Goal: Task Accomplishment & Management: Use online tool/utility

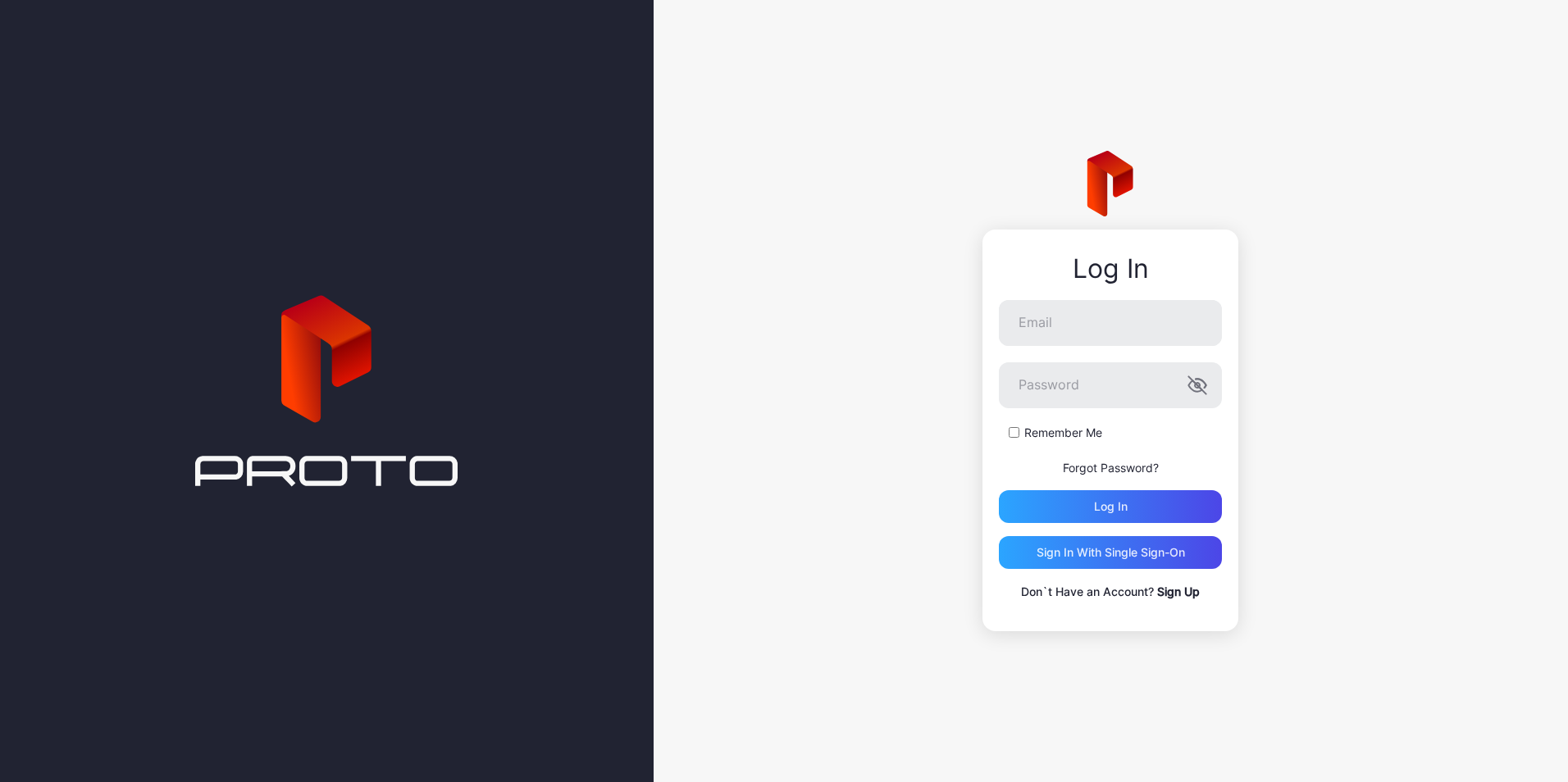
type input "**********"
click at [999, 490] on button "Log in" at bounding box center [1110, 506] width 223 height 33
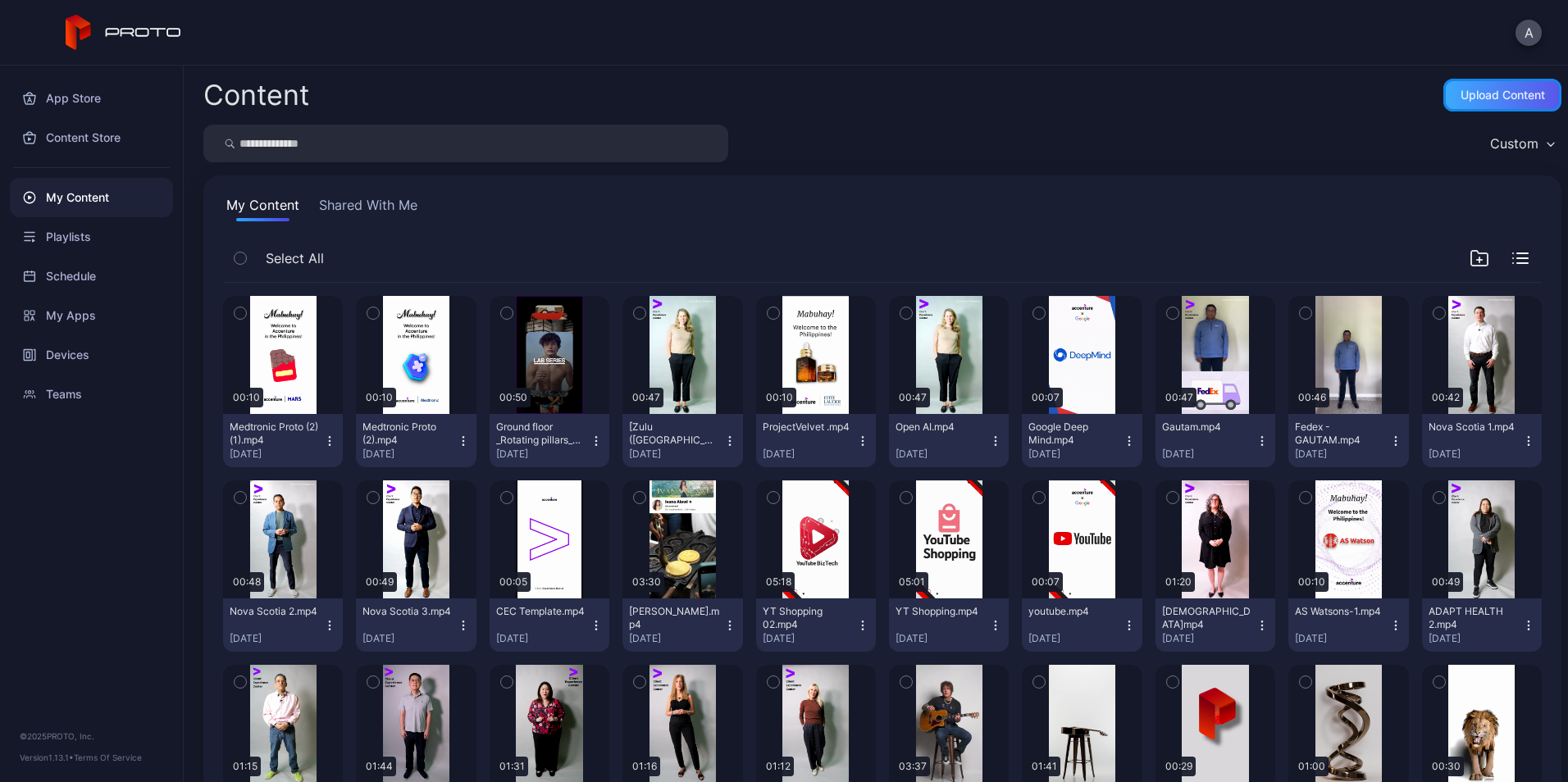
click at [1485, 91] on div "Upload Content" at bounding box center [1502, 96] width 85 height 13
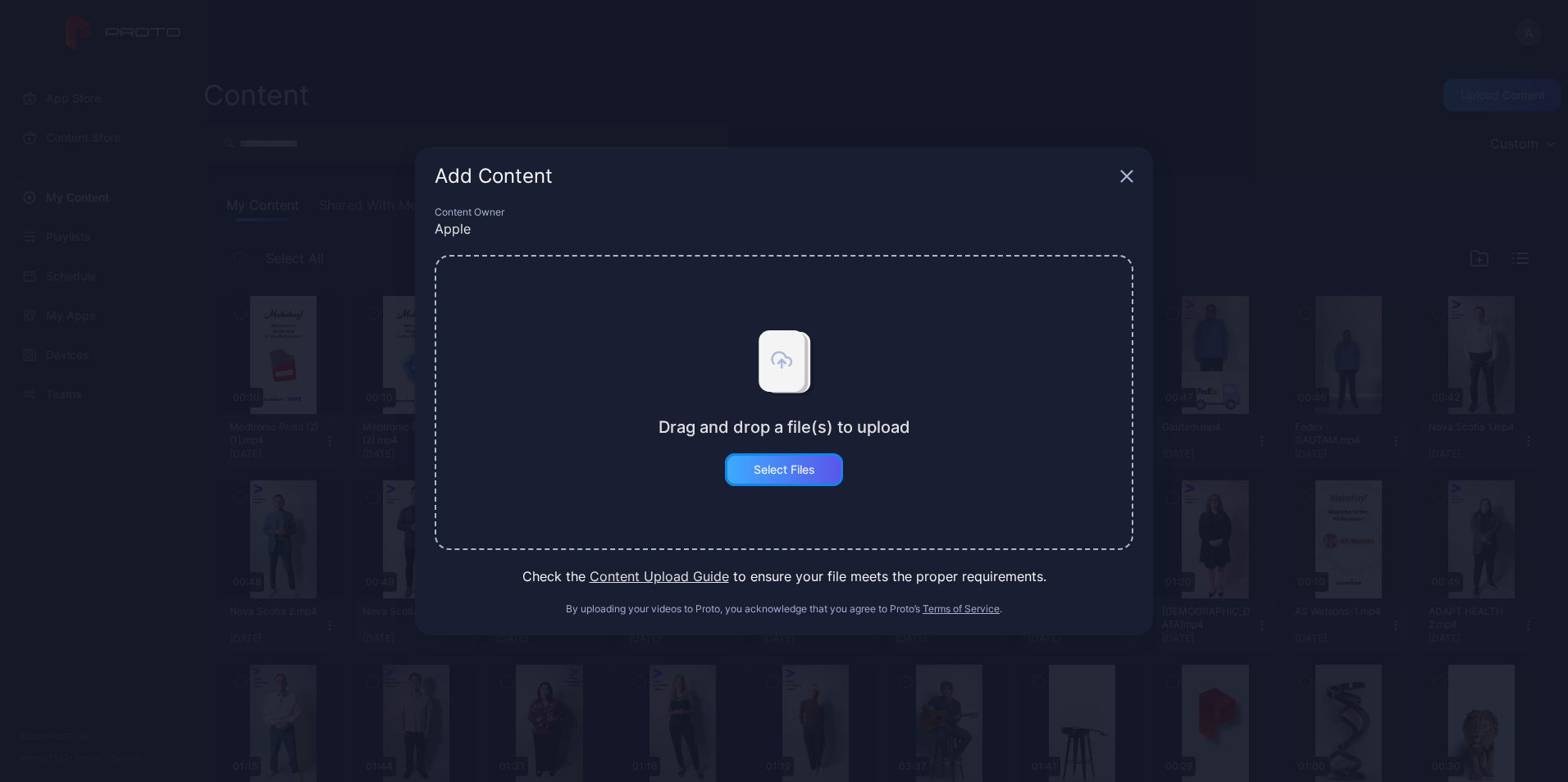
click at [804, 464] on div "Select Files" at bounding box center [784, 470] width 61 height 13
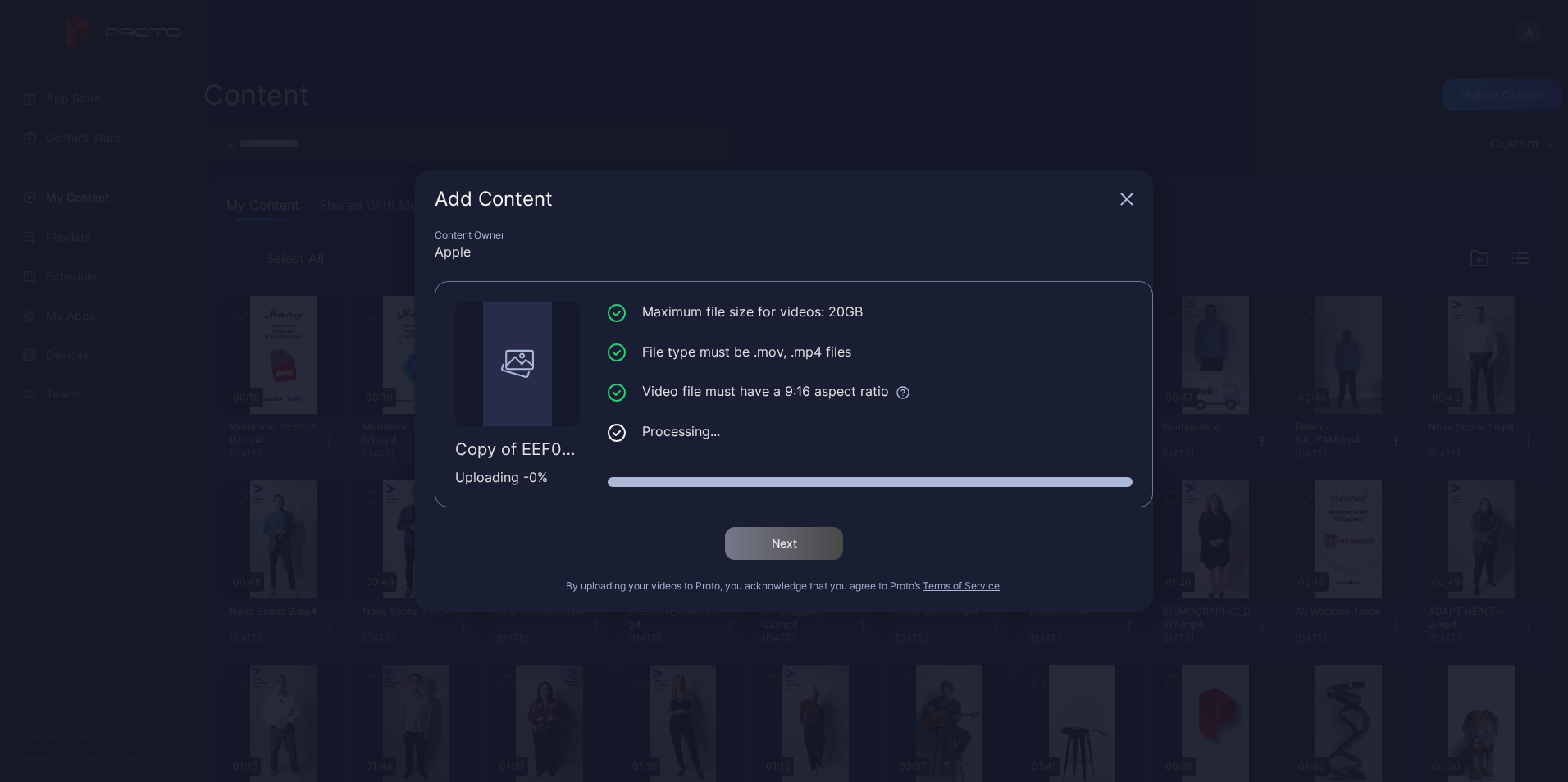
click at [652, 263] on div "Content Owner Apple Copy of EEF0FE.mp4 Uploading - 0 % Maximum file size for vi…" at bounding box center [784, 421] width 738 height 384
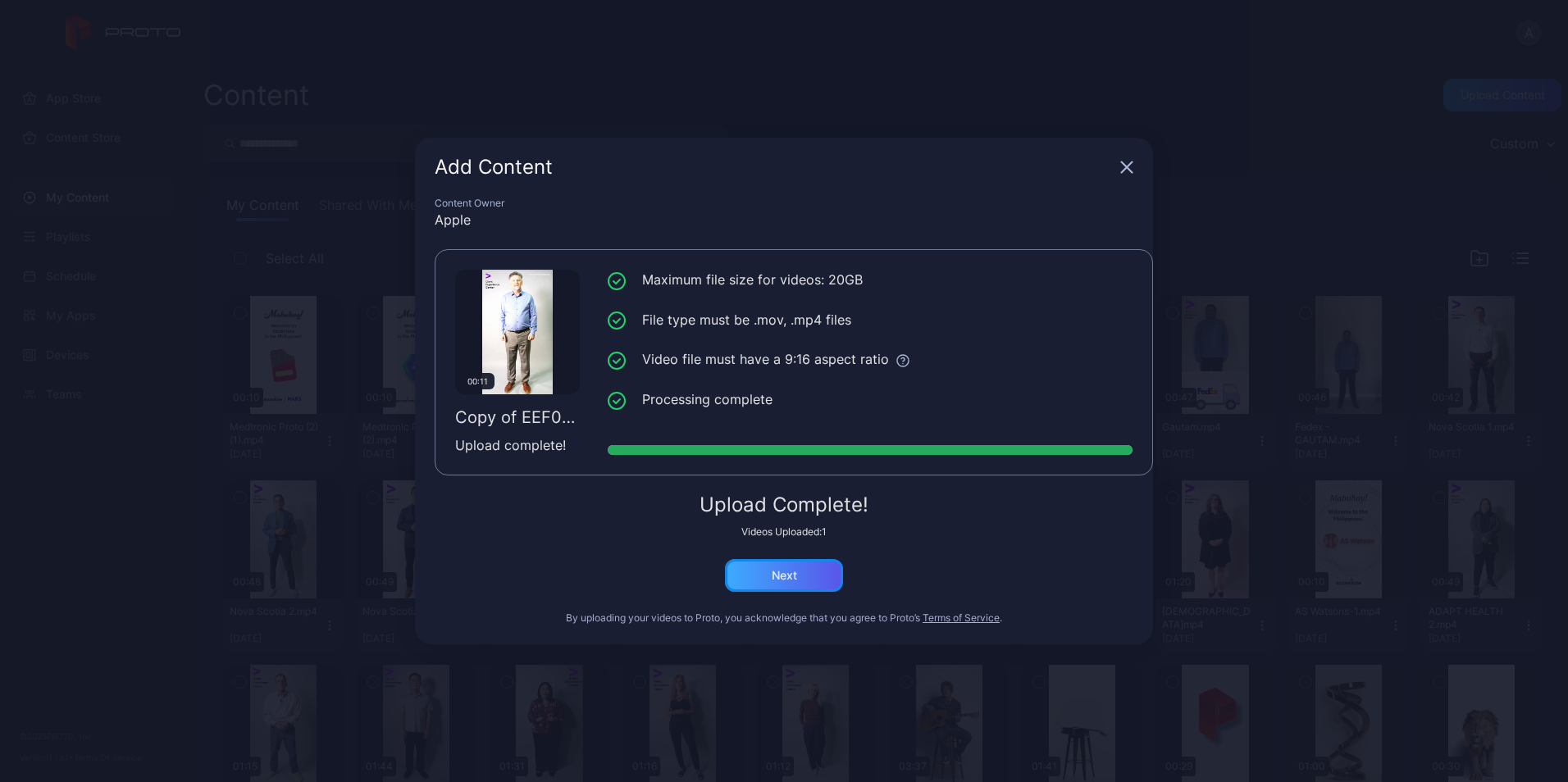
click at [799, 574] on div "Next" at bounding box center [784, 575] width 118 height 33
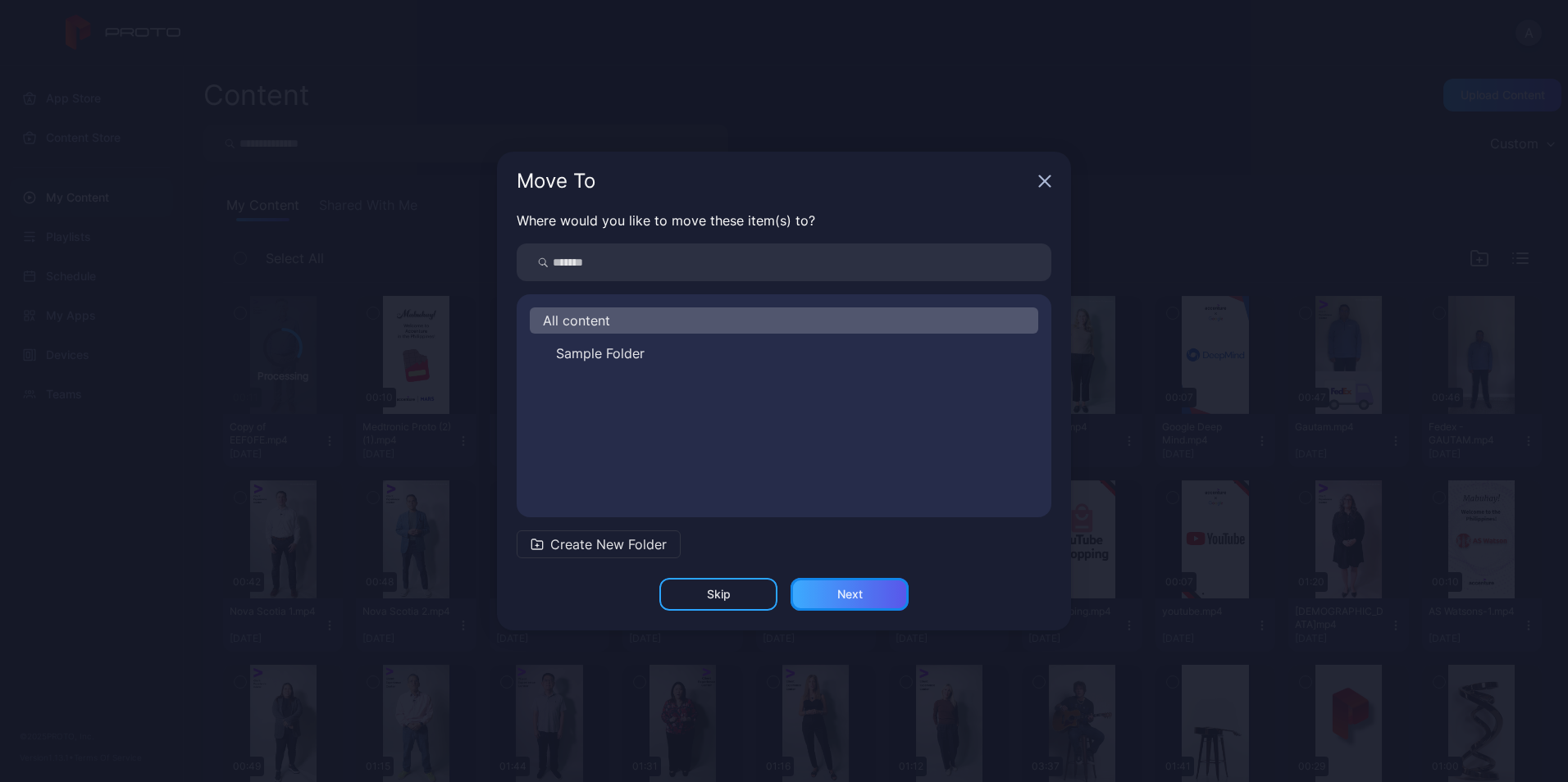
click at [824, 591] on div "Next" at bounding box center [849, 594] width 118 height 33
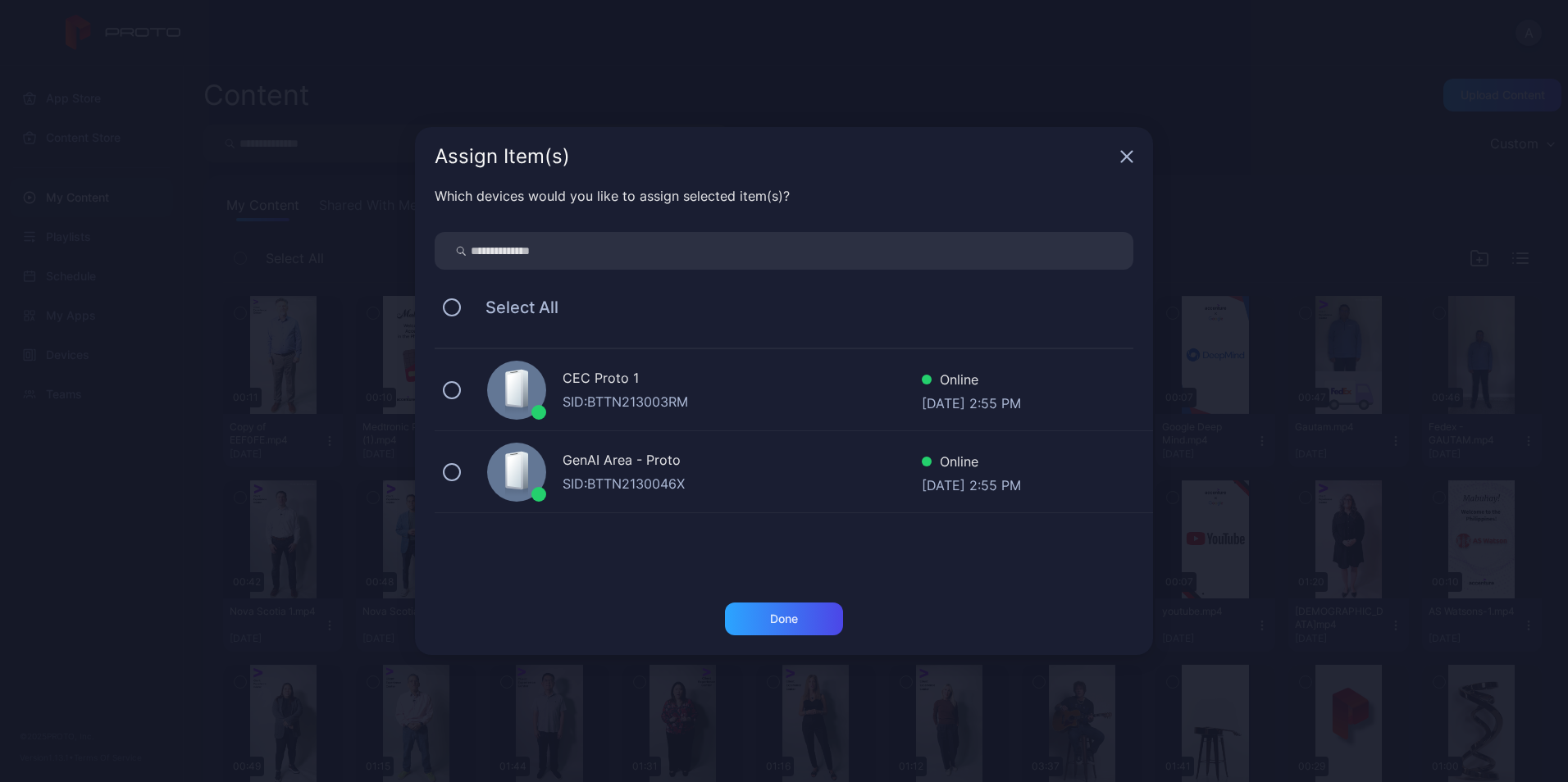
click at [488, 303] on span "Select All" at bounding box center [514, 307] width 90 height 19
click at [435, 297] on div "Select All" at bounding box center [784, 307] width 699 height 34
click at [448, 308] on button at bounding box center [452, 308] width 18 height 18
click at [781, 614] on div "Done" at bounding box center [784, 619] width 28 height 13
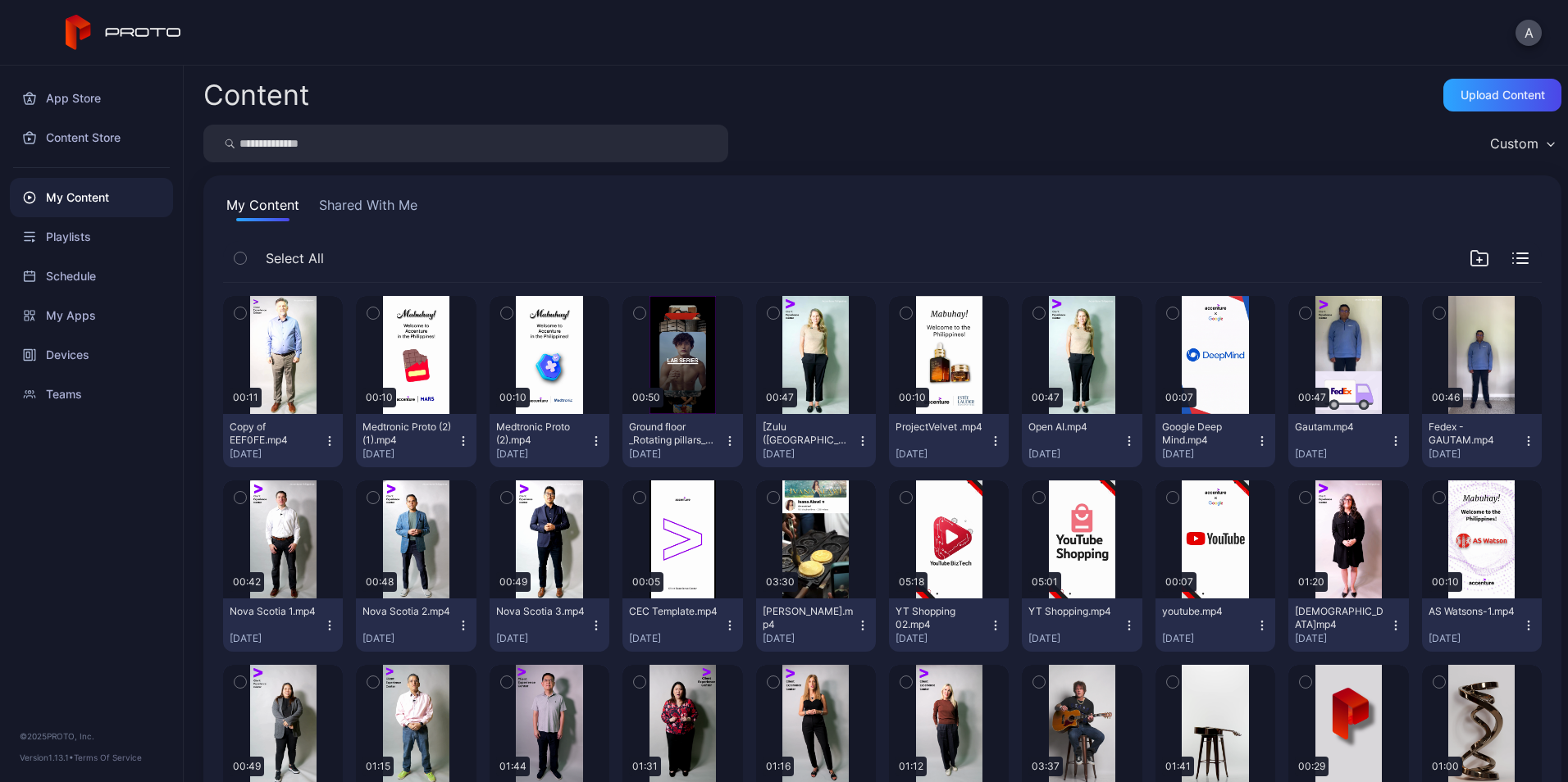
click at [323, 438] on icon "button" at bounding box center [329, 442] width 13 height 13
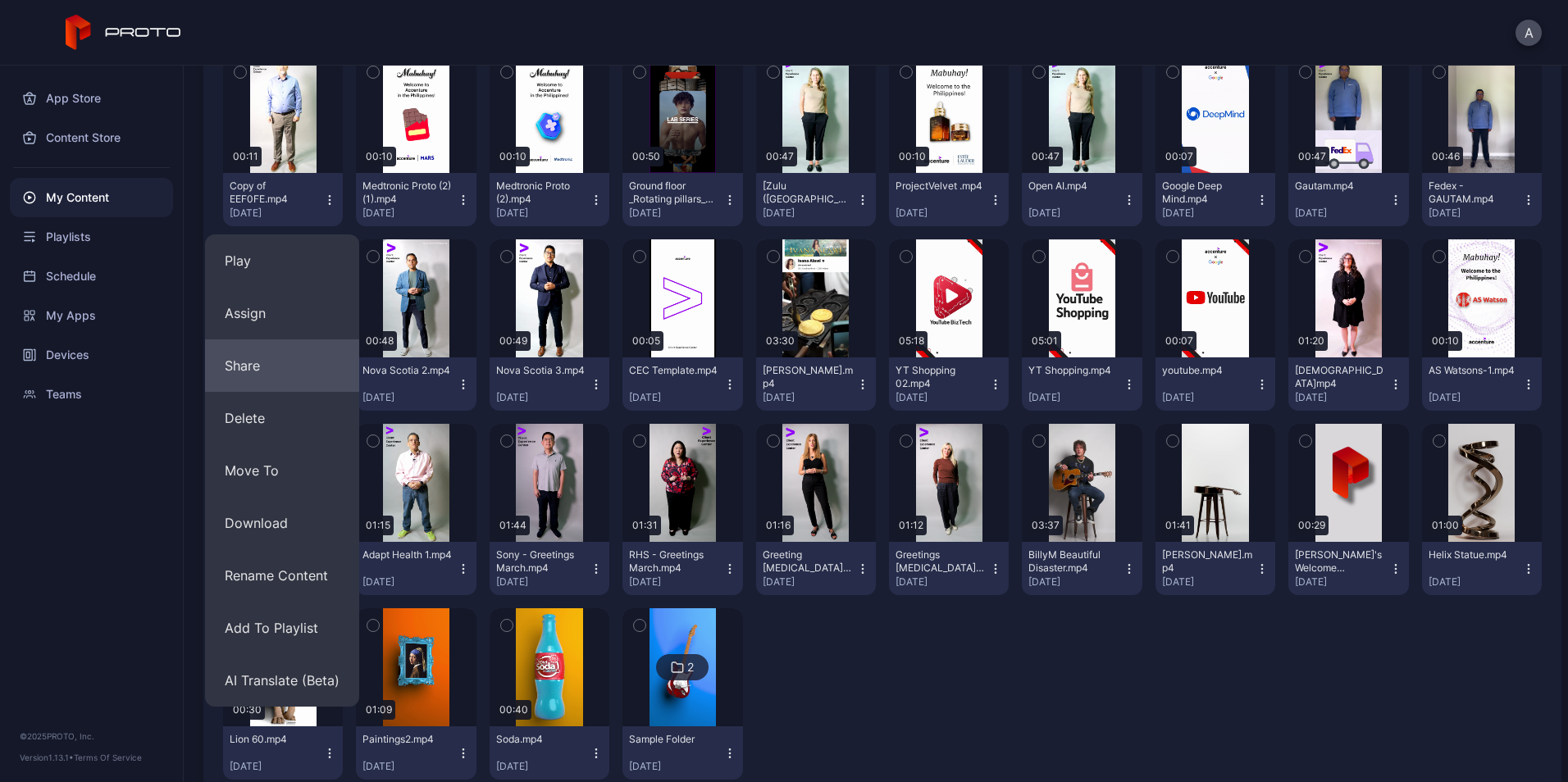
scroll to position [263, 0]
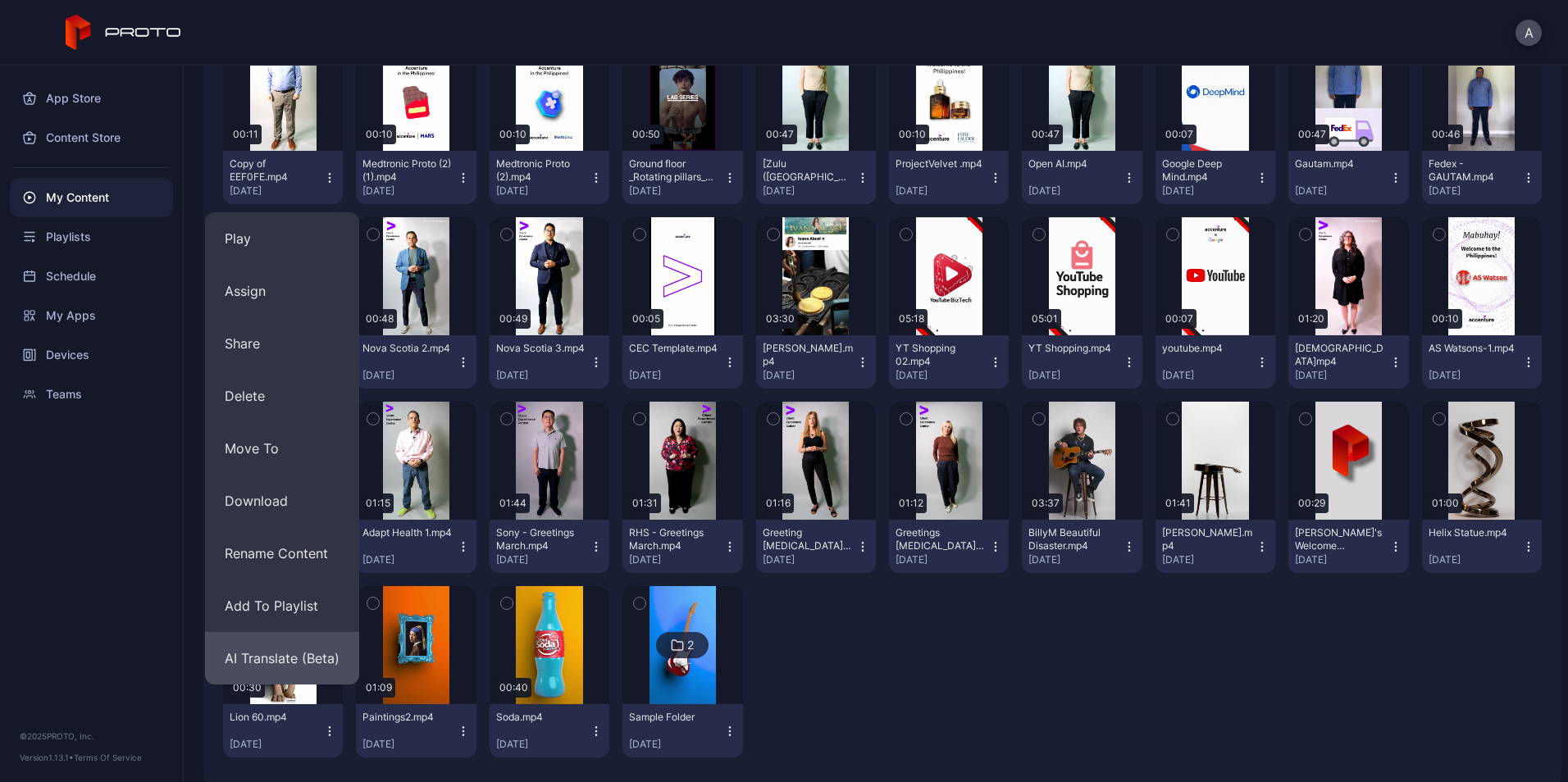
click at [293, 652] on button "AI Translate (Beta)" at bounding box center [282, 658] width 154 height 53
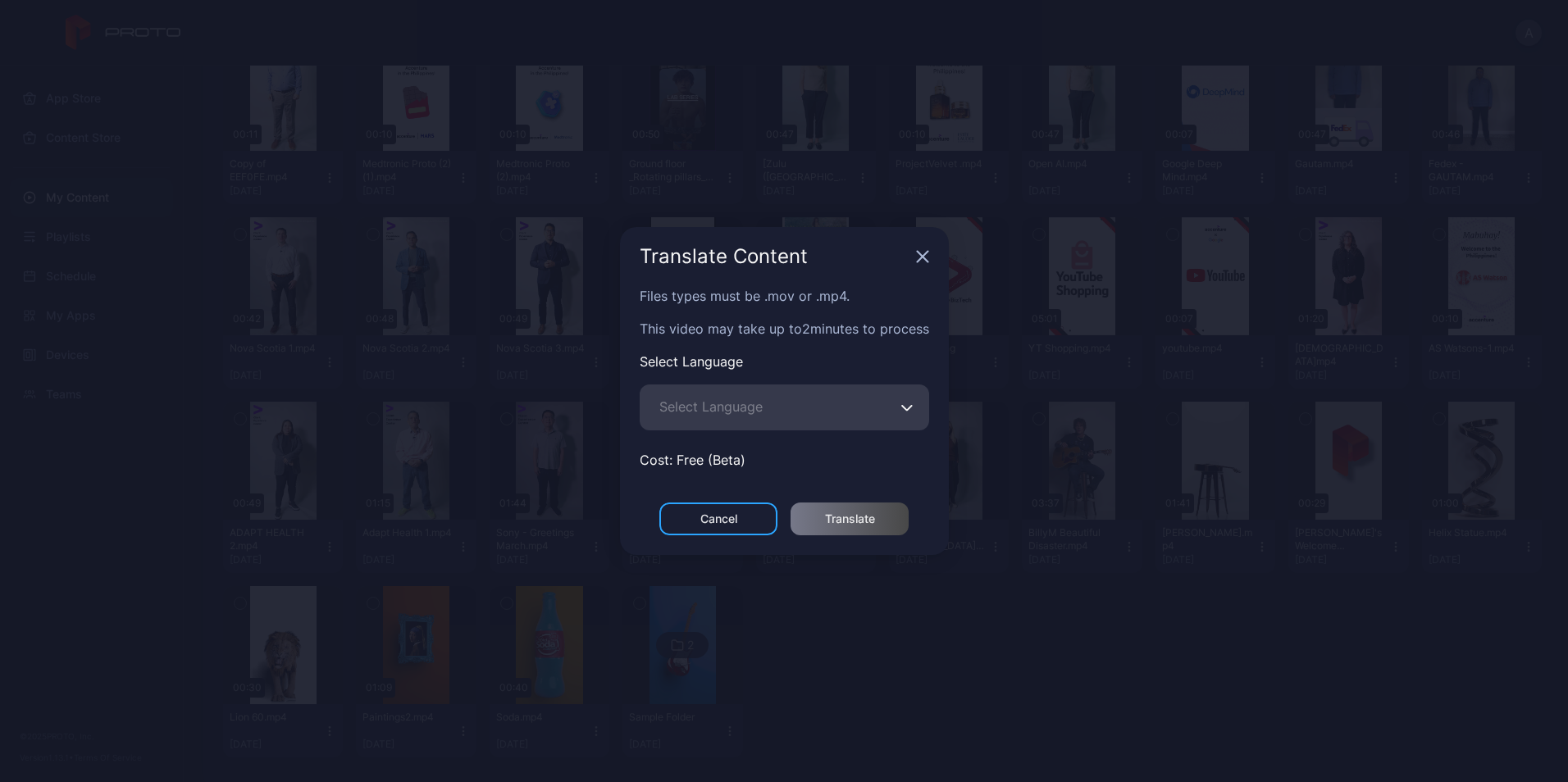
click at [747, 404] on span "Select Language" at bounding box center [711, 407] width 103 height 19
click at [747, 404] on input "Select Language" at bounding box center [784, 407] width 289 height 46
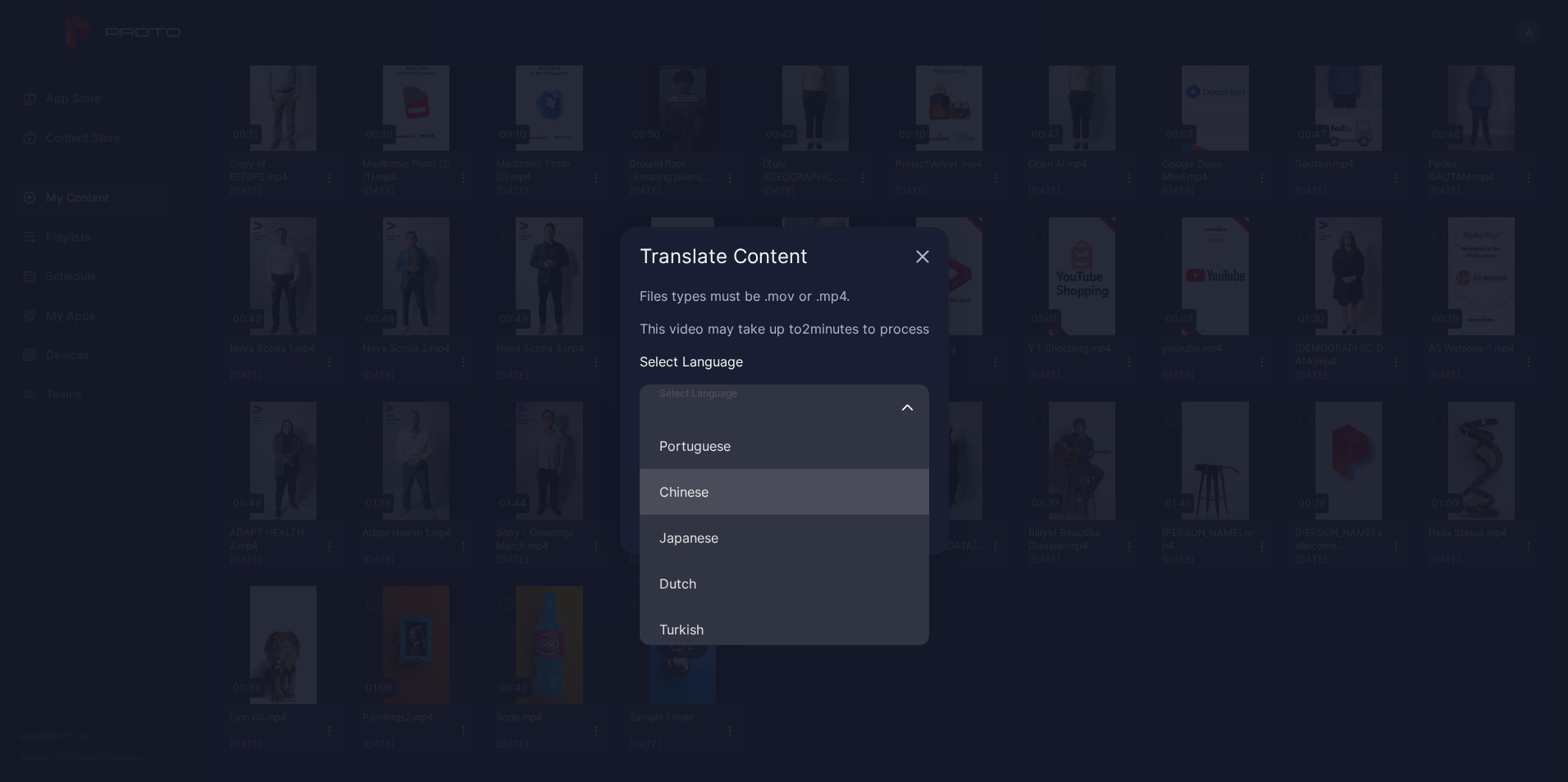
scroll to position [329, 0]
click at [749, 499] on button "Chinese" at bounding box center [784, 492] width 289 height 46
type input "*******"
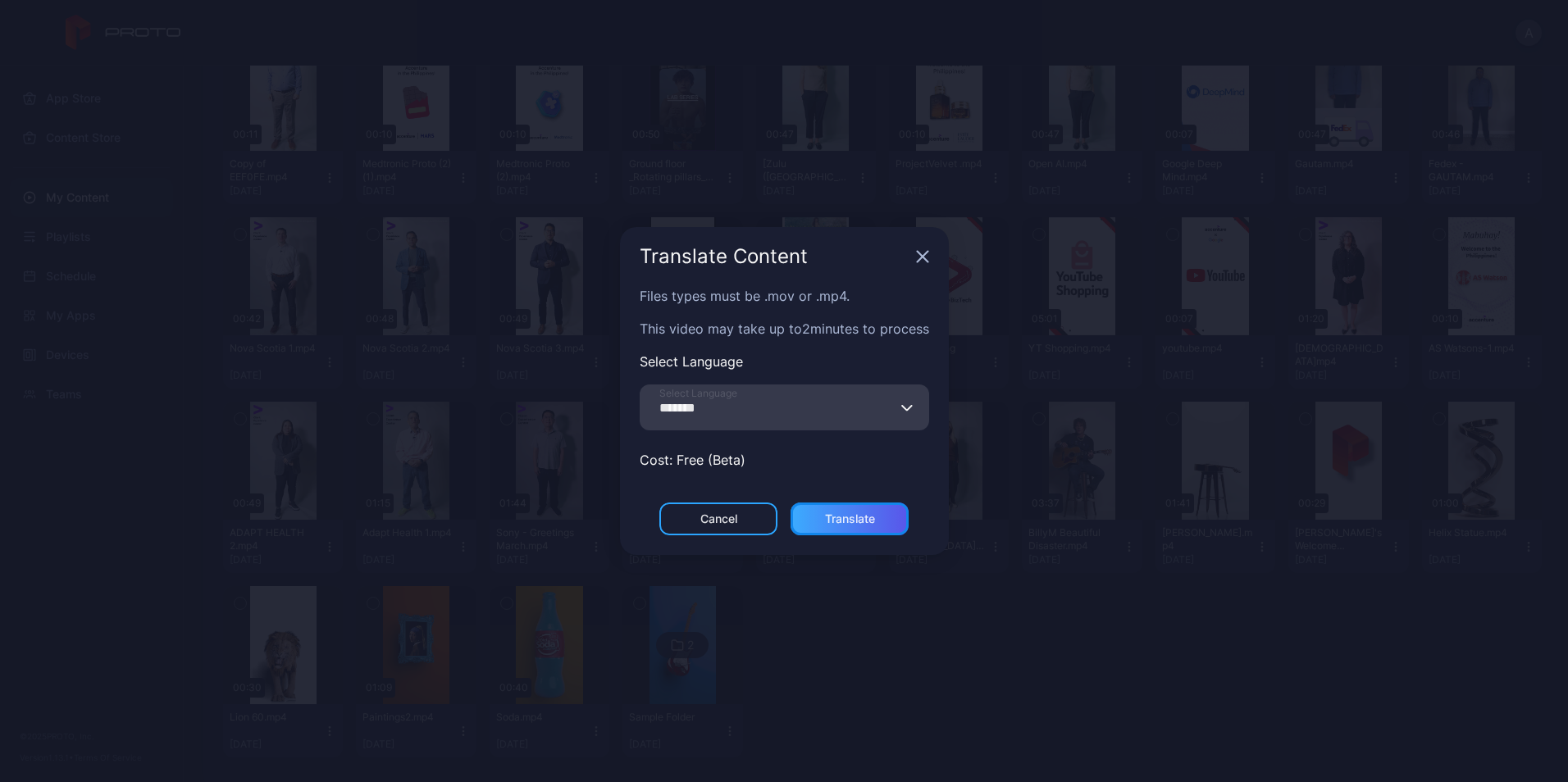
click at [873, 521] on div "Translate" at bounding box center [850, 519] width 50 height 13
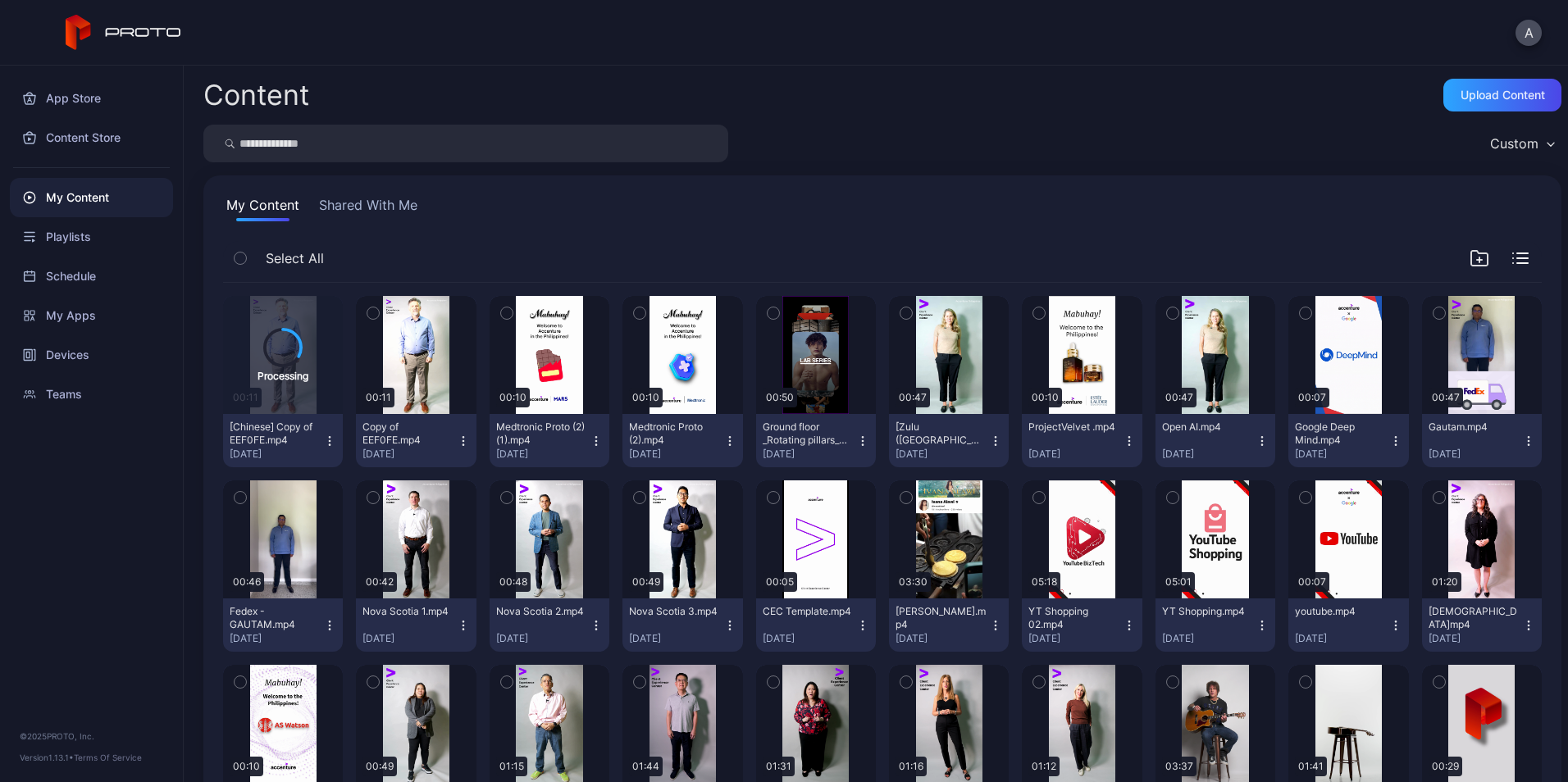
click at [457, 435] on icon "button" at bounding box center [463, 442] width 13 height 13
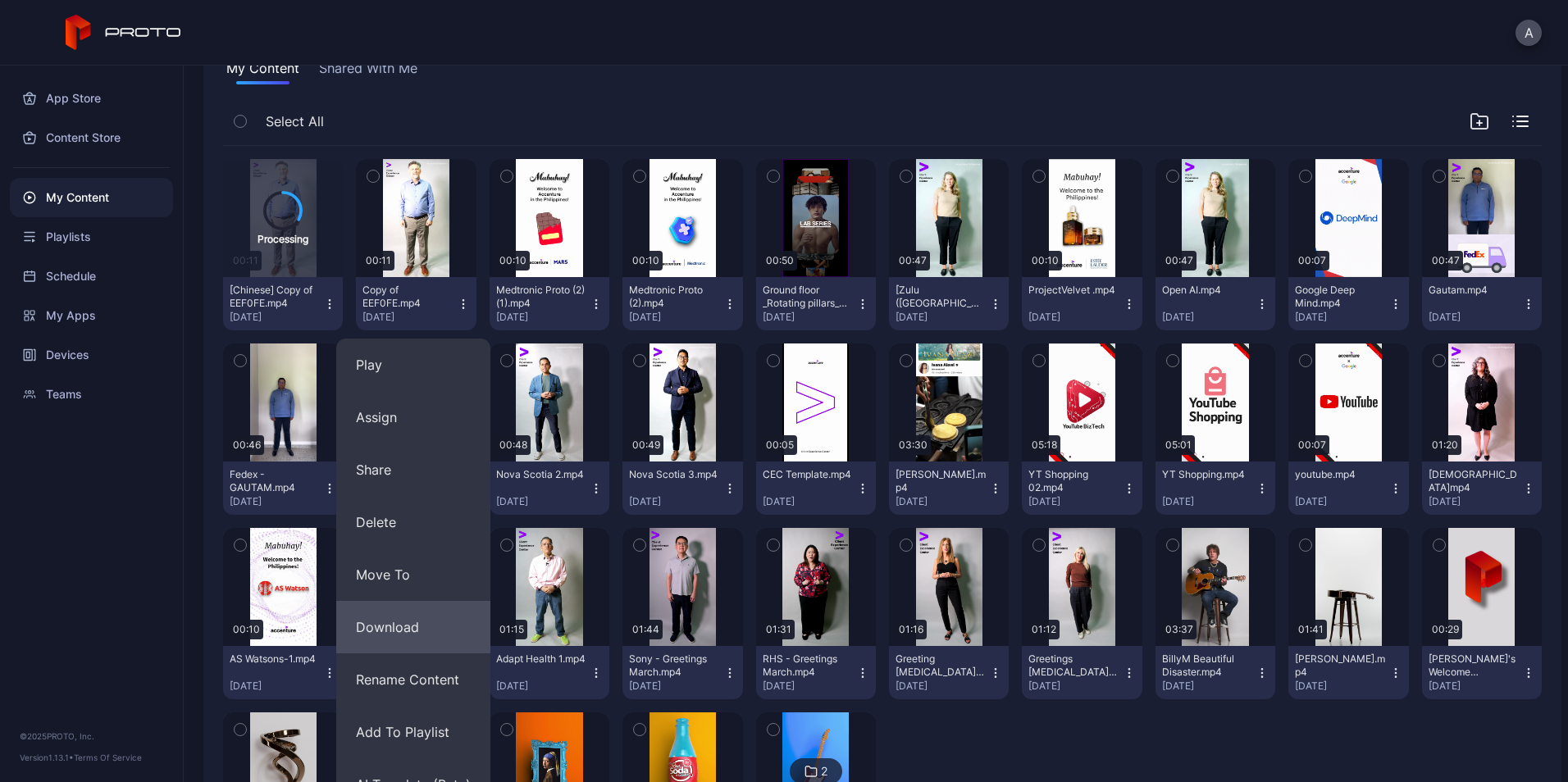
scroll to position [284, 0]
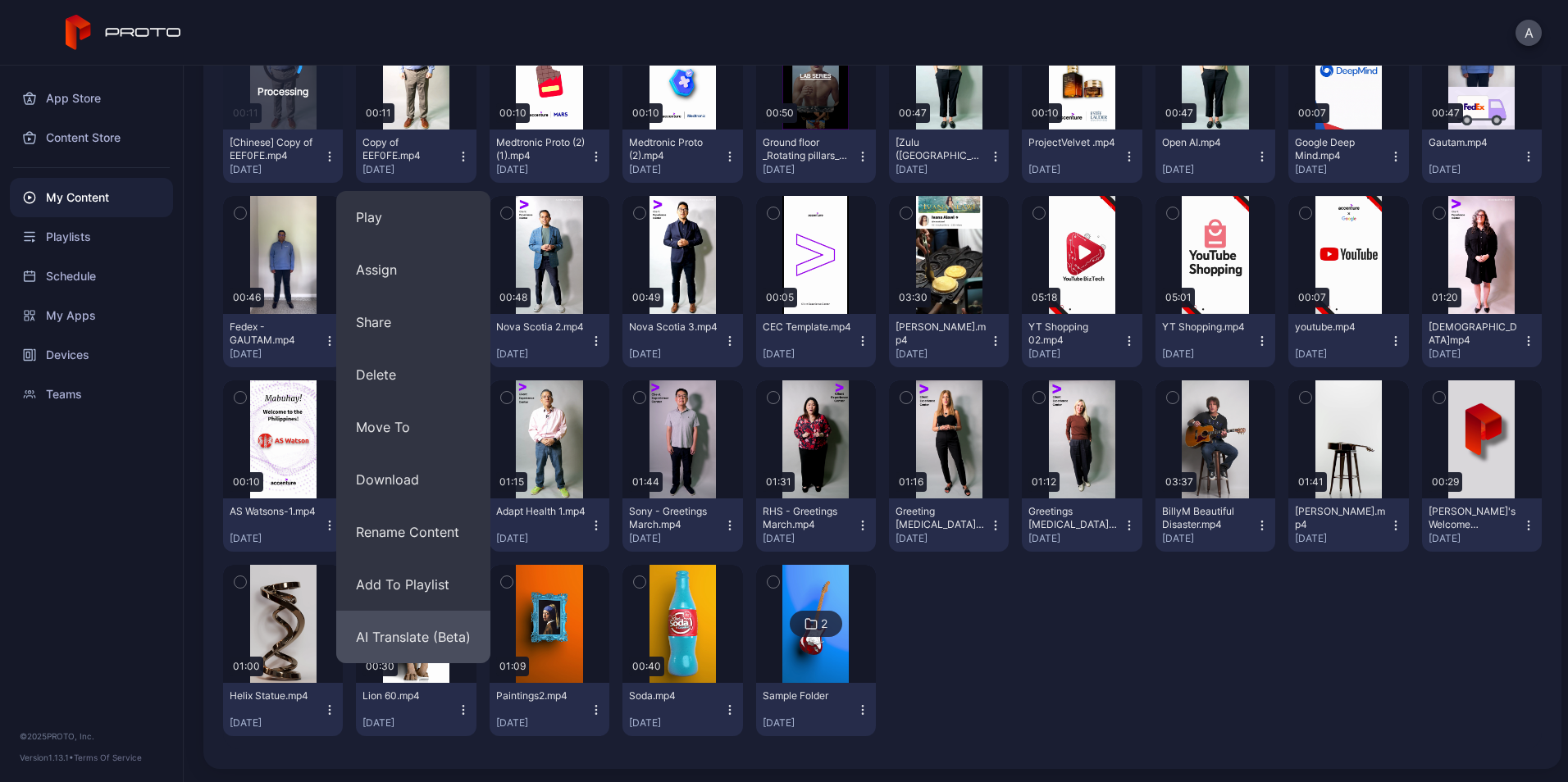
click at [425, 634] on button "AI Translate (Beta)" at bounding box center [413, 637] width 154 height 53
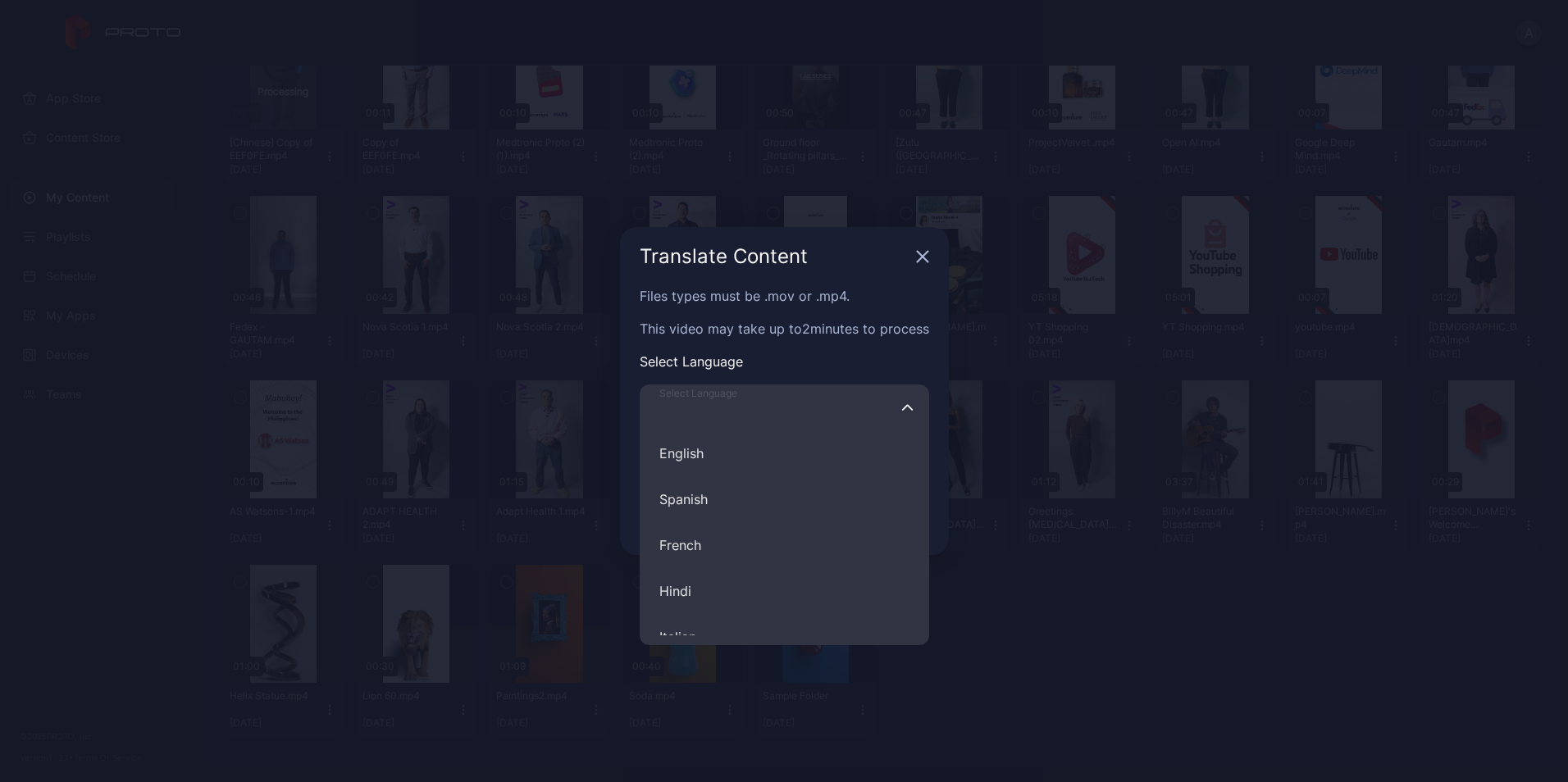
click at [734, 421] on input "Select Language English Spanish French Hindi Italian German Polish Portuguese C…" at bounding box center [784, 407] width 289 height 46
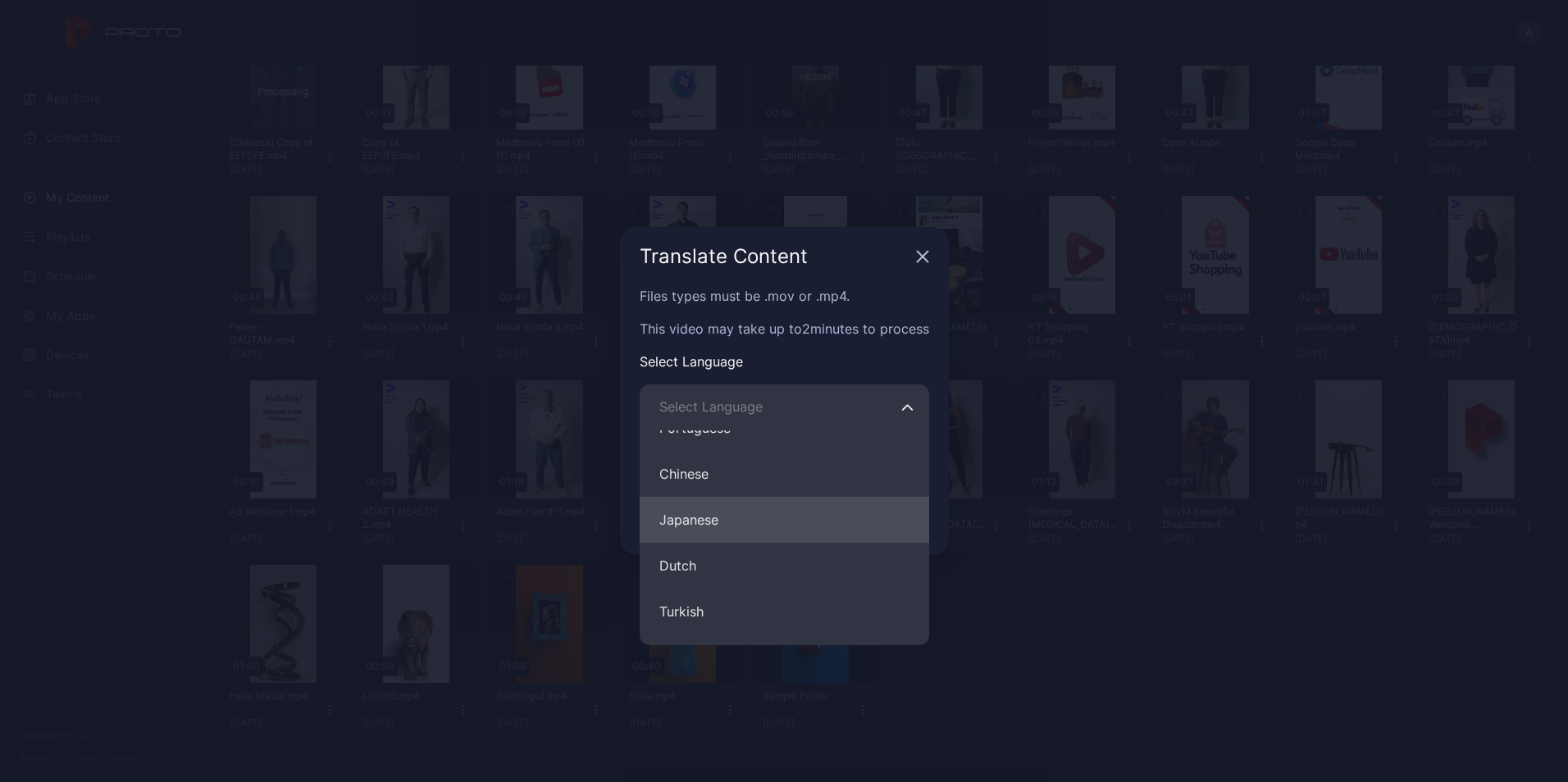
click at [754, 517] on button "Japanese" at bounding box center [784, 520] width 289 height 46
type input "********"
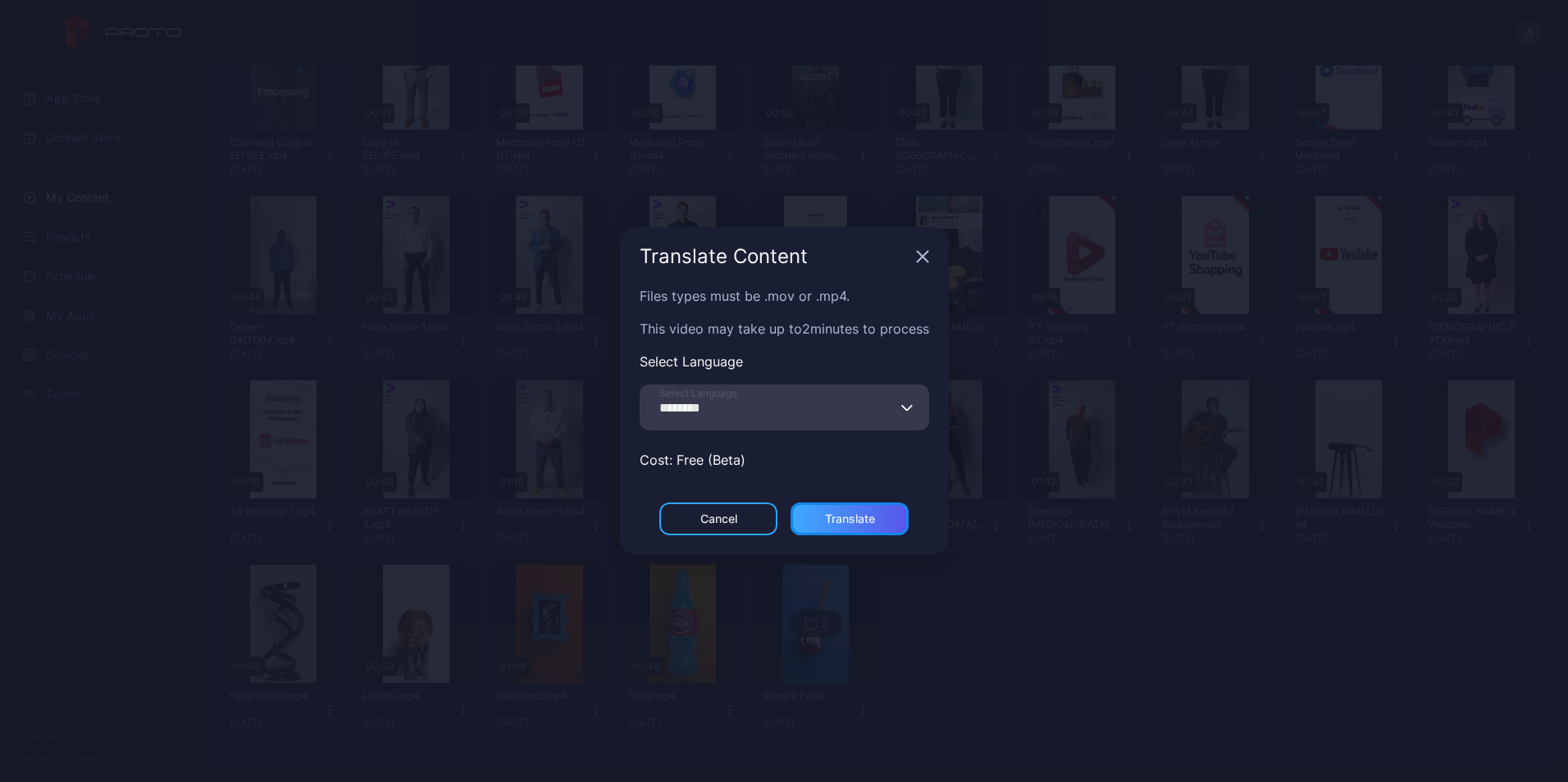
click at [857, 525] on div "Translate" at bounding box center [850, 519] width 50 height 13
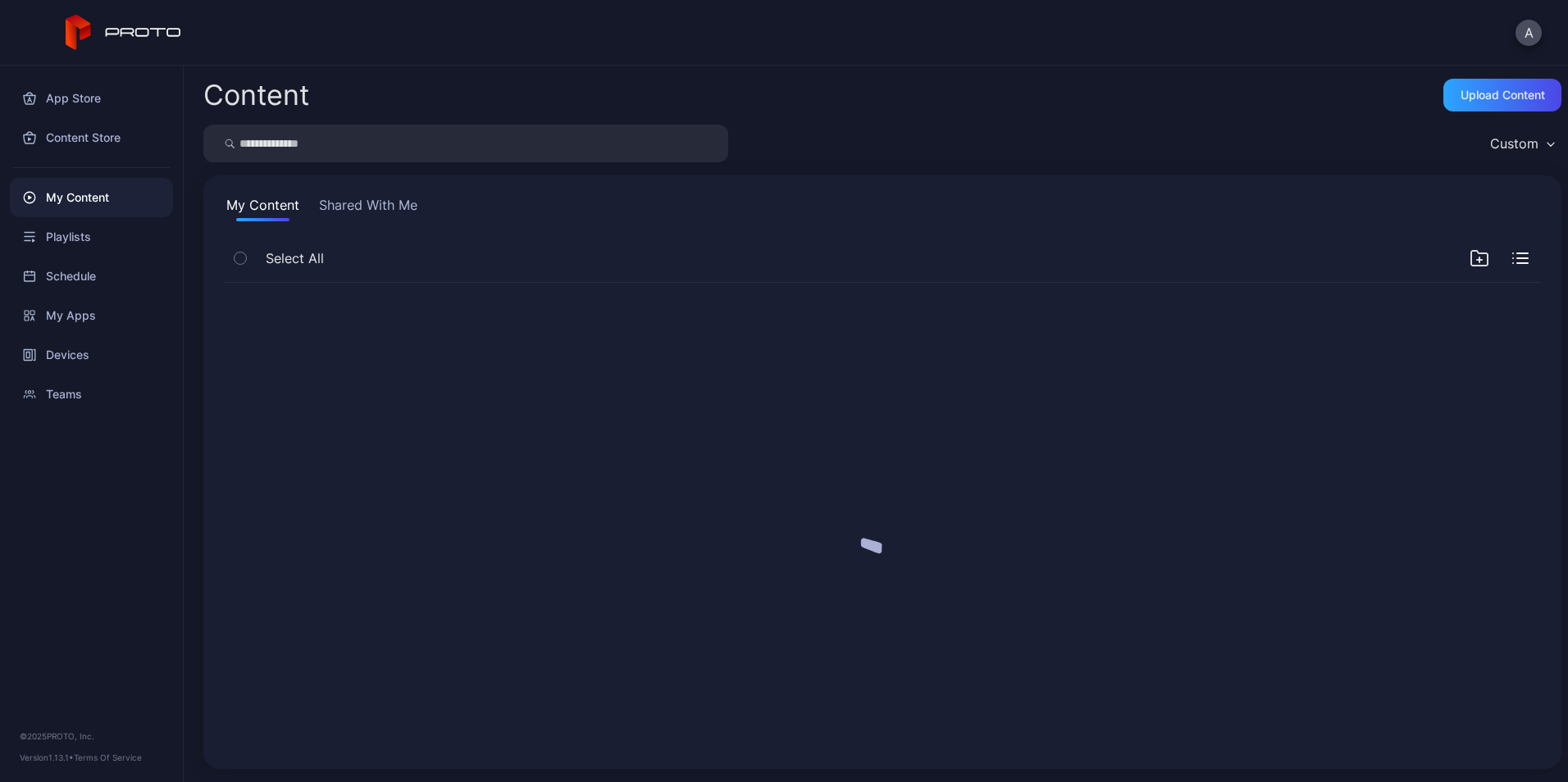
scroll to position [0, 0]
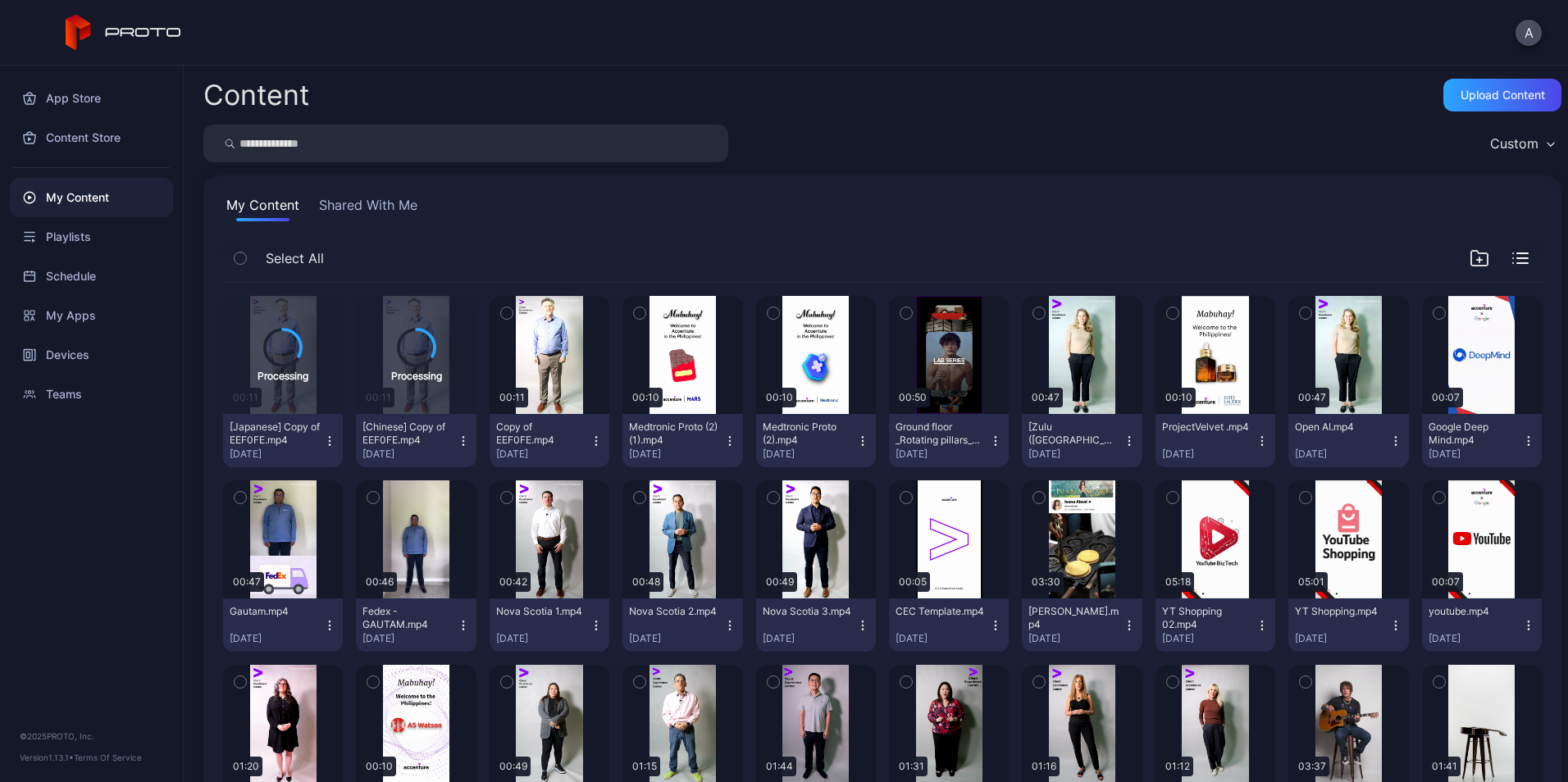
click at [593, 443] on icon "button" at bounding box center [596, 442] width 13 height 13
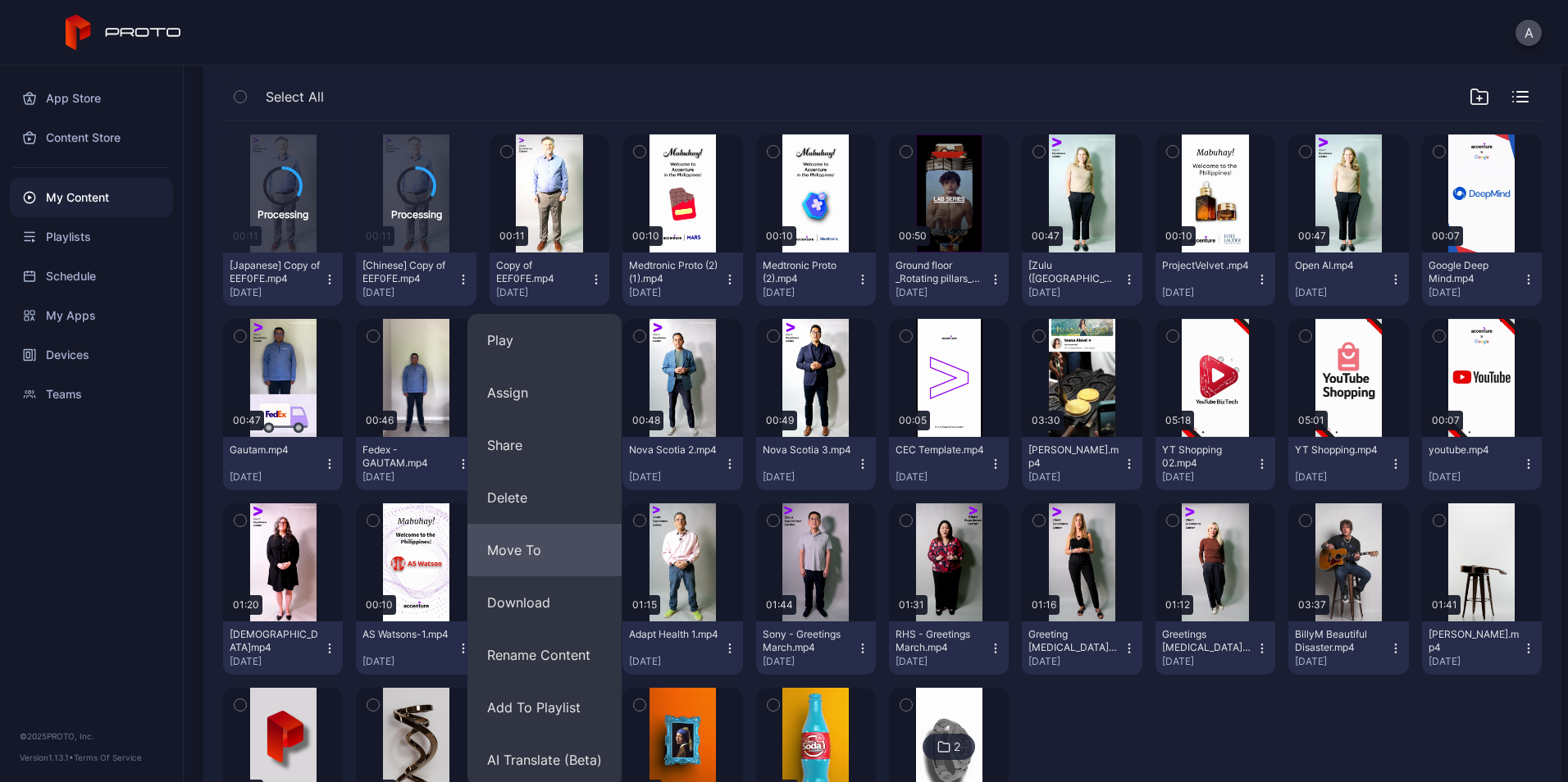
scroll to position [284, 0]
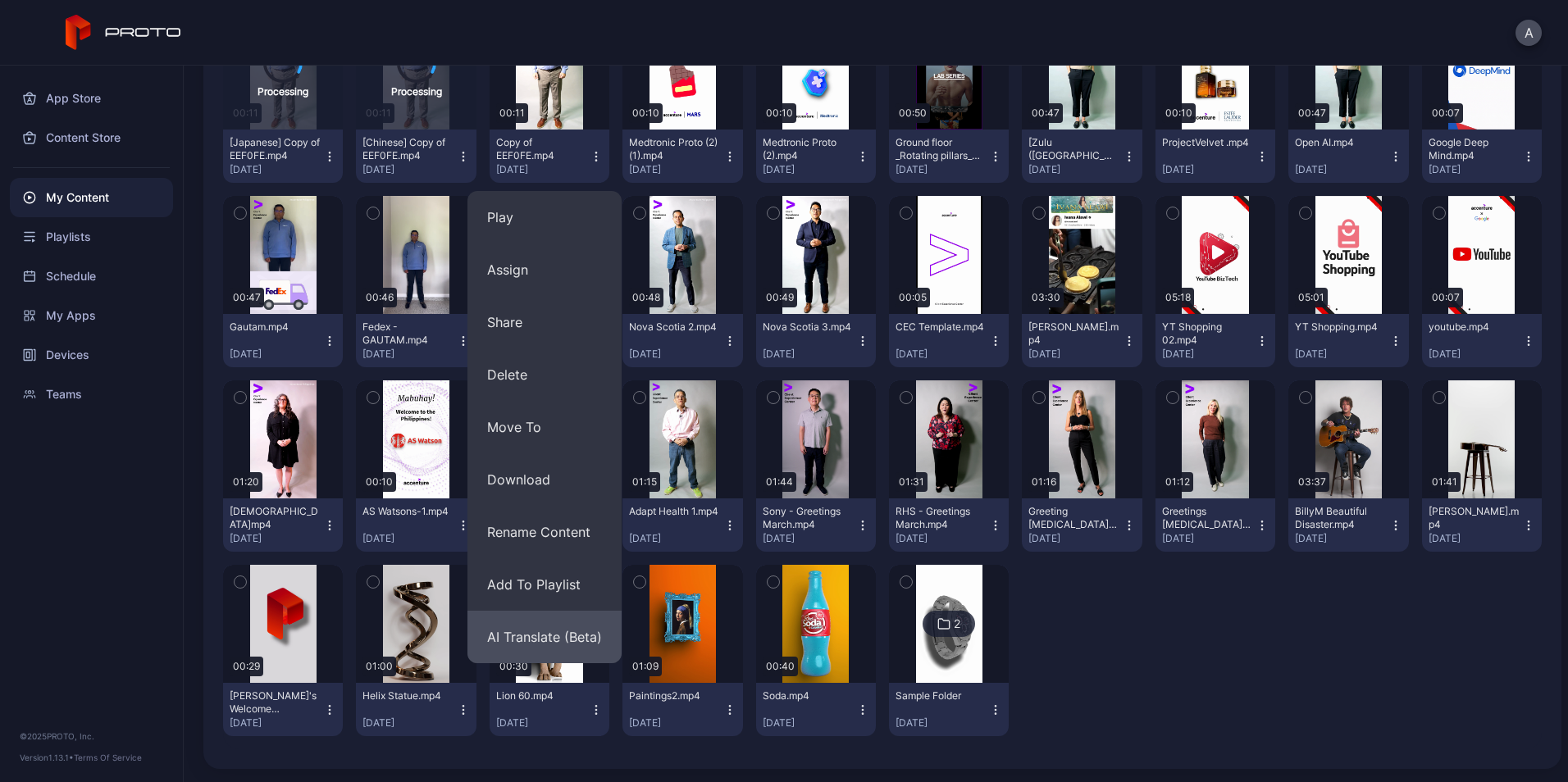
click at [536, 636] on button "AI Translate (Beta)" at bounding box center [545, 637] width 154 height 53
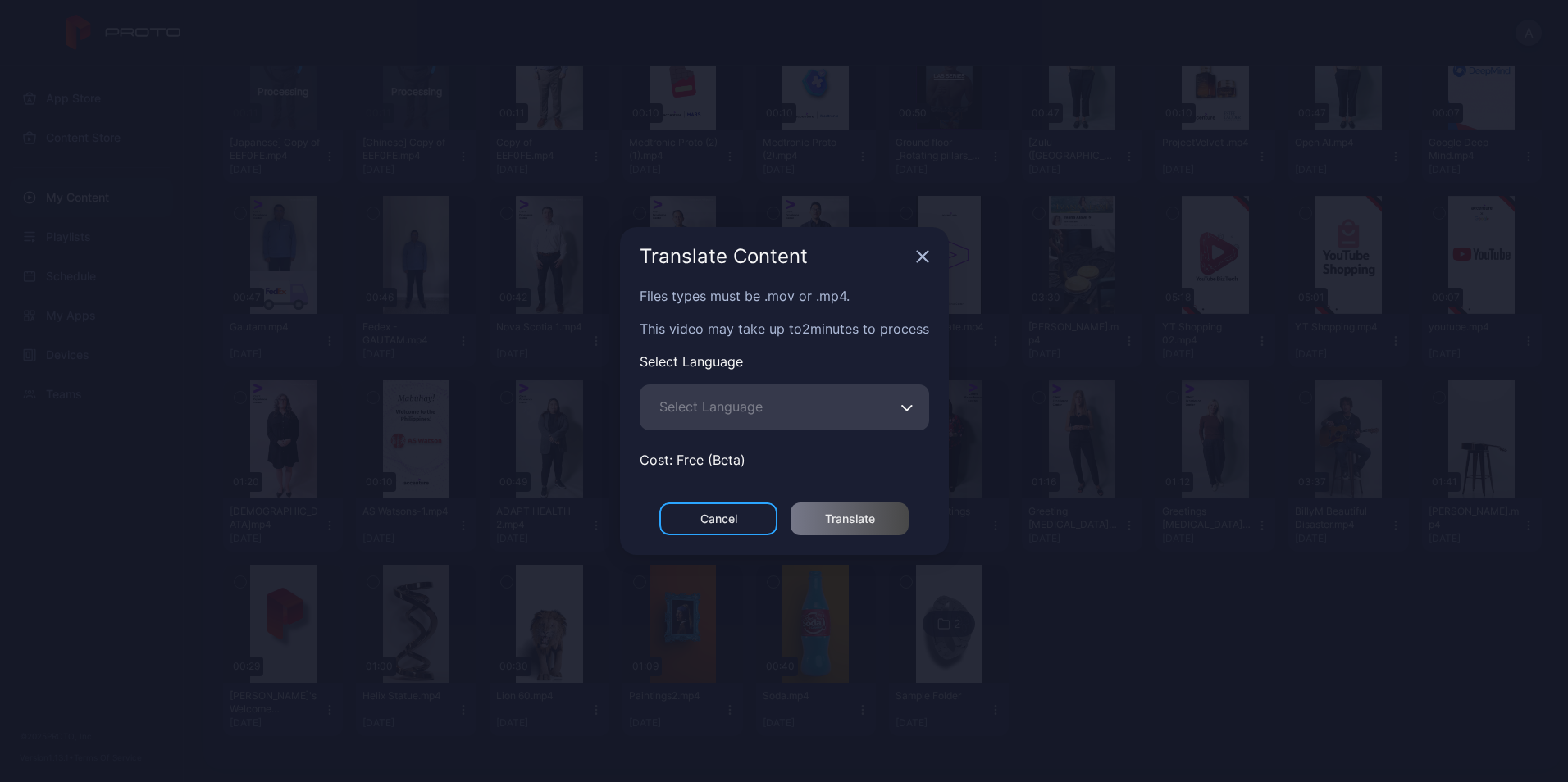
click at [783, 382] on div "Files types must be .mov or .mp4. This video may take up to 2 minutes to proces…" at bounding box center [784, 394] width 329 height 216
click at [813, 401] on input "Select Language" at bounding box center [784, 407] width 289 height 46
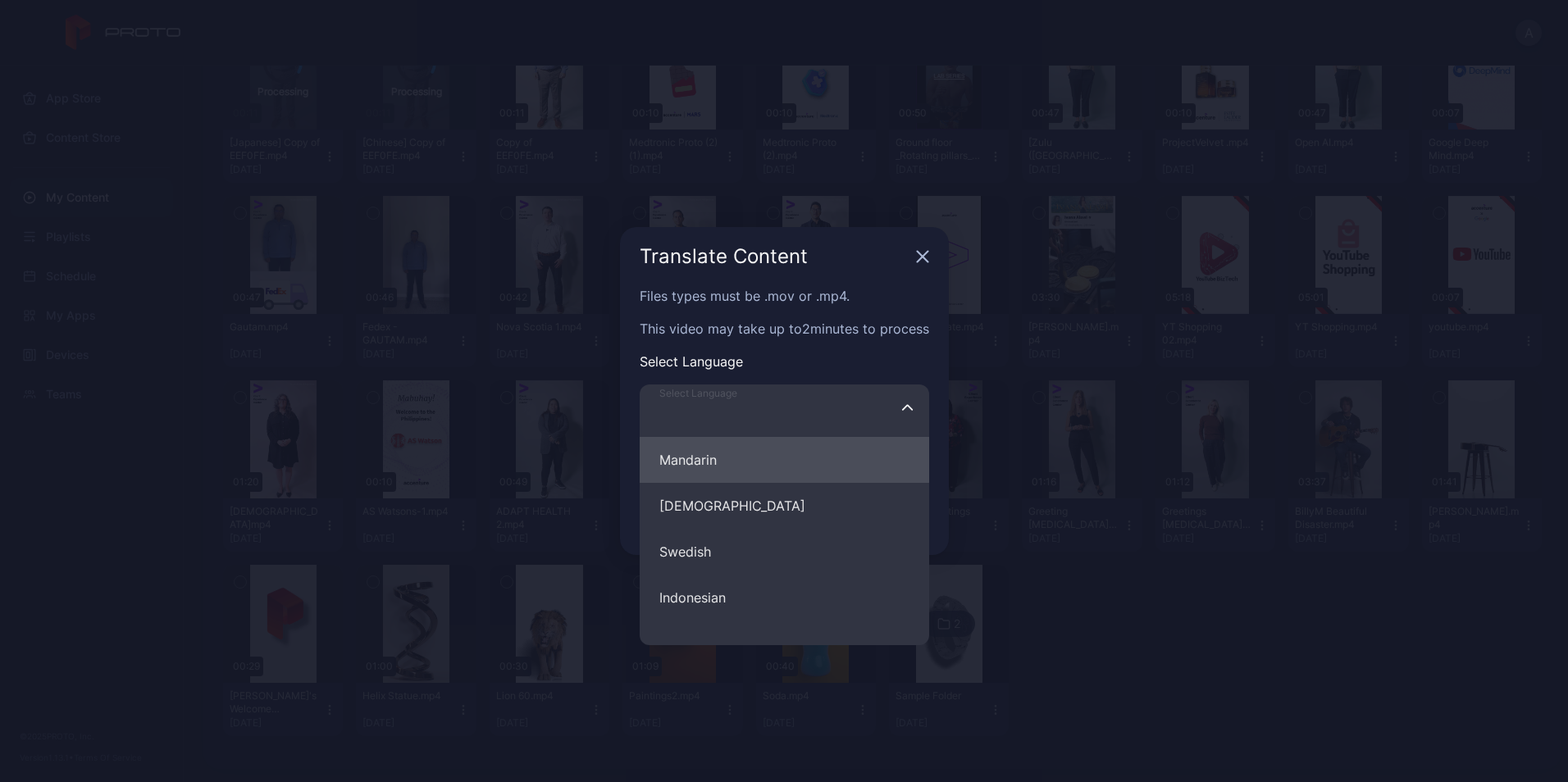
scroll to position [738, 0]
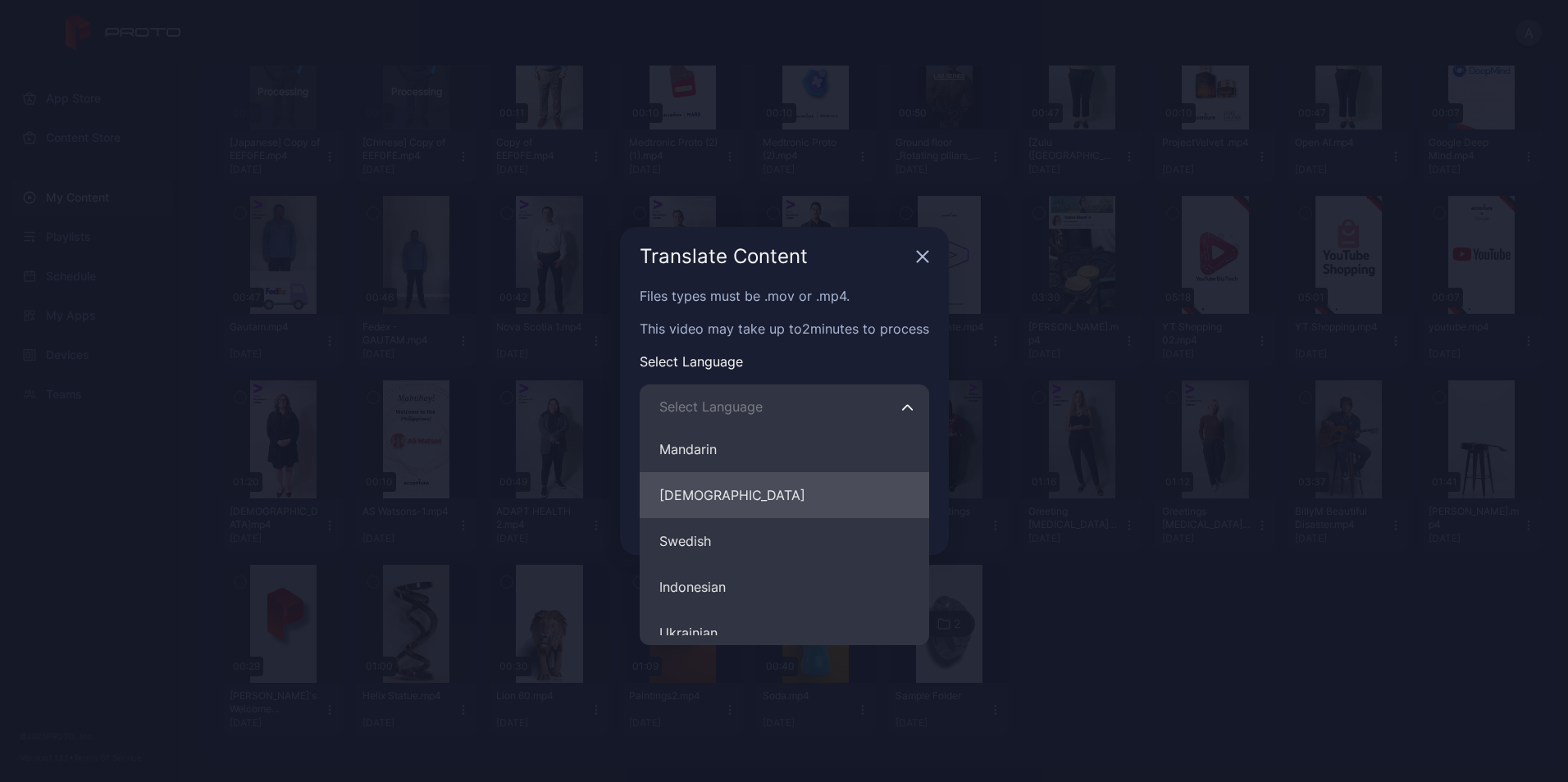
click at [744, 510] on button "[DEMOGRAPHIC_DATA]" at bounding box center [784, 495] width 289 height 46
type input "********"
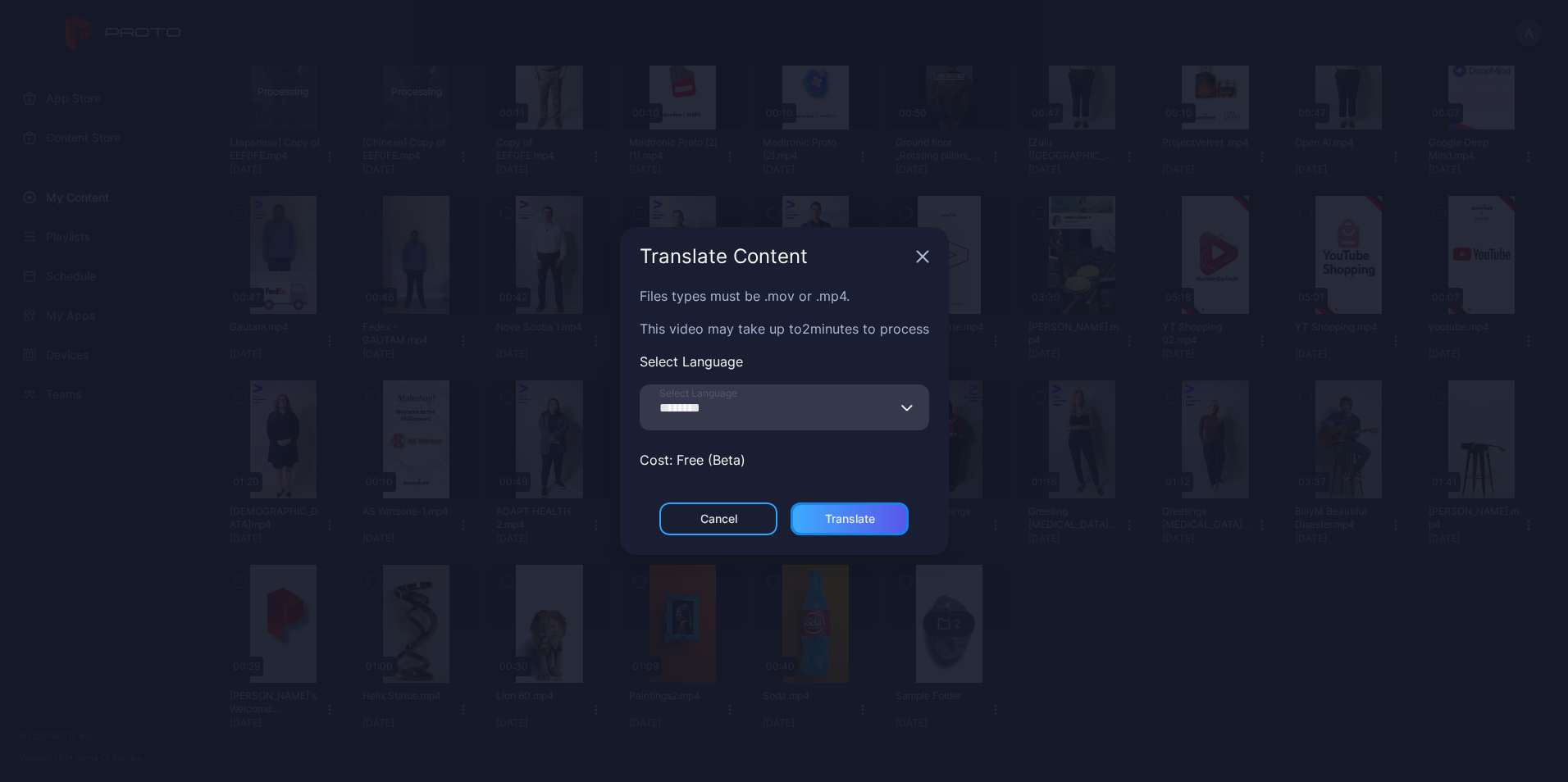
click at [835, 518] on div "Translate" at bounding box center [850, 519] width 50 height 13
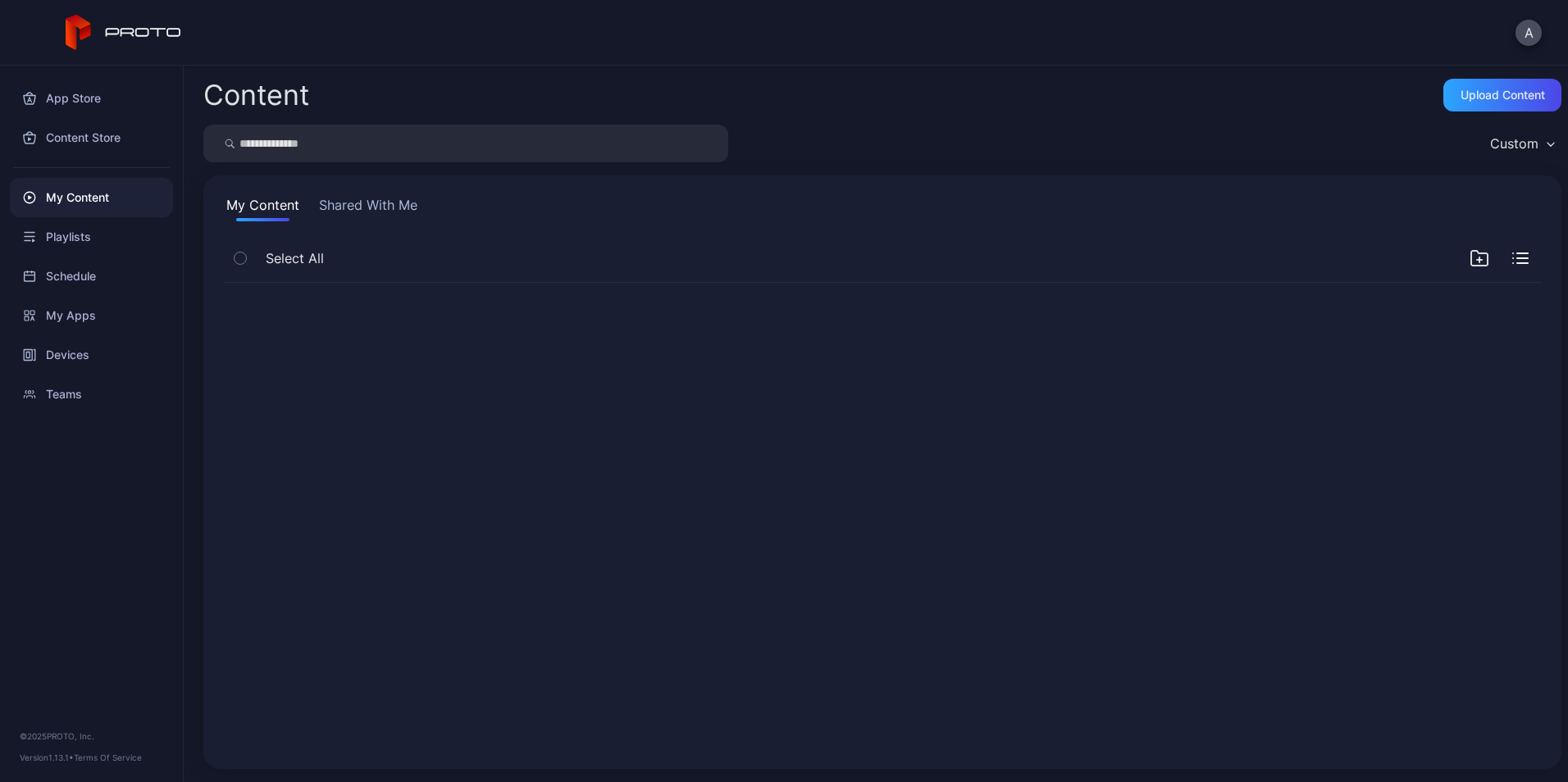
scroll to position [0, 0]
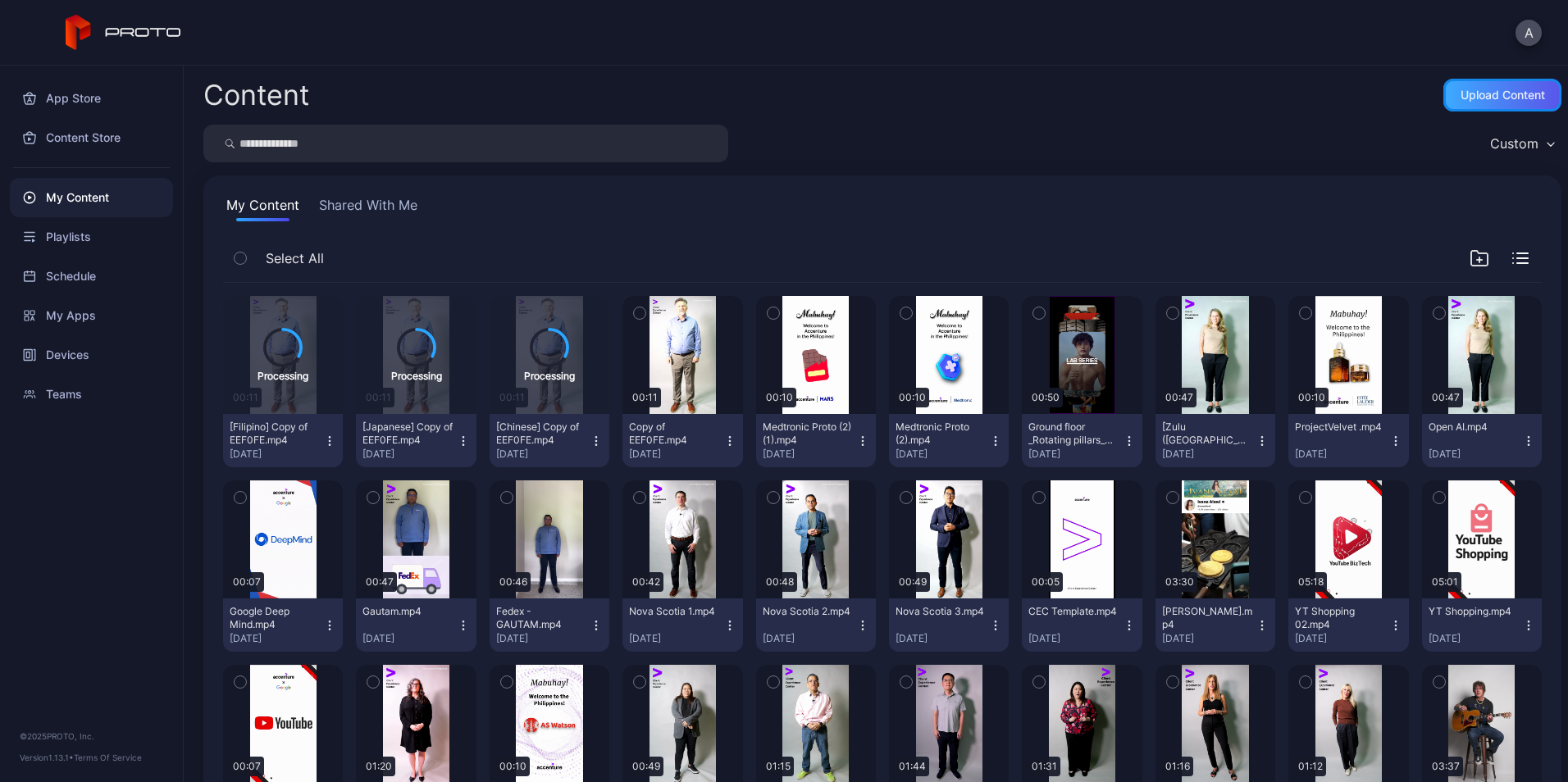
click at [1459, 85] on div "Upload Content" at bounding box center [1502, 95] width 118 height 33
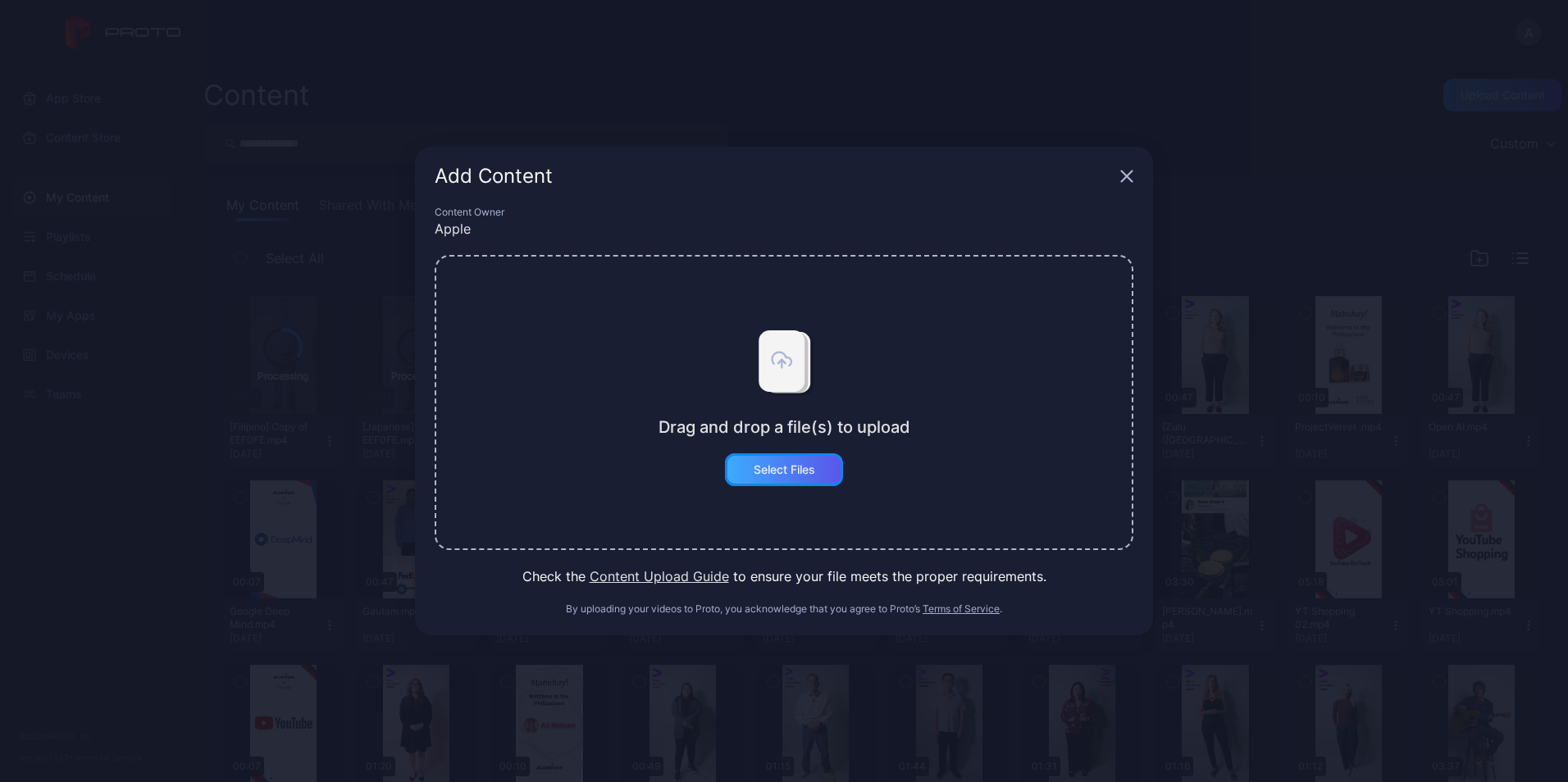
click at [789, 479] on div "Select Files" at bounding box center [784, 469] width 118 height 33
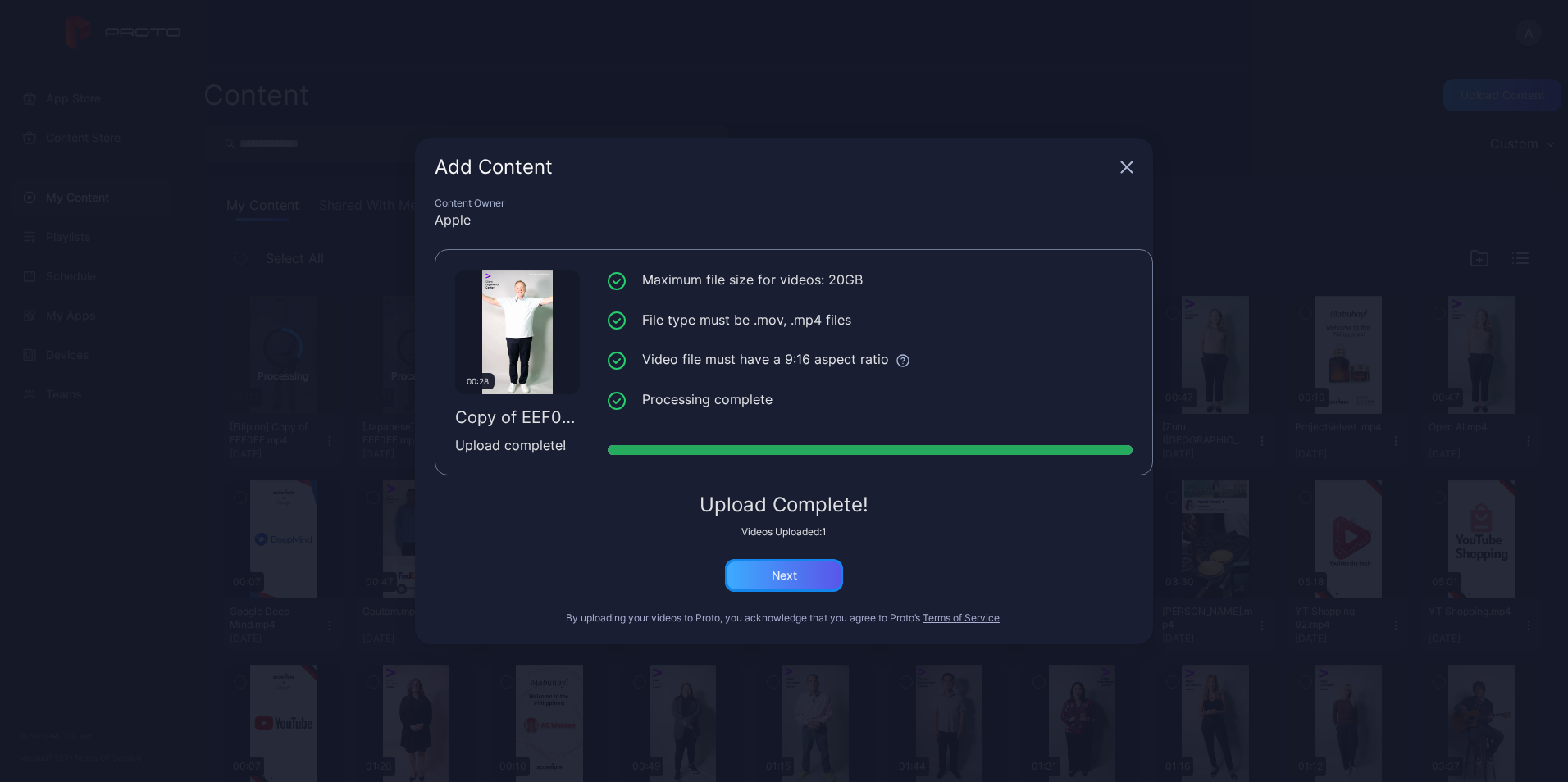
click at [828, 588] on div "Next" at bounding box center [784, 575] width 118 height 33
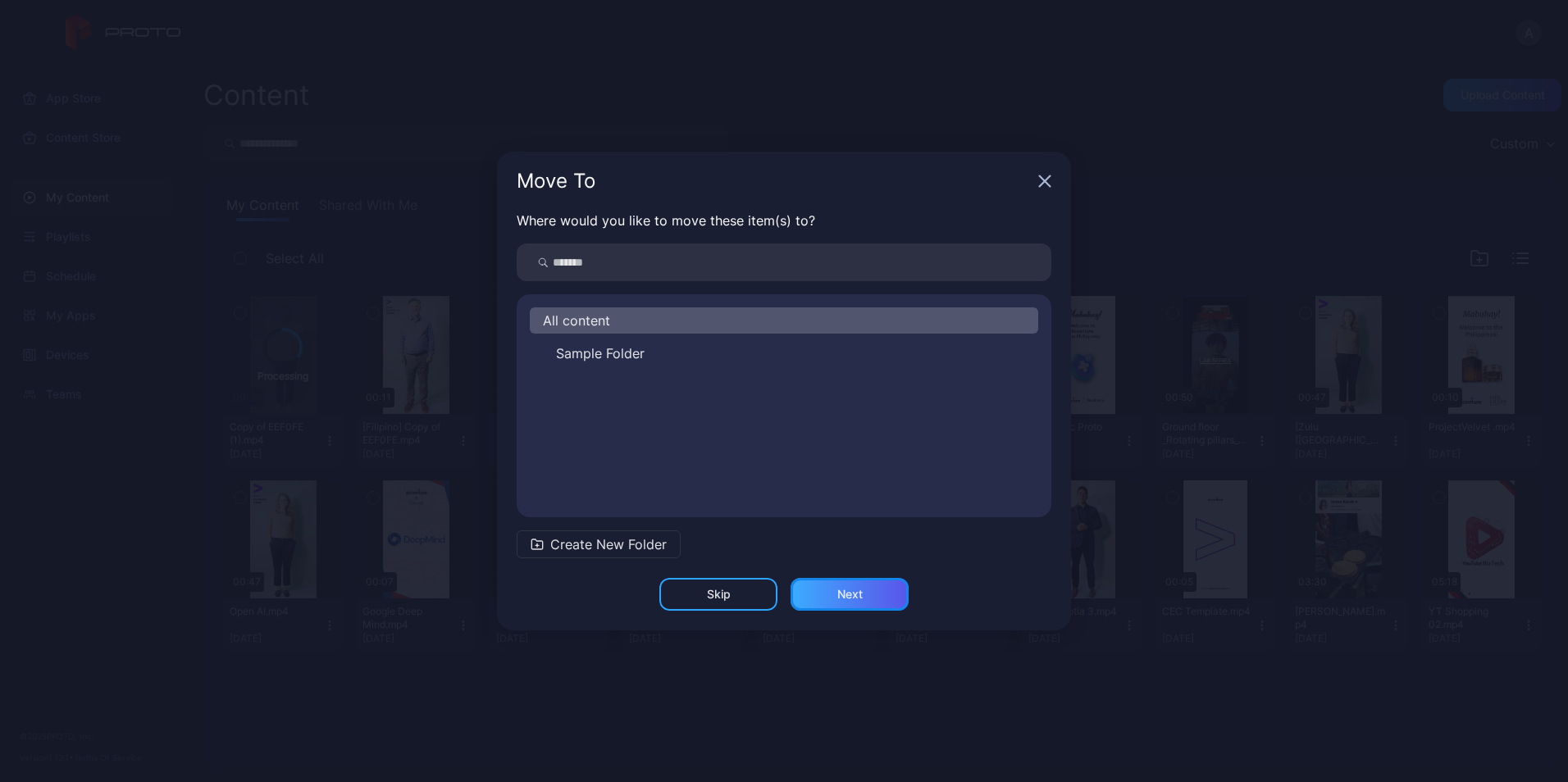
click at [869, 585] on div "Next" at bounding box center [849, 594] width 118 height 33
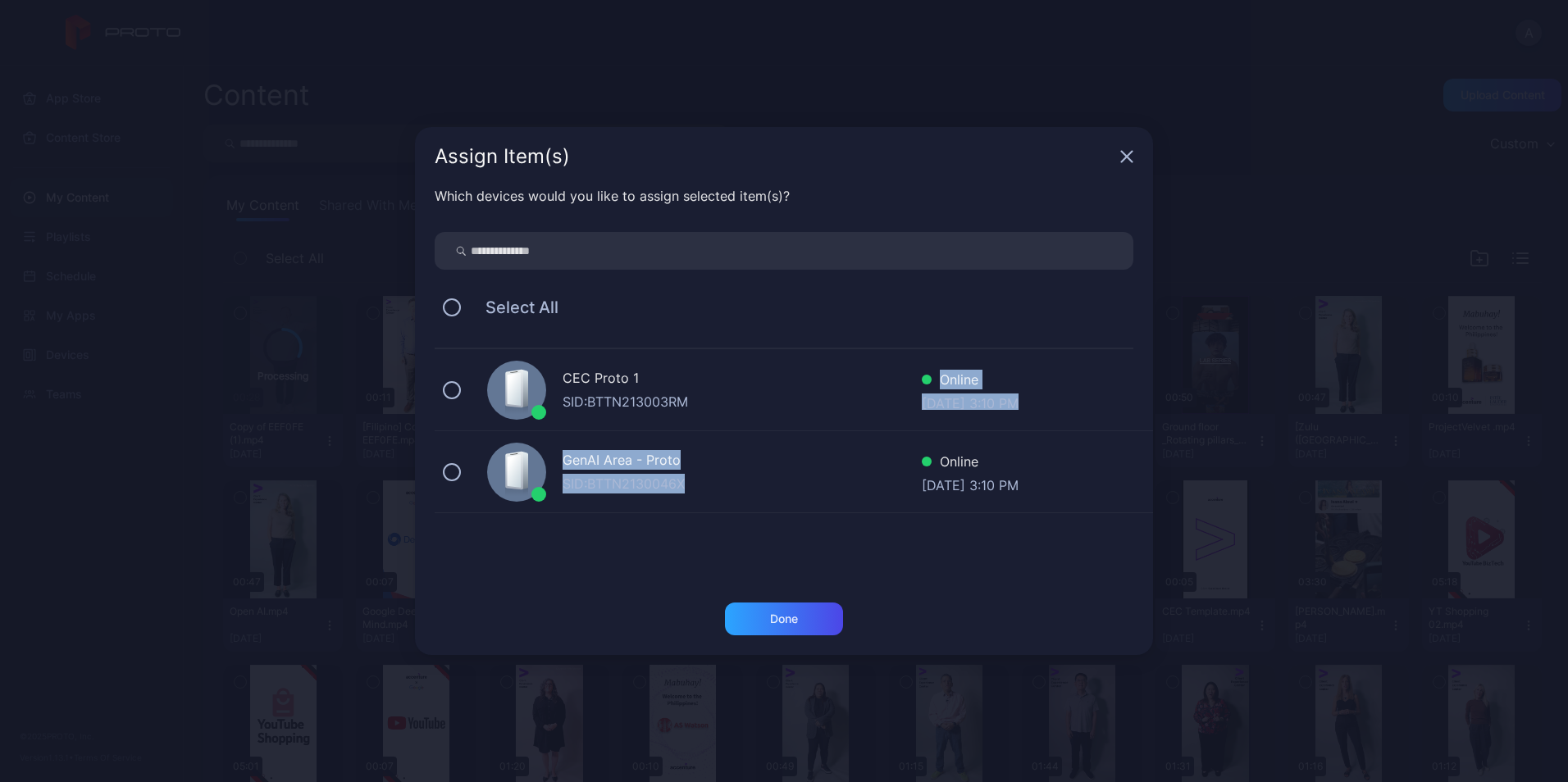
drag, startPoint x: 722, startPoint y: 398, endPoint x: 743, endPoint y: 491, distance: 95.3
click at [743, 491] on div "CEC Proto 1 SID: BTTN213003RM Online [DATE] 3:10 PM GenAI Area - Proto SID: BTT…" at bounding box center [794, 432] width 718 height 164
click at [505, 306] on span "Select All" at bounding box center [514, 307] width 90 height 19
click at [446, 304] on button at bounding box center [452, 308] width 18 height 18
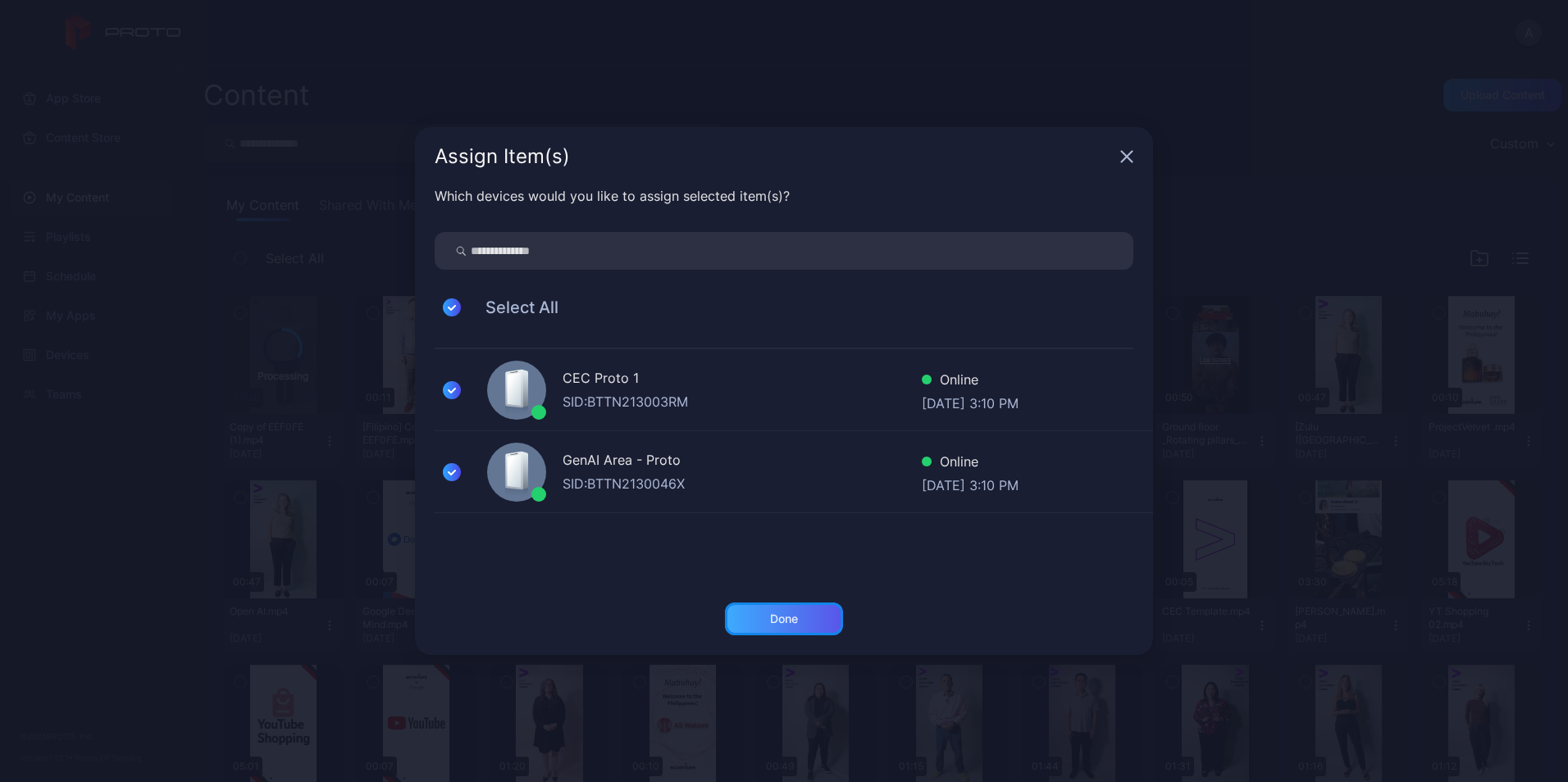
click at [780, 613] on div "Done" at bounding box center [784, 619] width 28 height 13
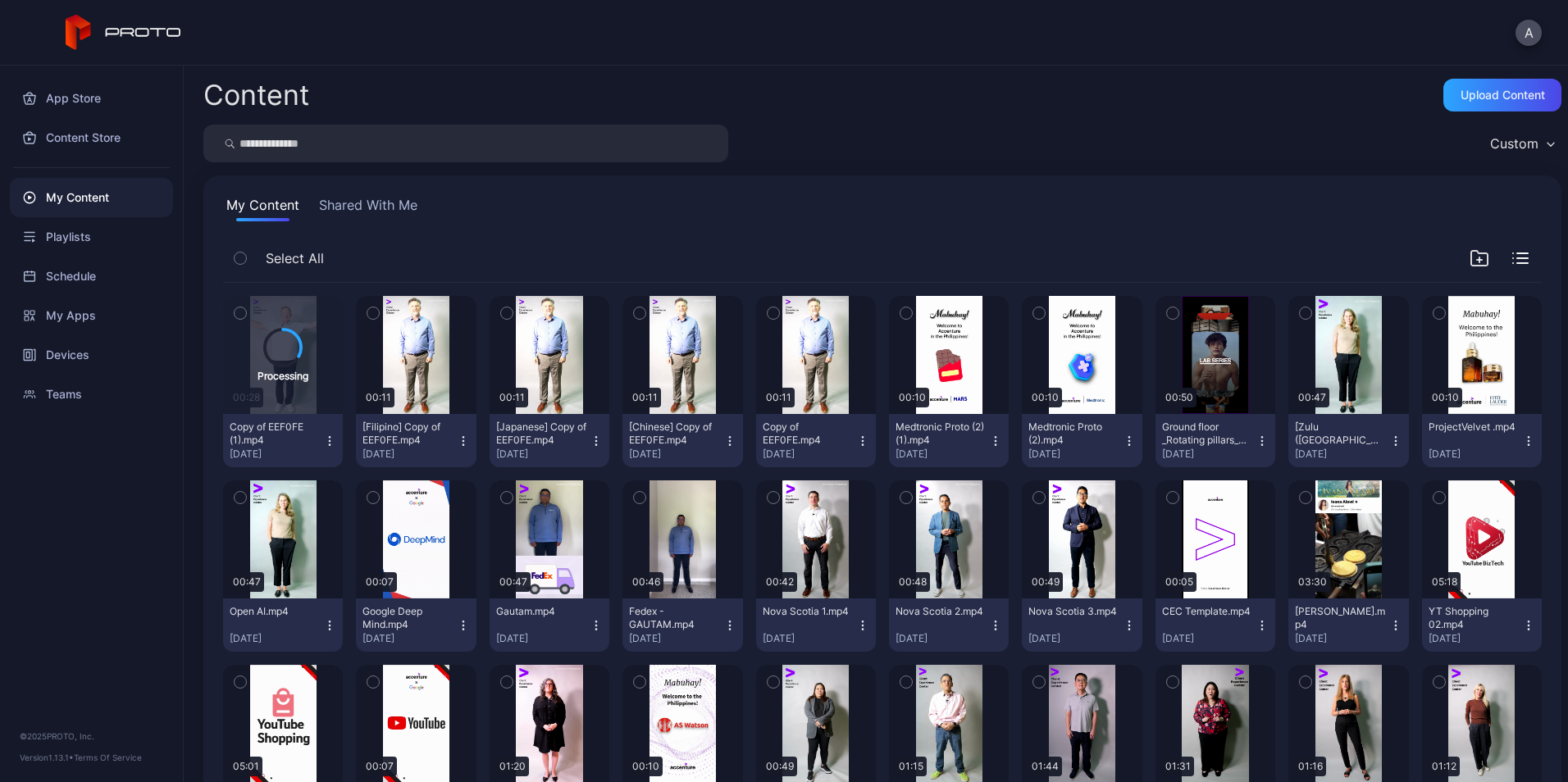
click at [723, 448] on button "[Chinese] Copy of EEF0FE.mp4 [DATE]" at bounding box center [682, 441] width 120 height 54
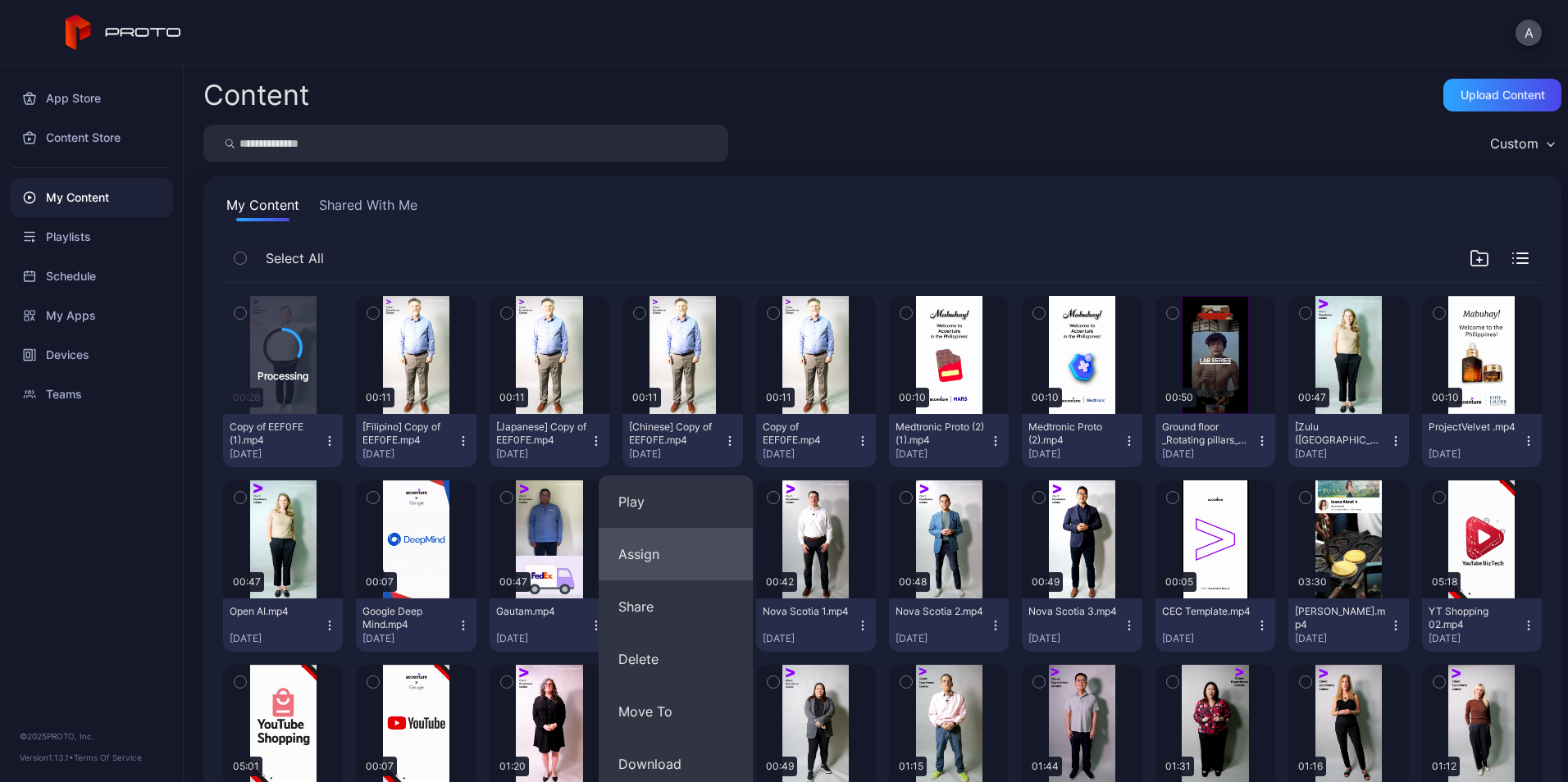
click at [680, 572] on button "Assign" at bounding box center [675, 554] width 154 height 53
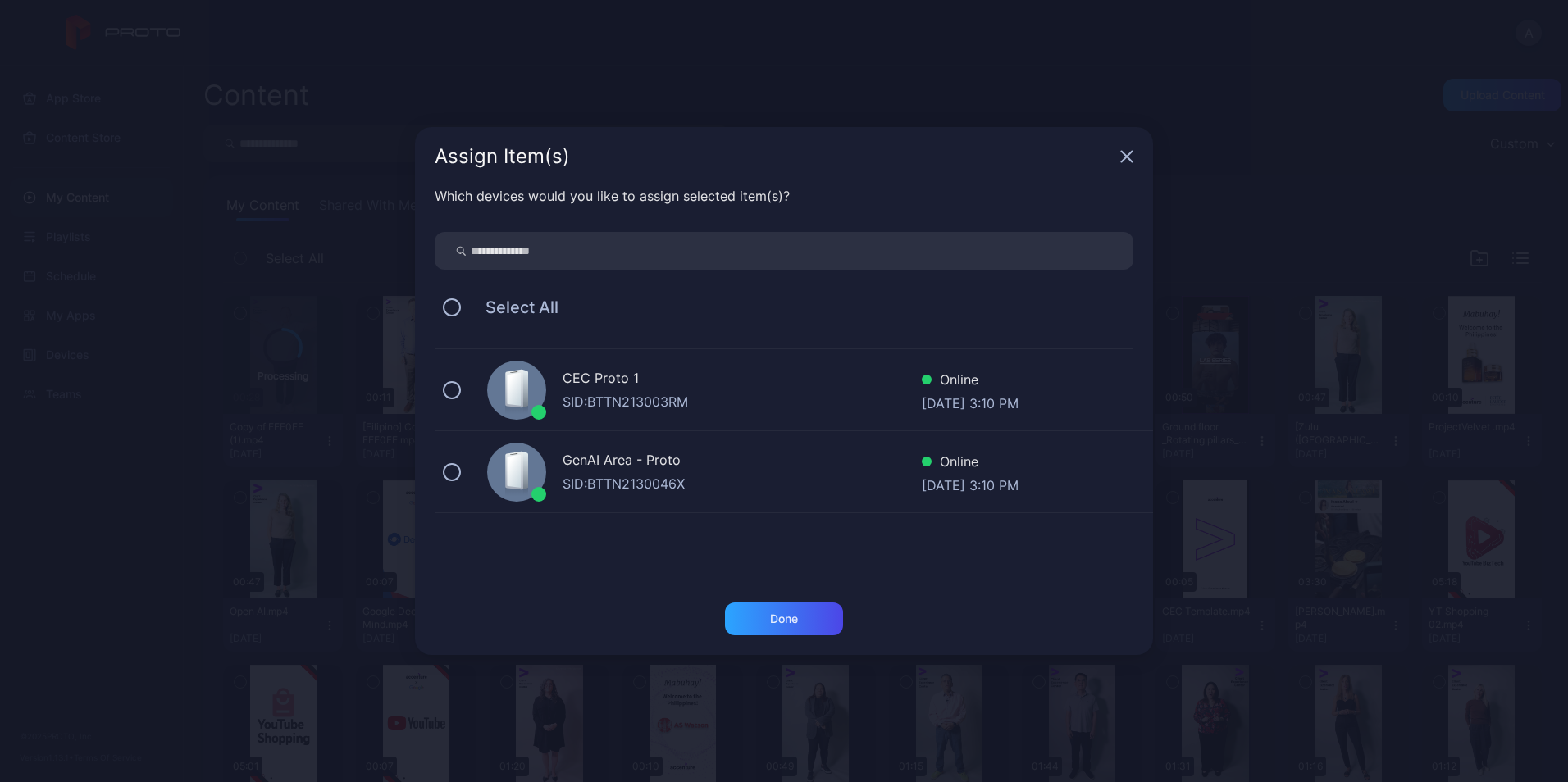
click at [461, 304] on div "Select All" at bounding box center [784, 307] width 699 height 34
click at [451, 308] on button at bounding box center [452, 308] width 18 height 18
click at [790, 623] on div "Done" at bounding box center [784, 619] width 28 height 13
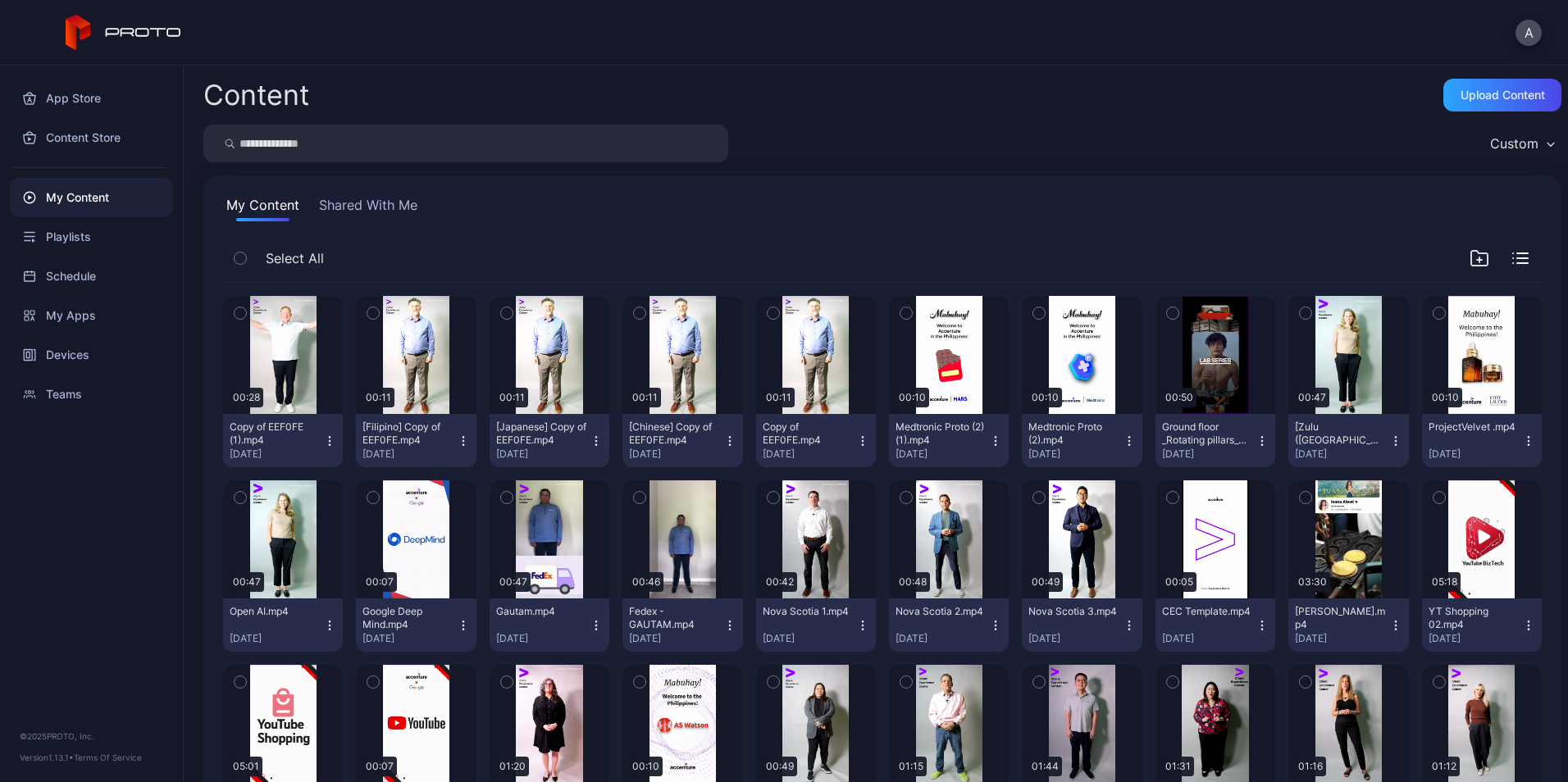
click at [589, 438] on icon "button" at bounding box center [596, 442] width 13 height 13
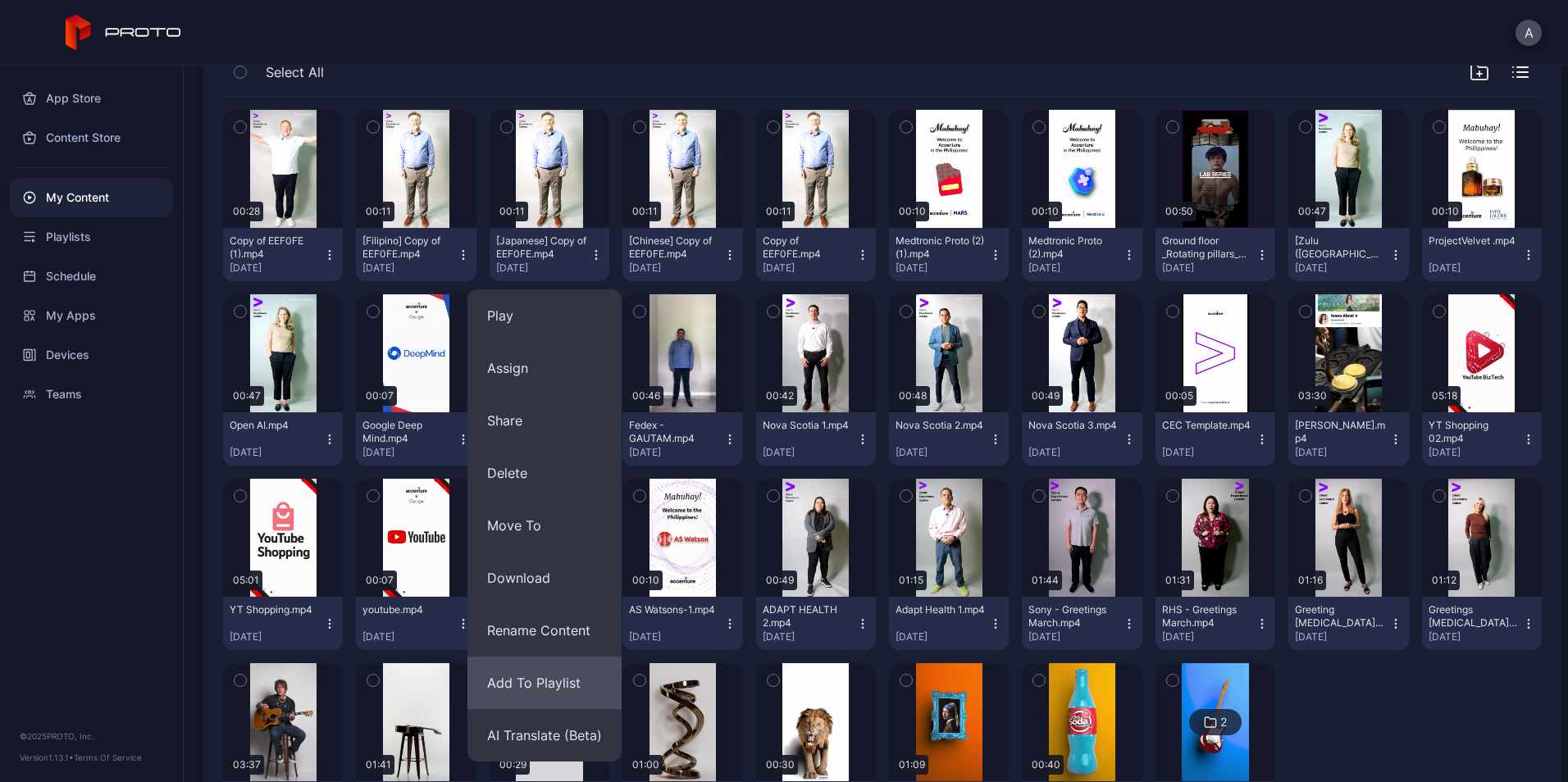
scroll to position [187, 0]
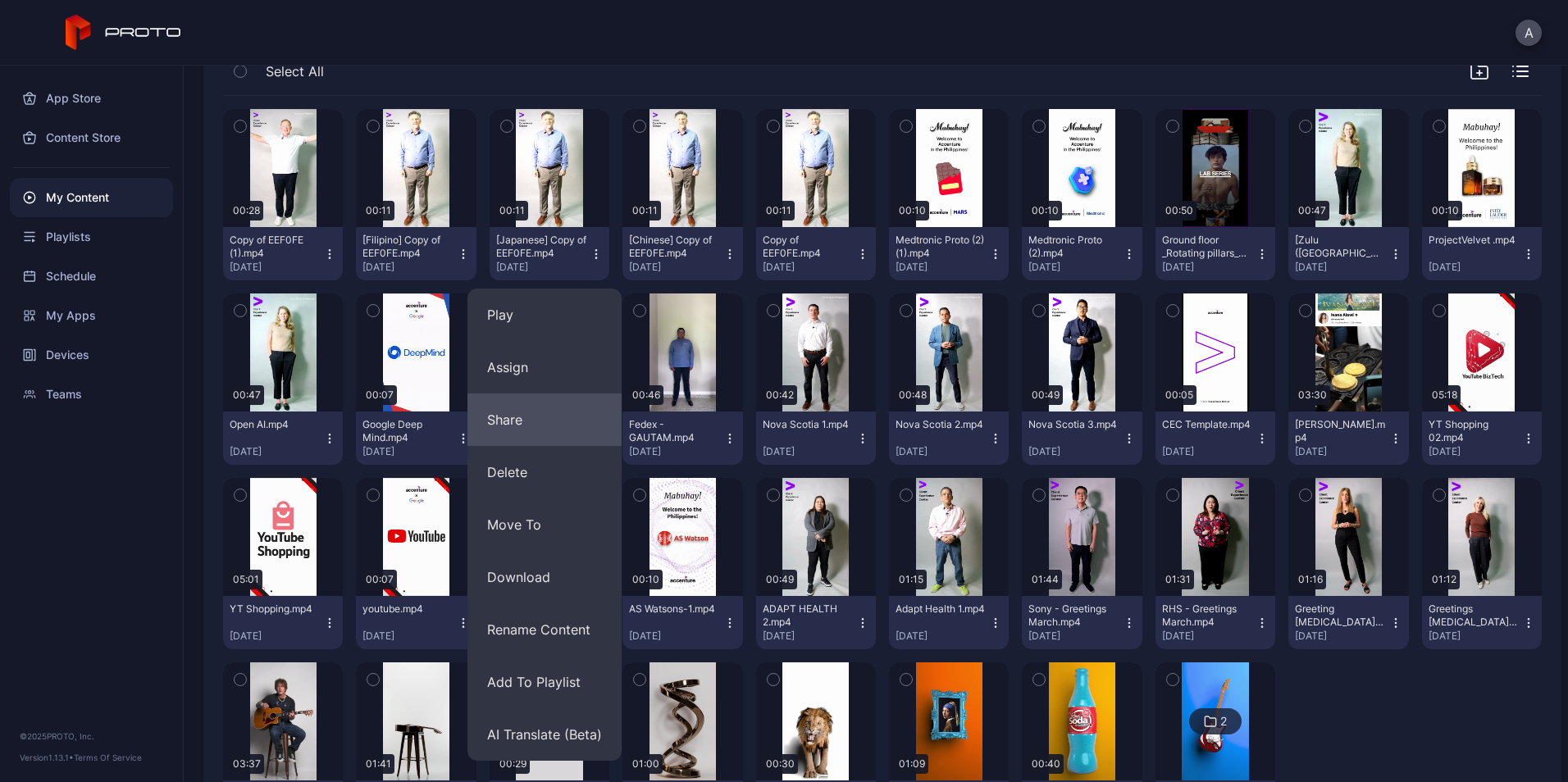
click at [539, 430] on button "Share" at bounding box center [545, 420] width 154 height 53
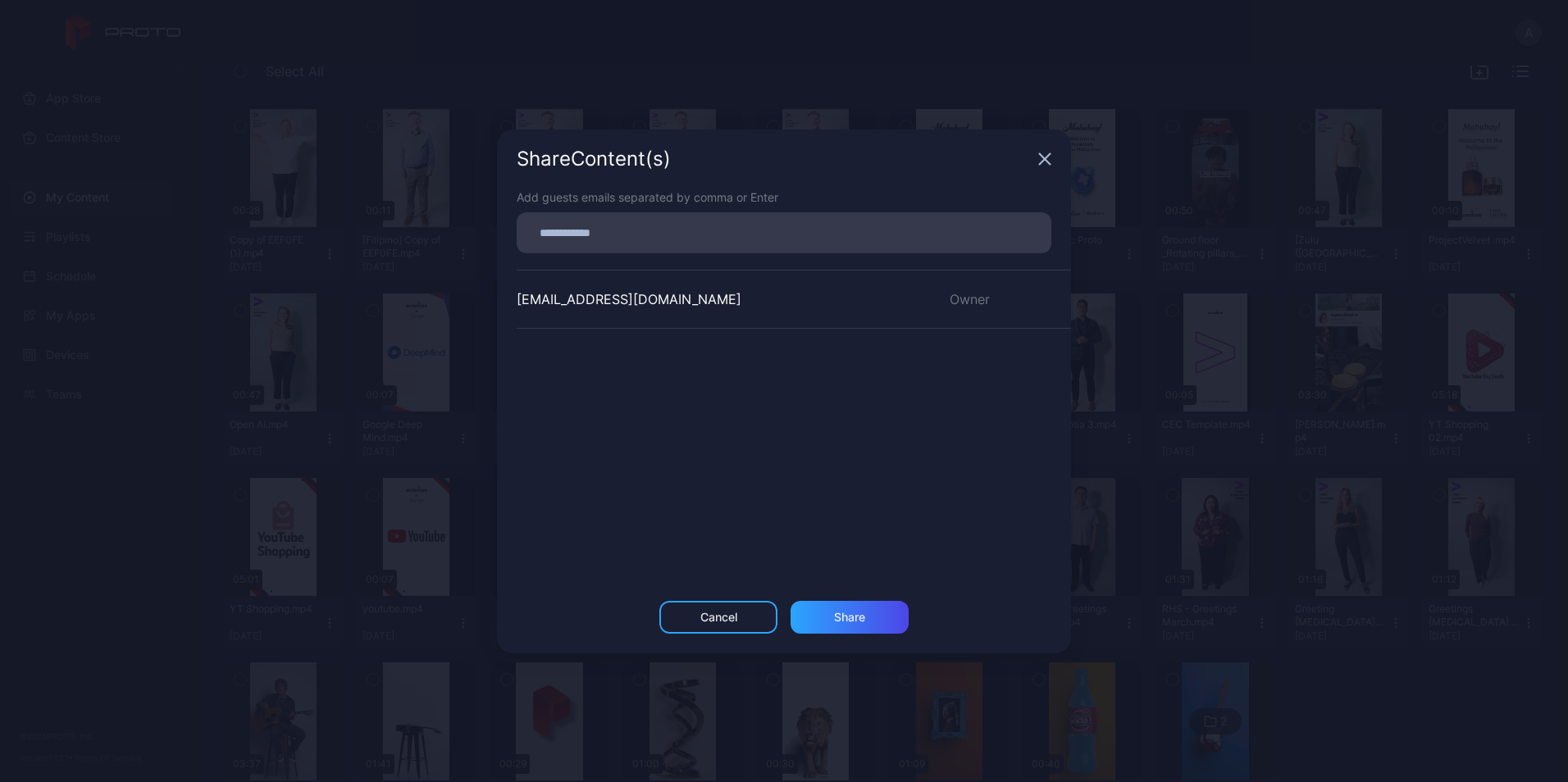
click at [1040, 160] on icon "button" at bounding box center [1045, 159] width 13 height 13
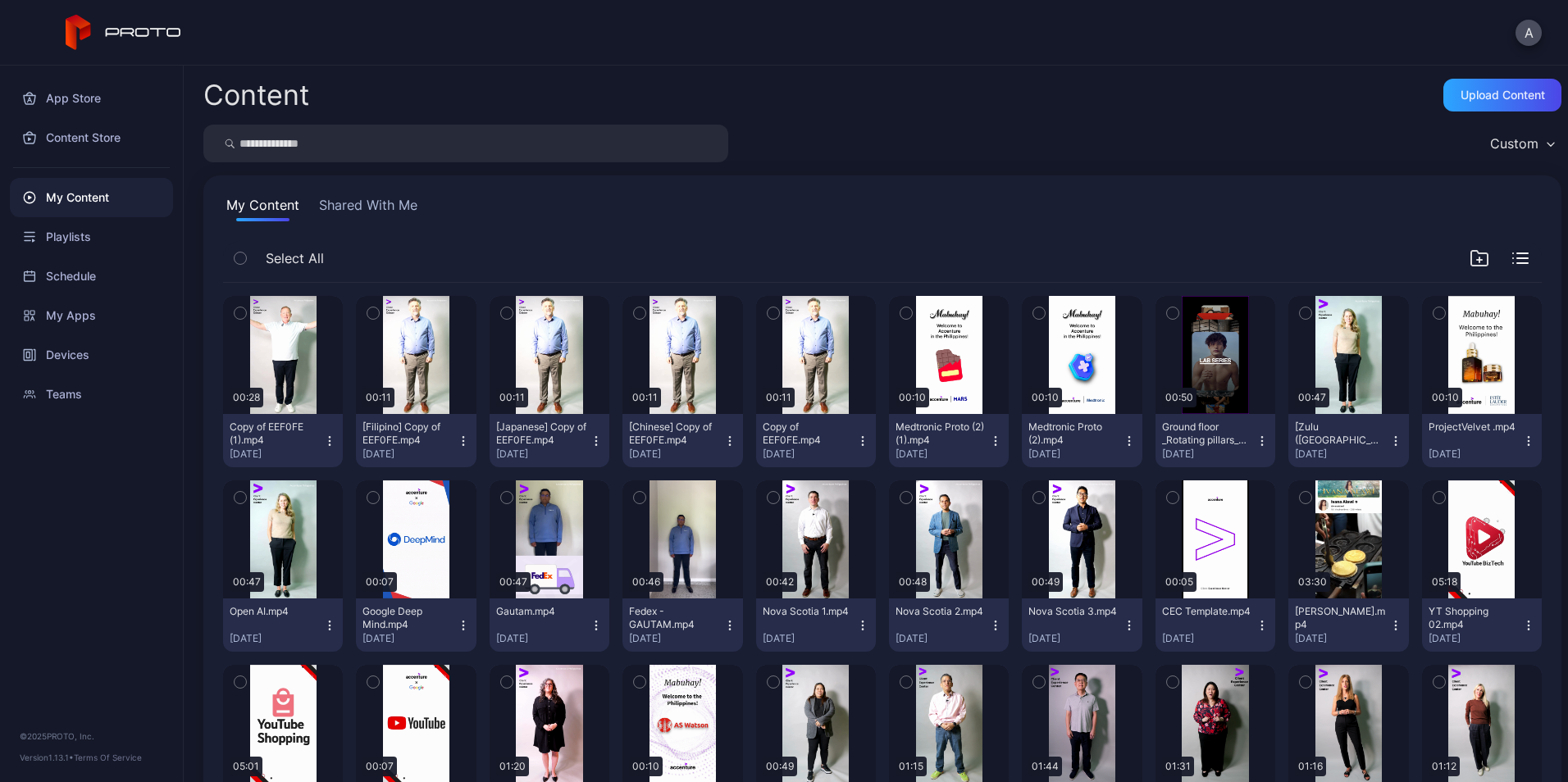
click at [322, 427] on button "Copy of EEF0FE (1).mp4 [DATE]" at bounding box center [282, 441] width 120 height 54
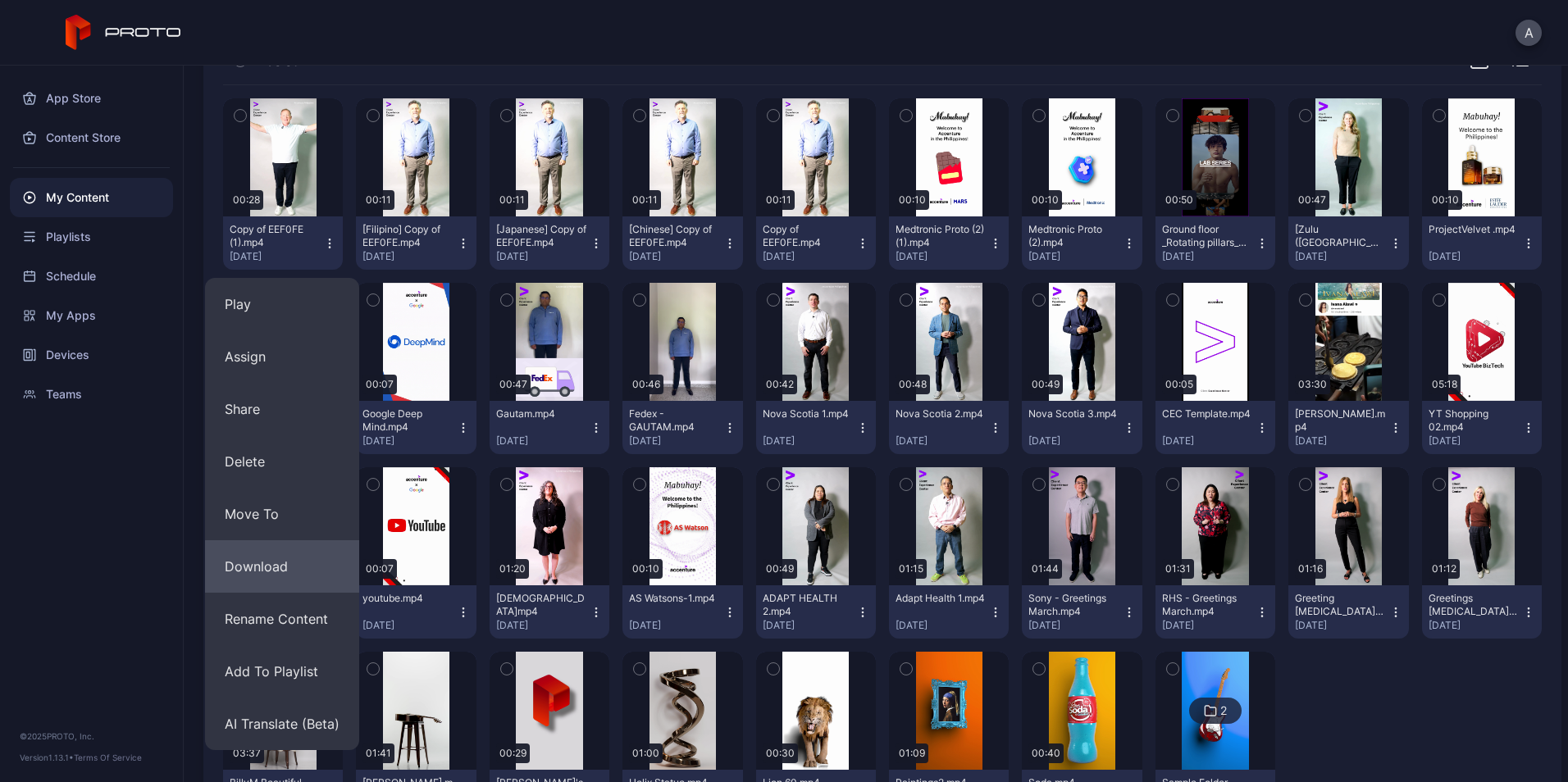
scroll to position [200, 0]
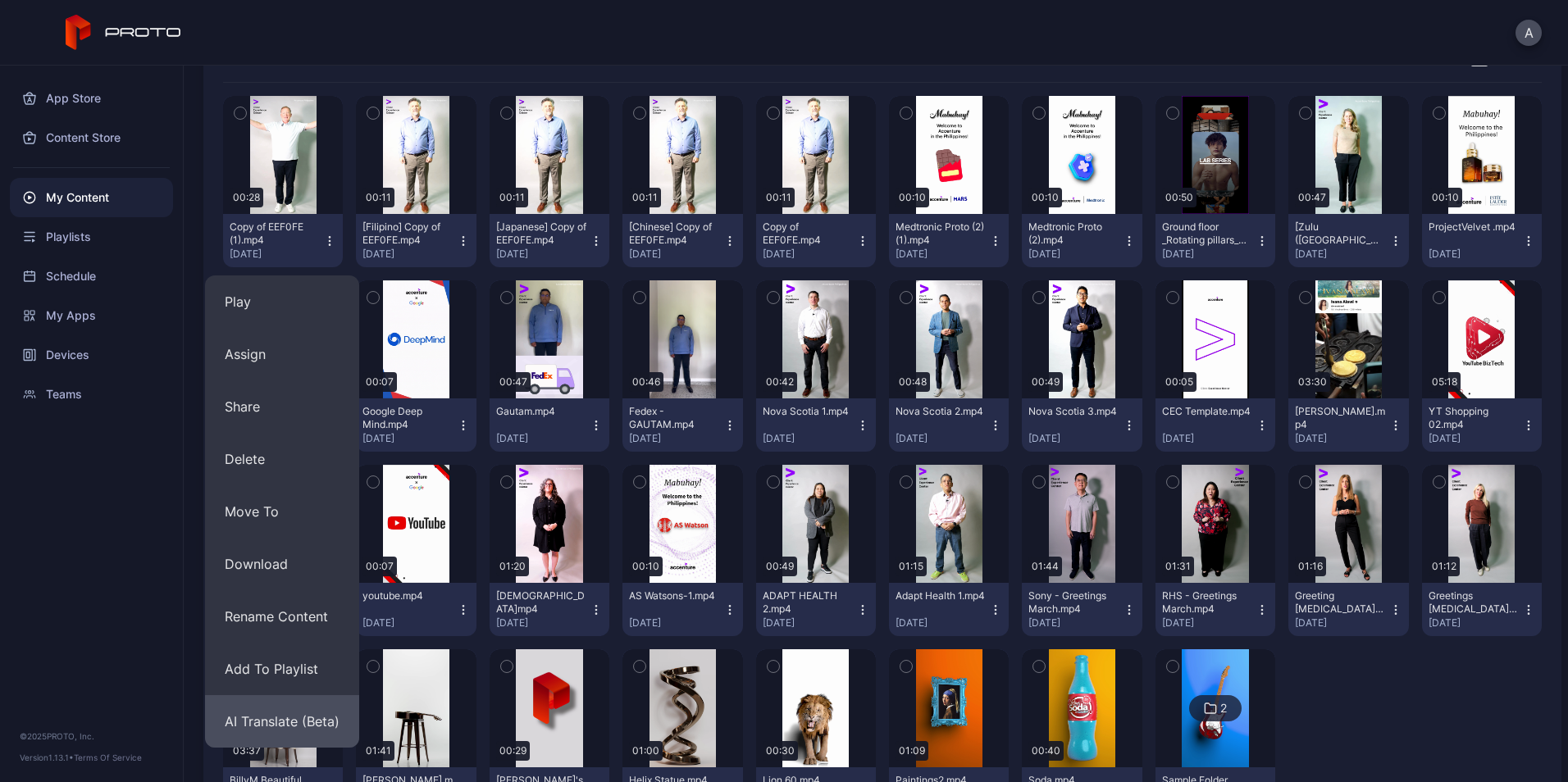
click at [298, 708] on button "AI Translate (Beta)" at bounding box center [282, 722] width 154 height 53
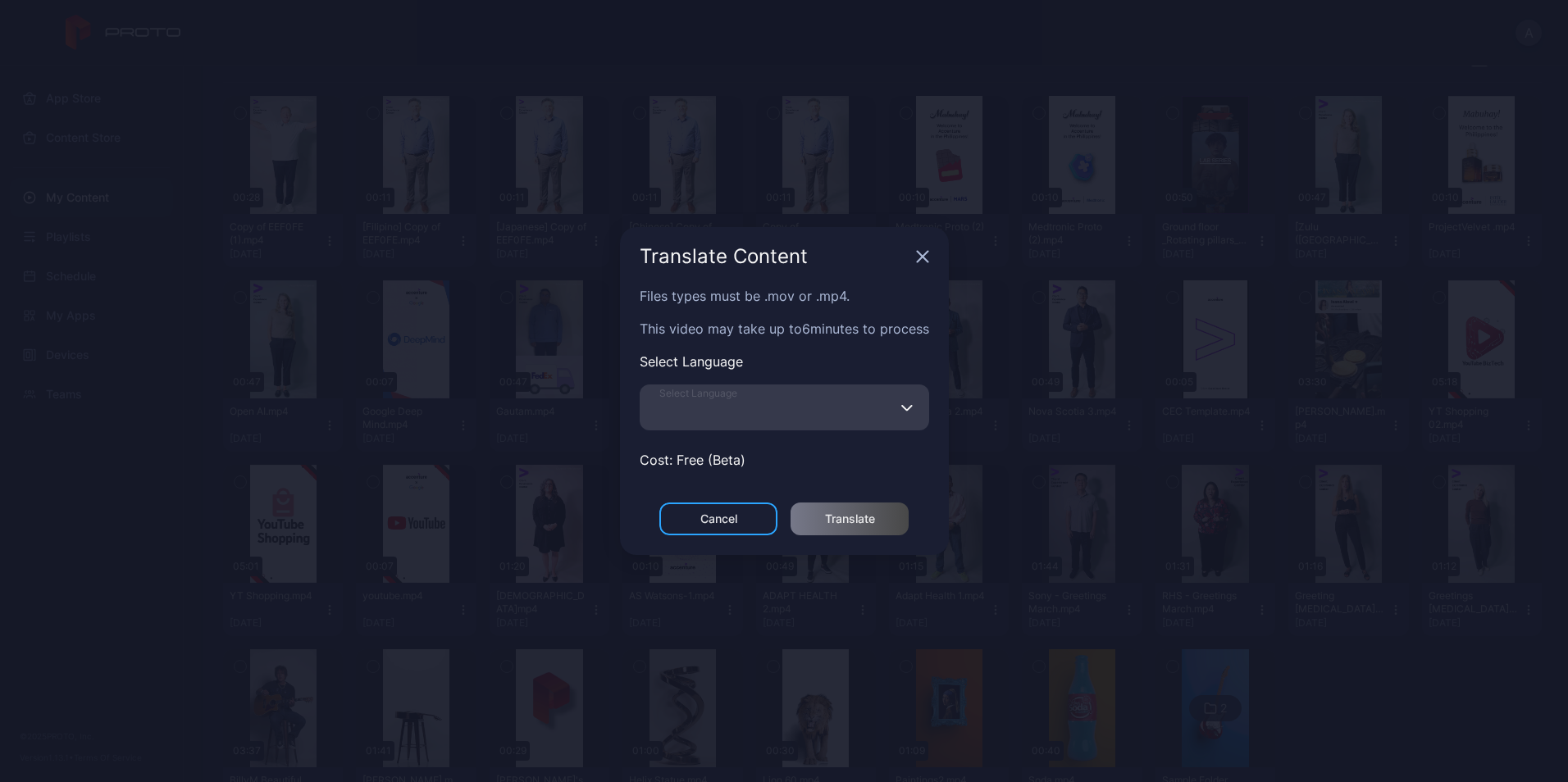
click at [776, 419] on input "Select Language" at bounding box center [784, 407] width 289 height 46
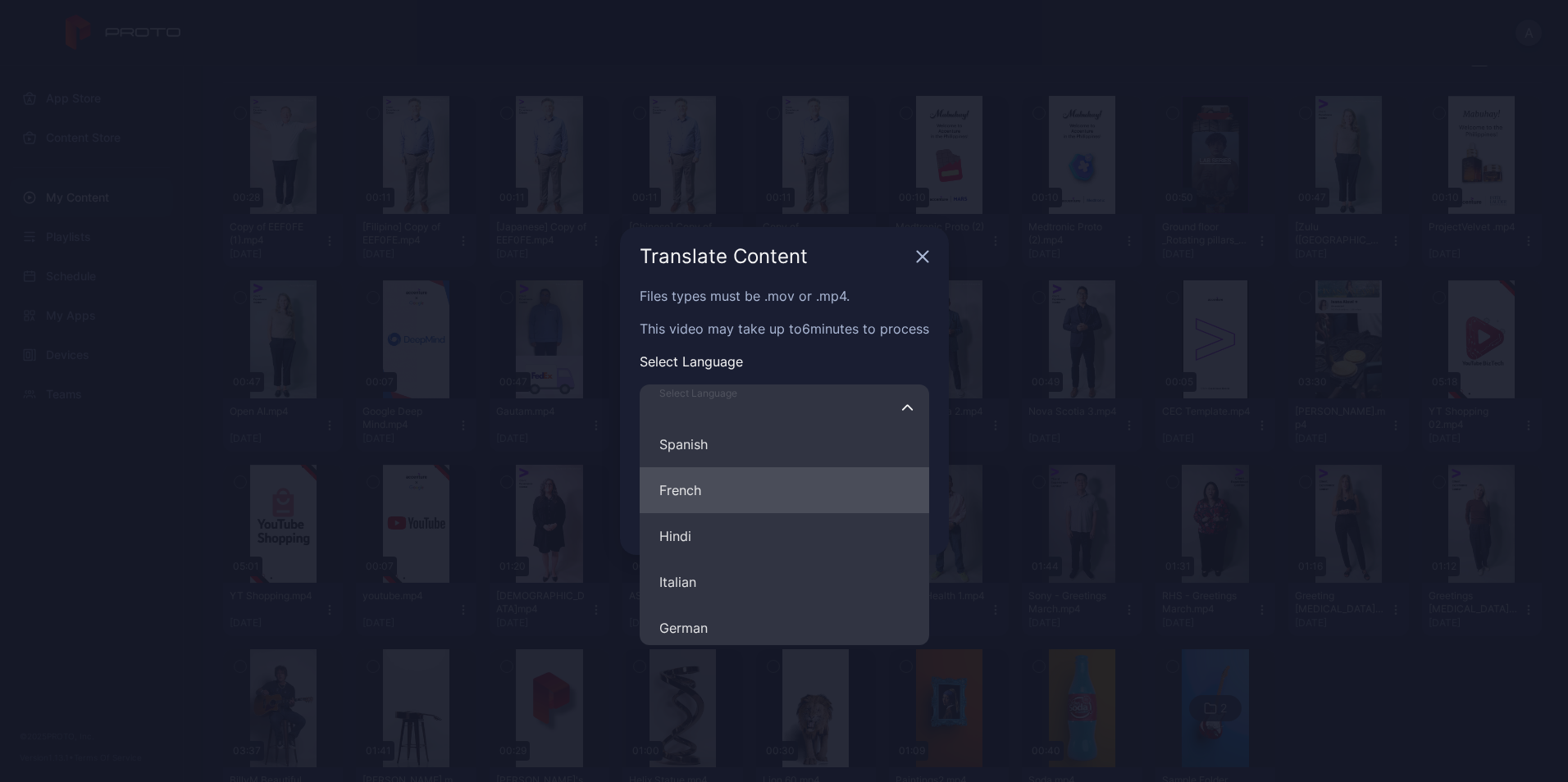
scroll to position [54, 0]
click at [703, 485] on button "French" at bounding box center [784, 491] width 289 height 46
type input "******"
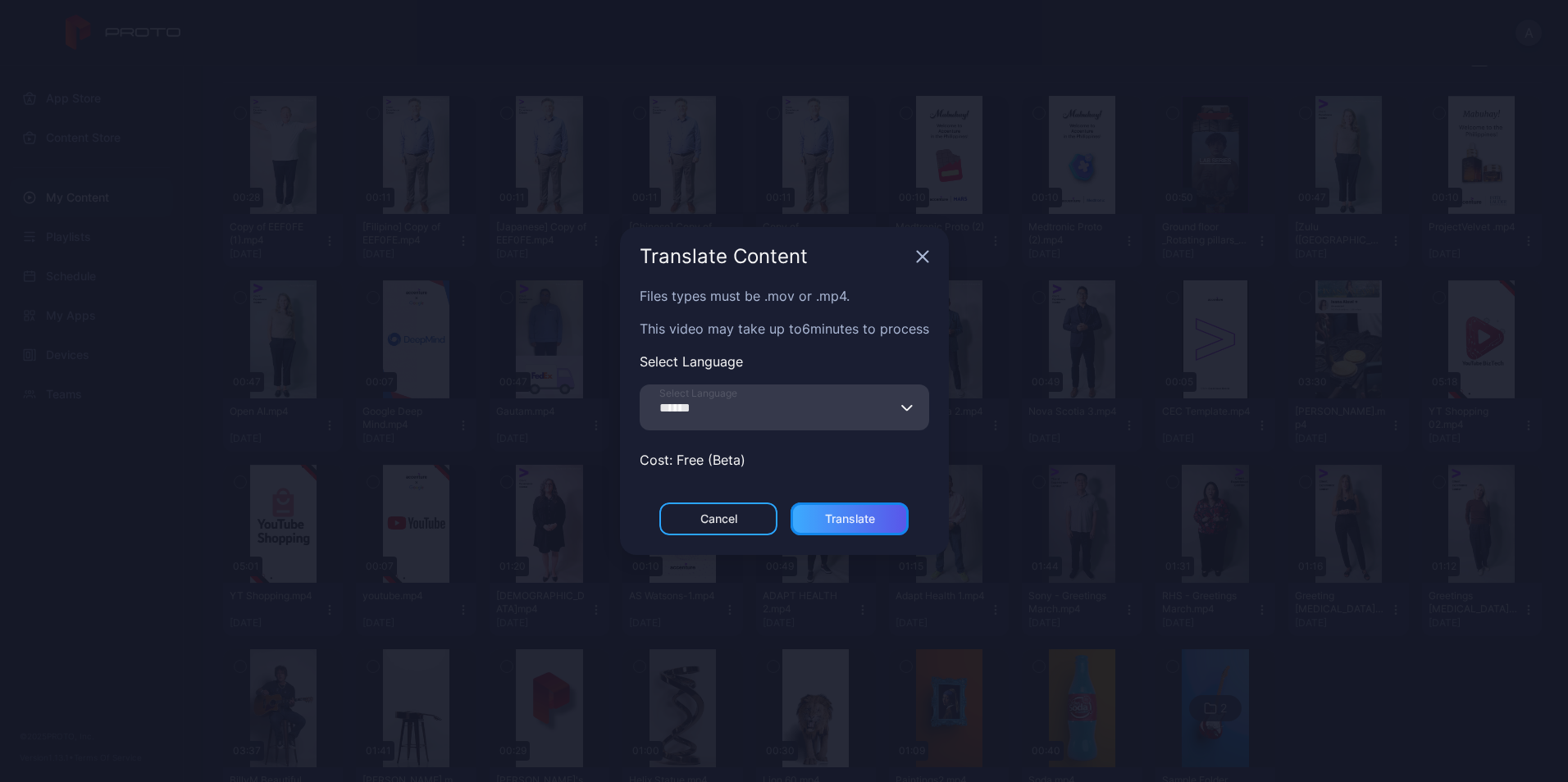
click at [865, 526] on div "Translate" at bounding box center [849, 519] width 118 height 33
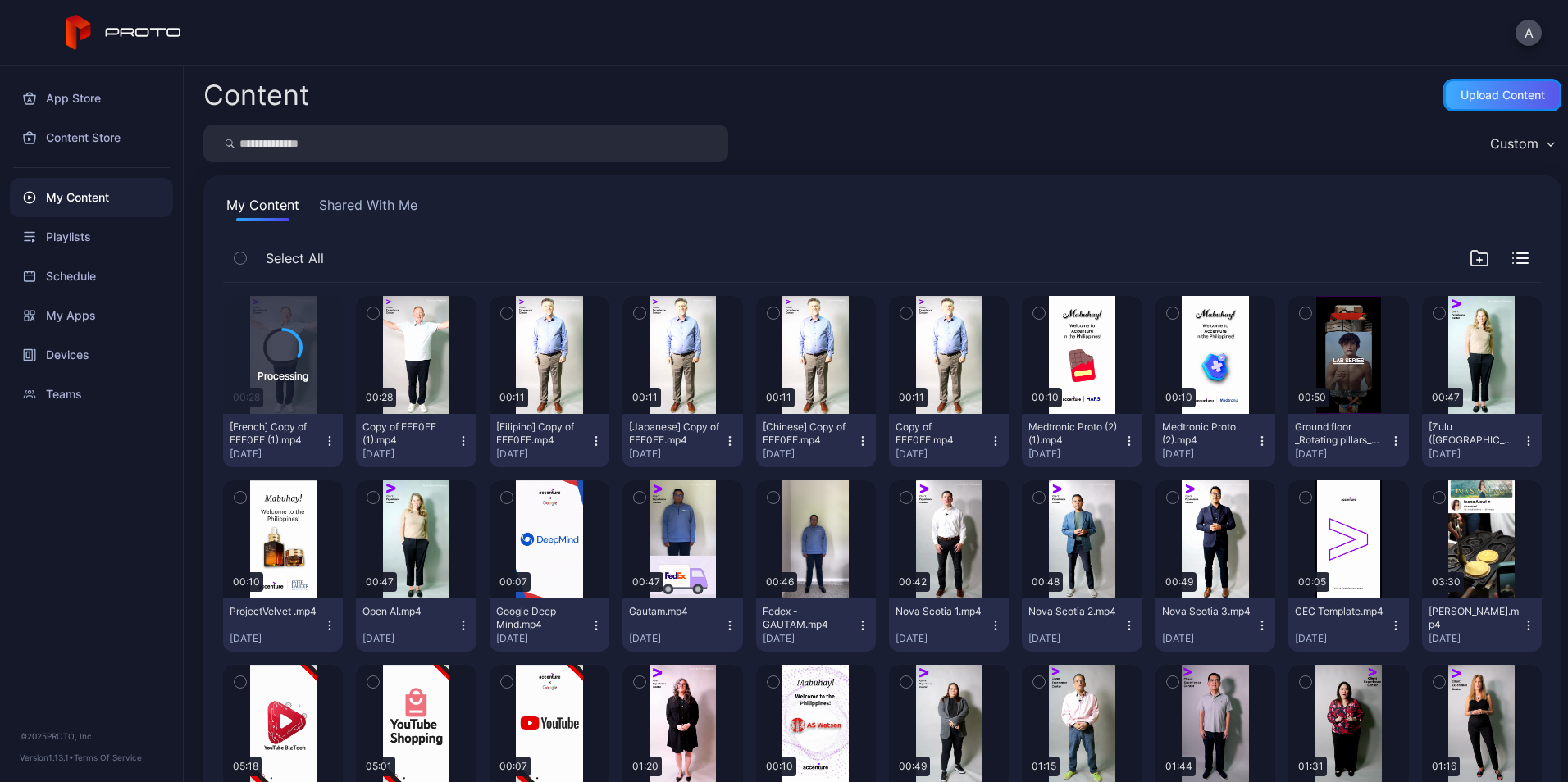
click at [1490, 93] on div "Upload Content" at bounding box center [1502, 96] width 85 height 13
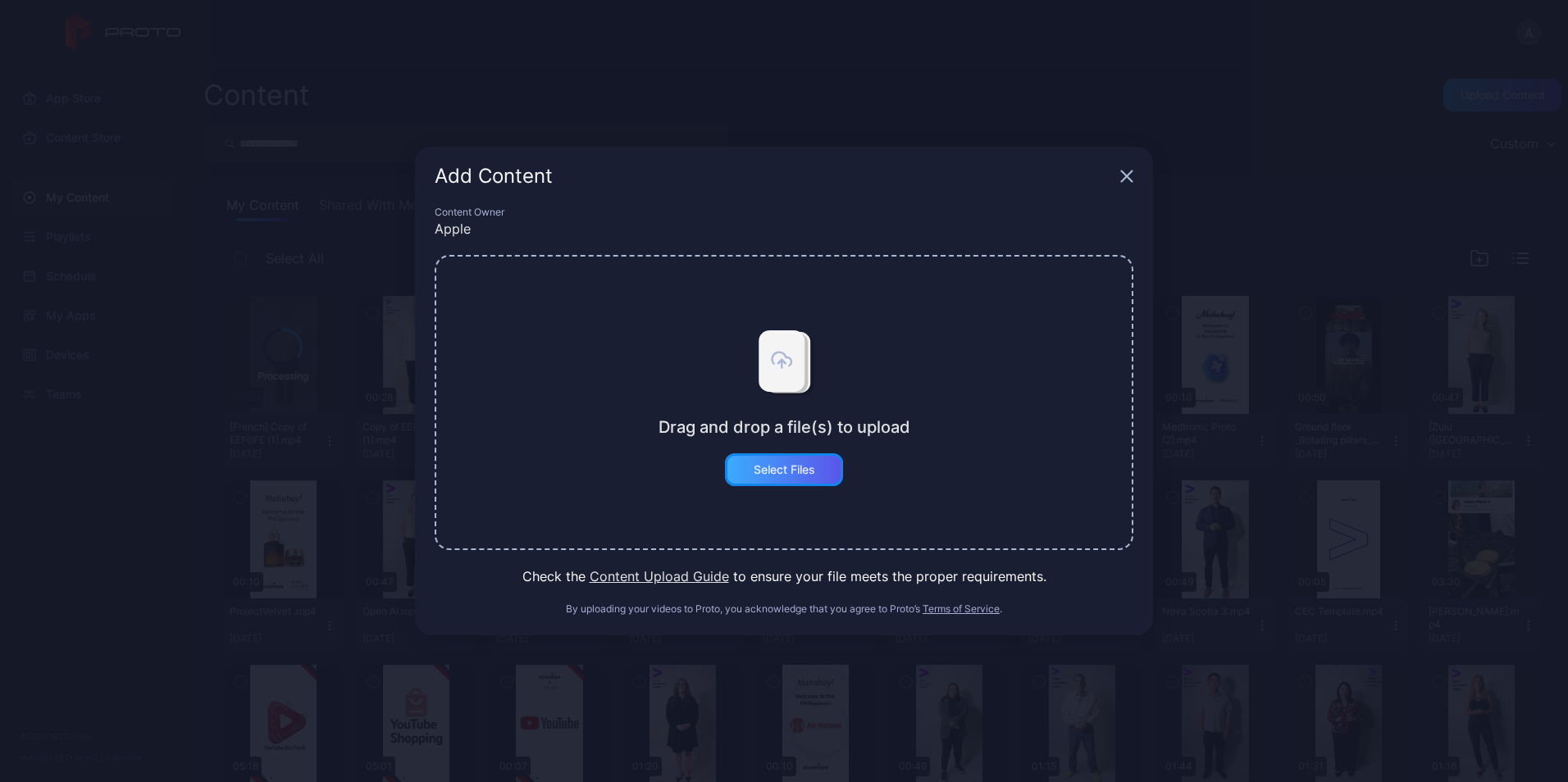
click at [811, 474] on div "Select Files" at bounding box center [784, 470] width 61 height 13
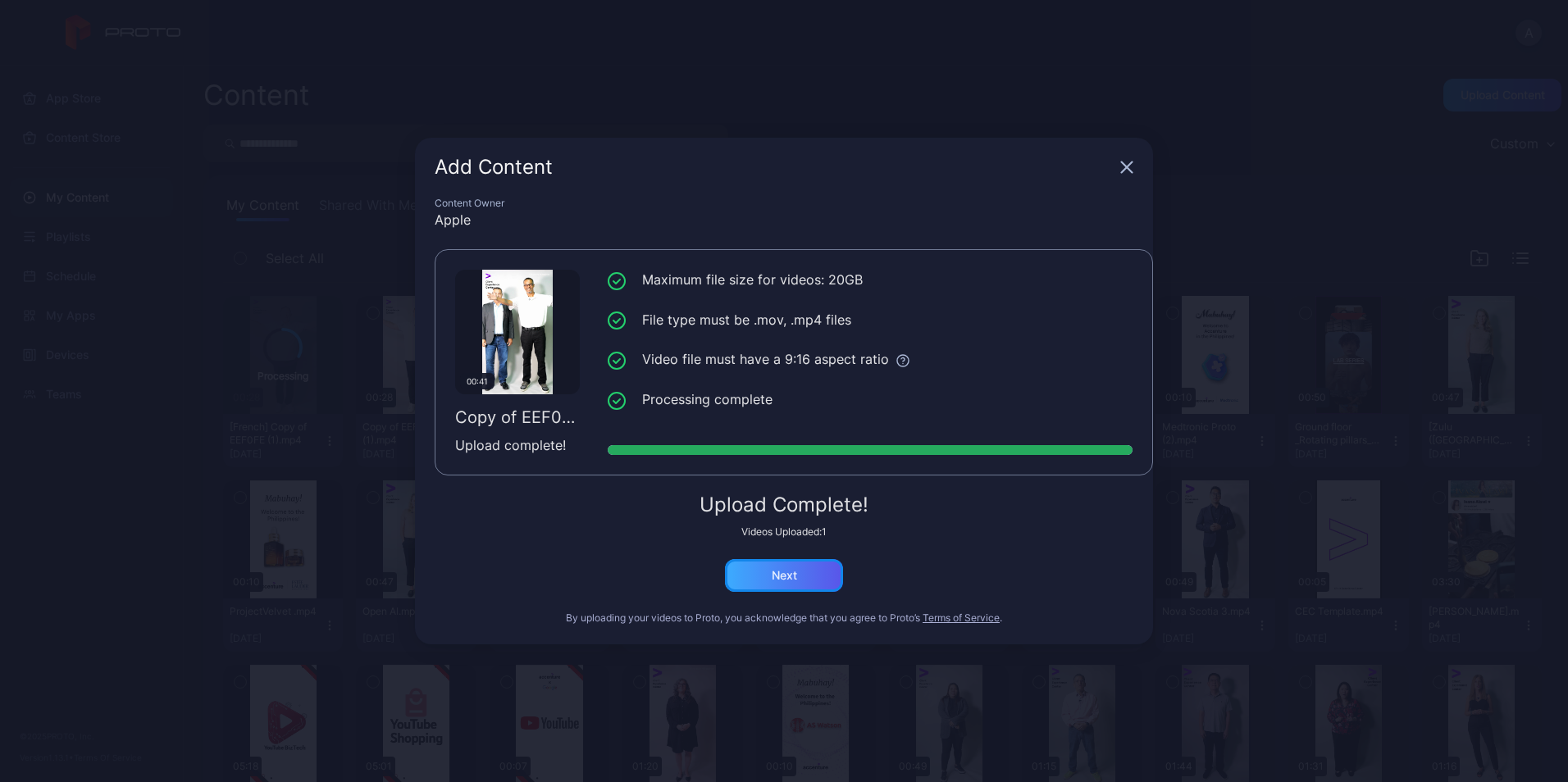
click at [803, 585] on div "Next" at bounding box center [784, 575] width 118 height 33
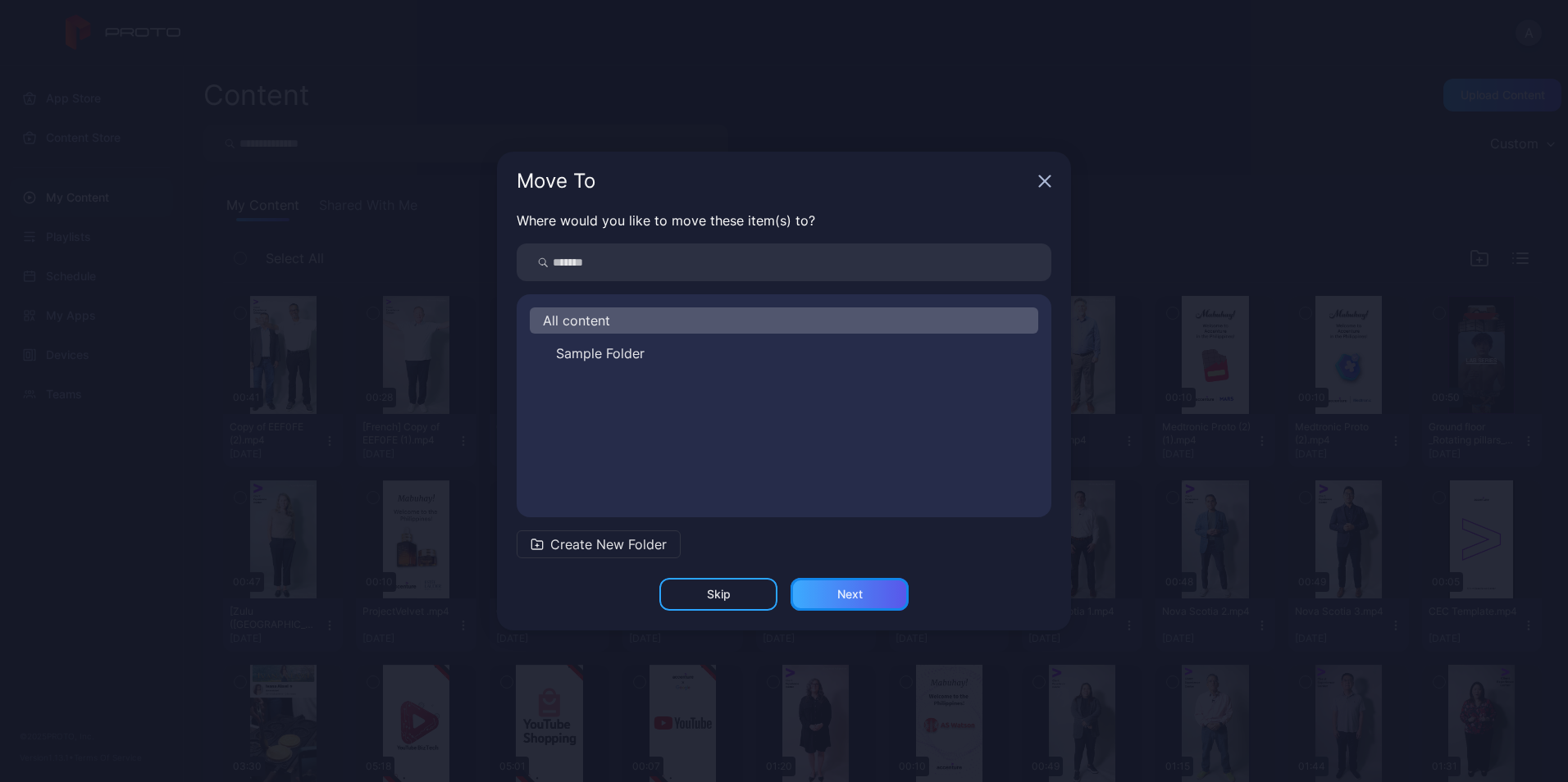
click at [887, 594] on div "Next" at bounding box center [849, 594] width 118 height 33
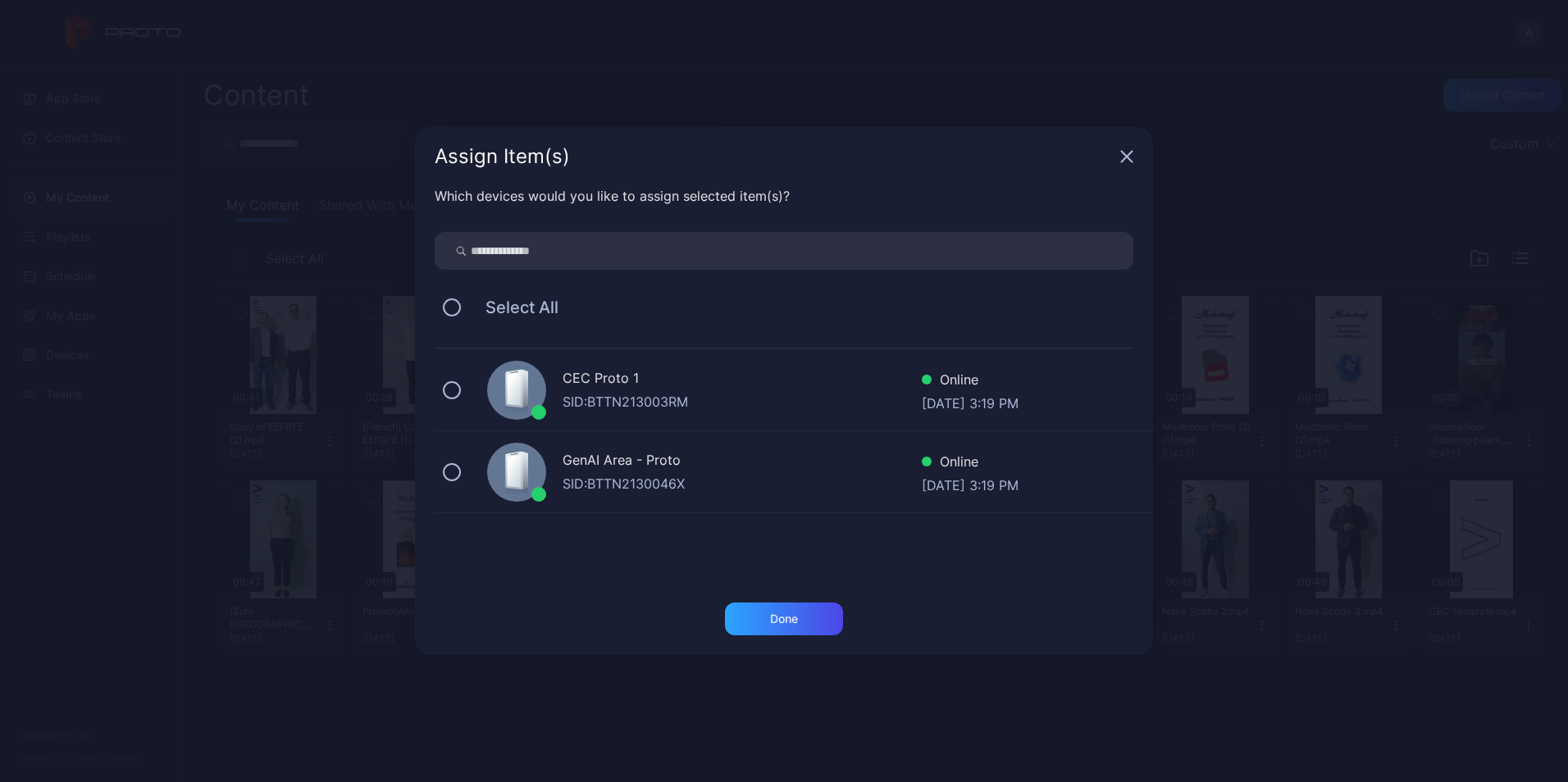
click at [464, 304] on div "Select All" at bounding box center [784, 307] width 699 height 34
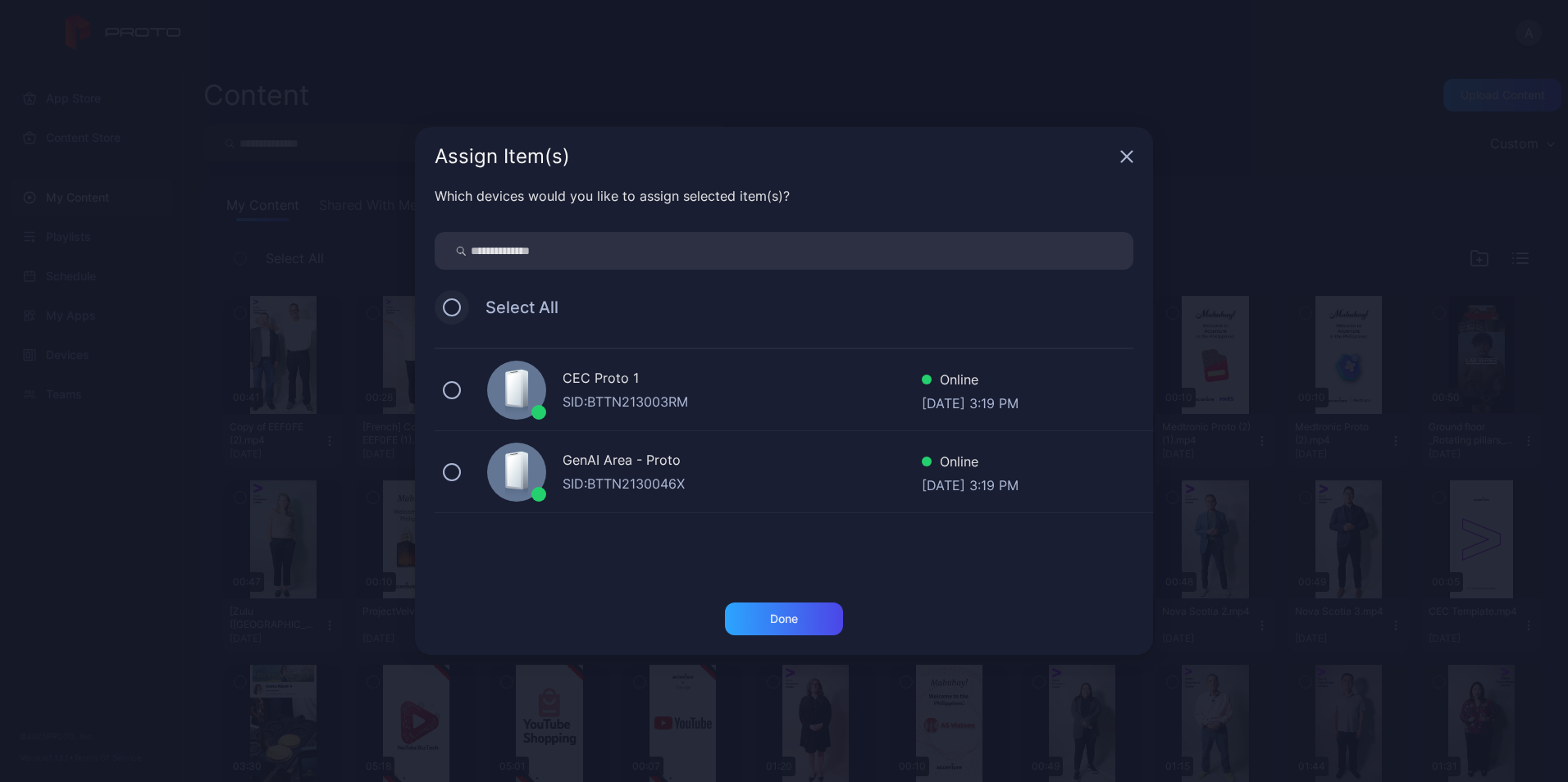
click at [456, 304] on button at bounding box center [452, 308] width 18 height 18
click at [784, 617] on div "Done" at bounding box center [784, 619] width 28 height 13
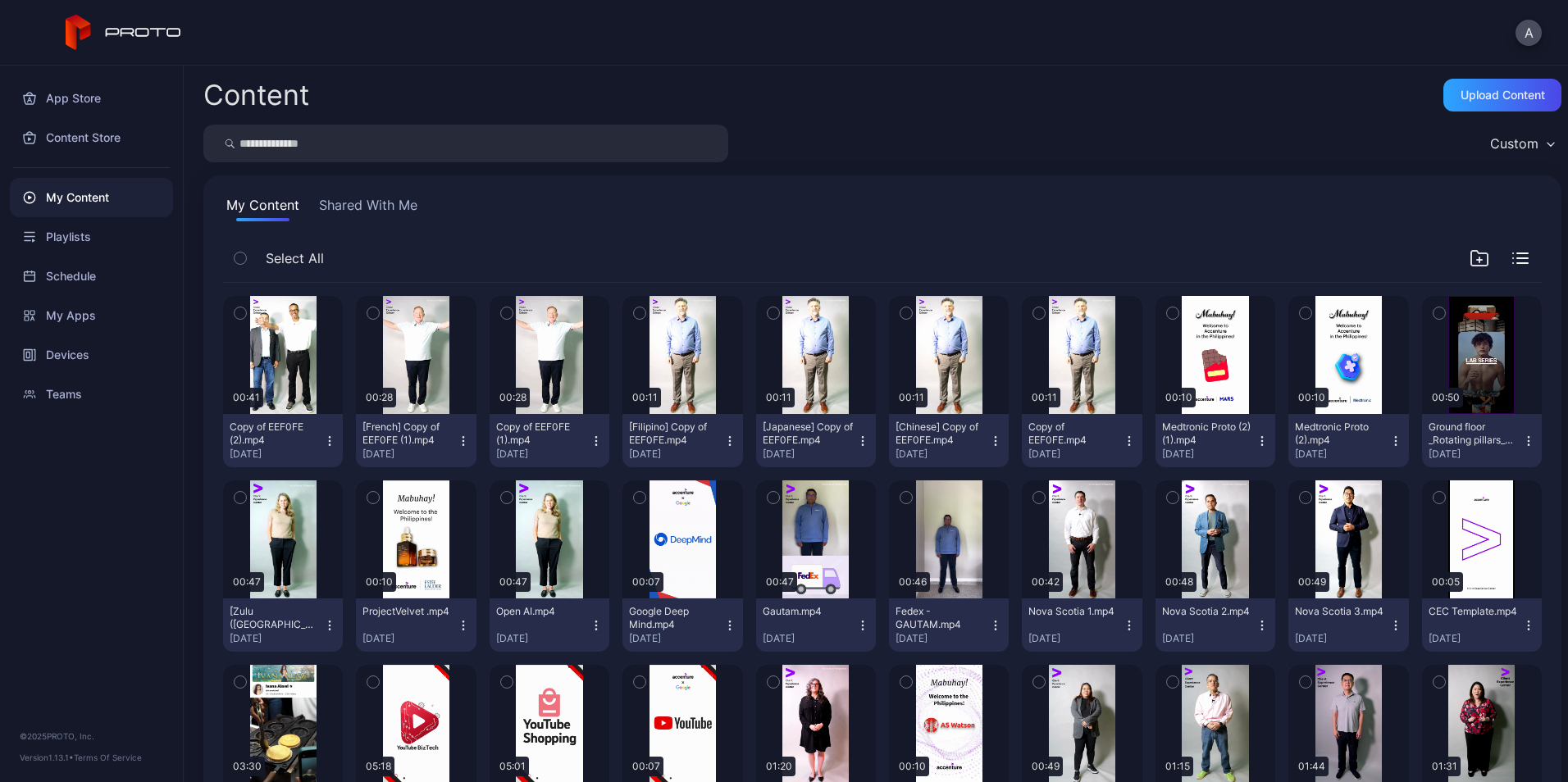
click at [461, 441] on icon "button" at bounding box center [463, 442] width 13 height 13
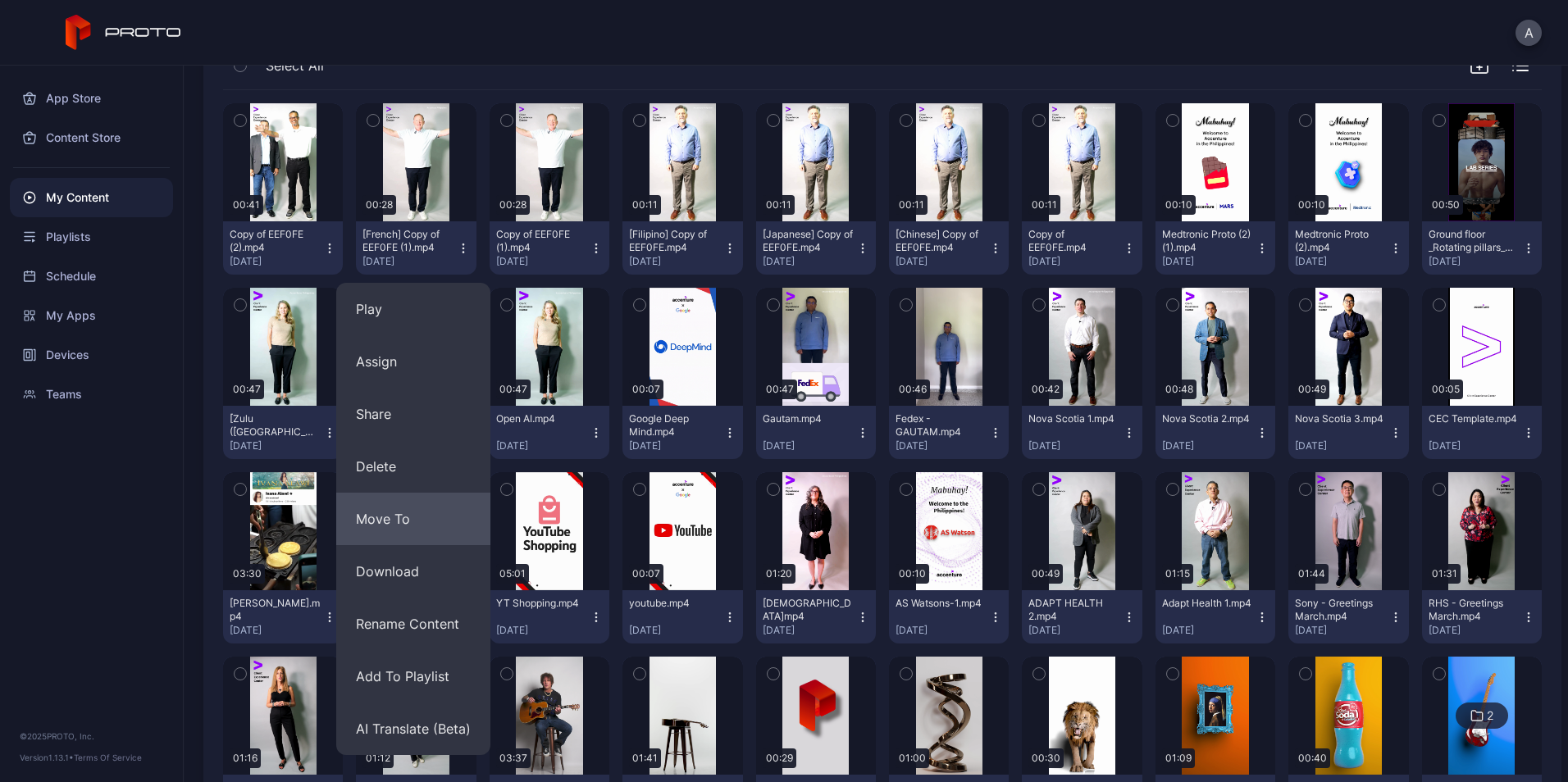
scroll to position [195, 0]
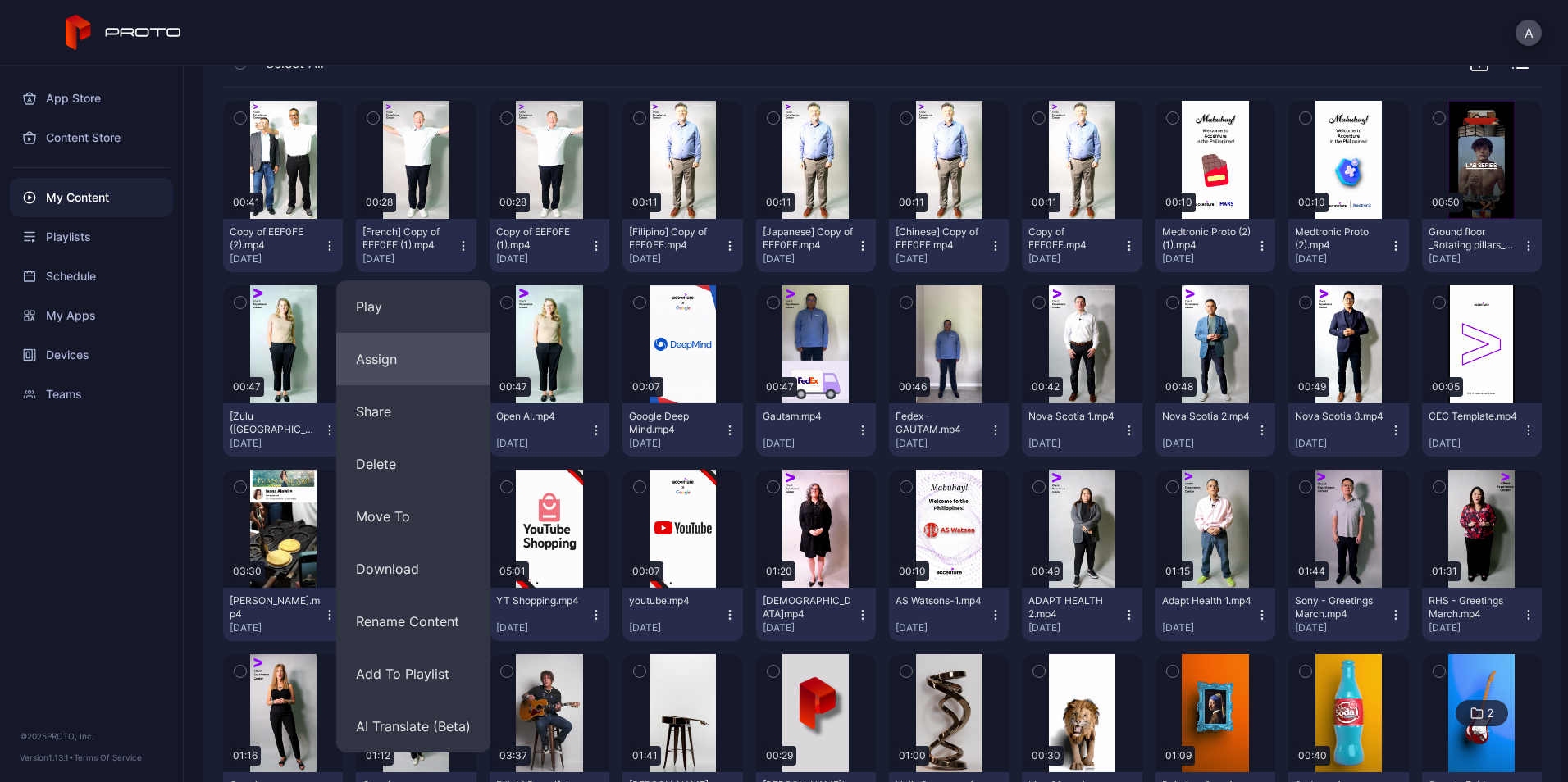
click at [395, 361] on button "Assign" at bounding box center [413, 359] width 154 height 53
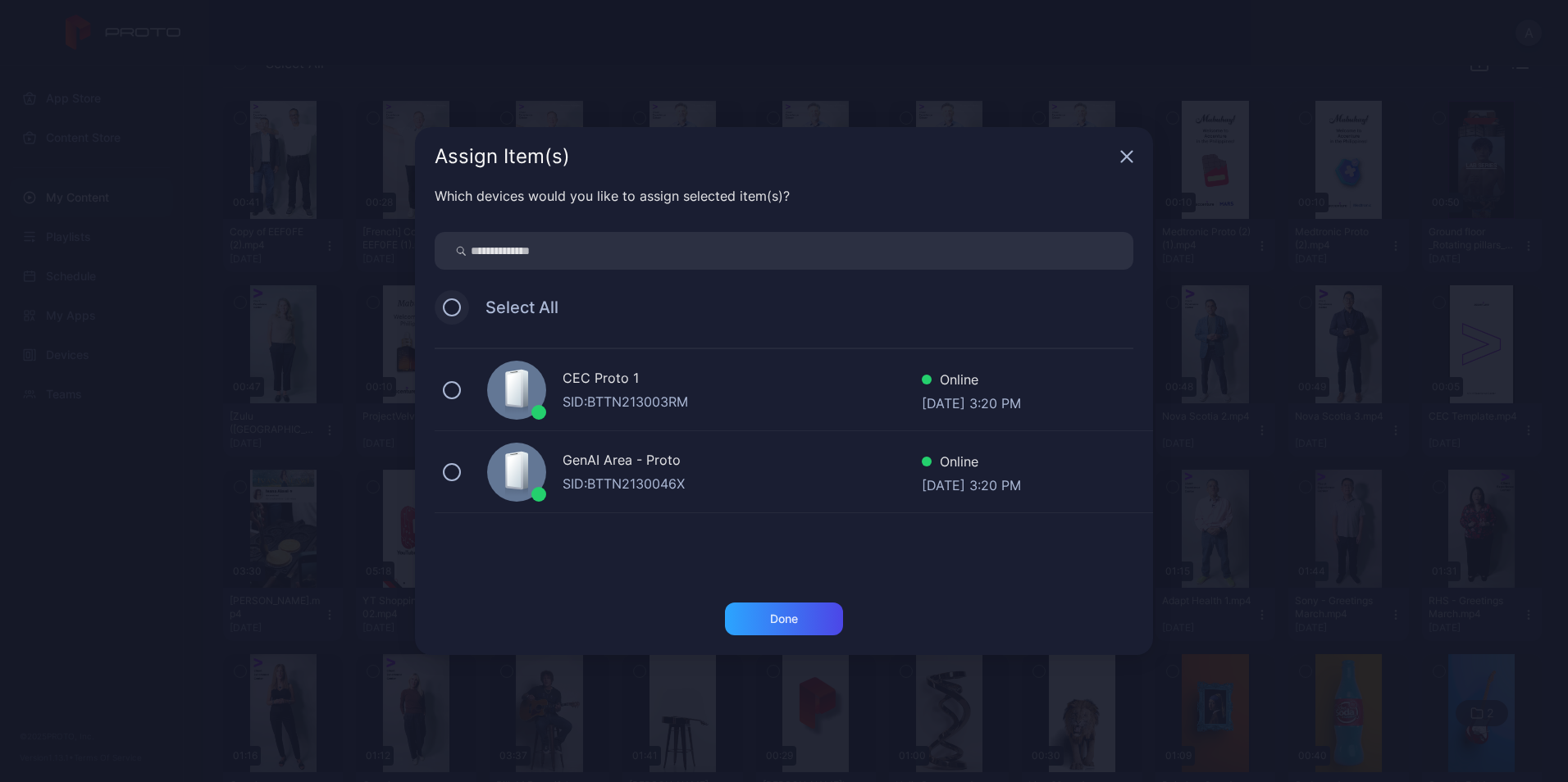
click at [458, 306] on button at bounding box center [452, 308] width 18 height 18
click at [794, 626] on div "Done" at bounding box center [784, 619] width 118 height 33
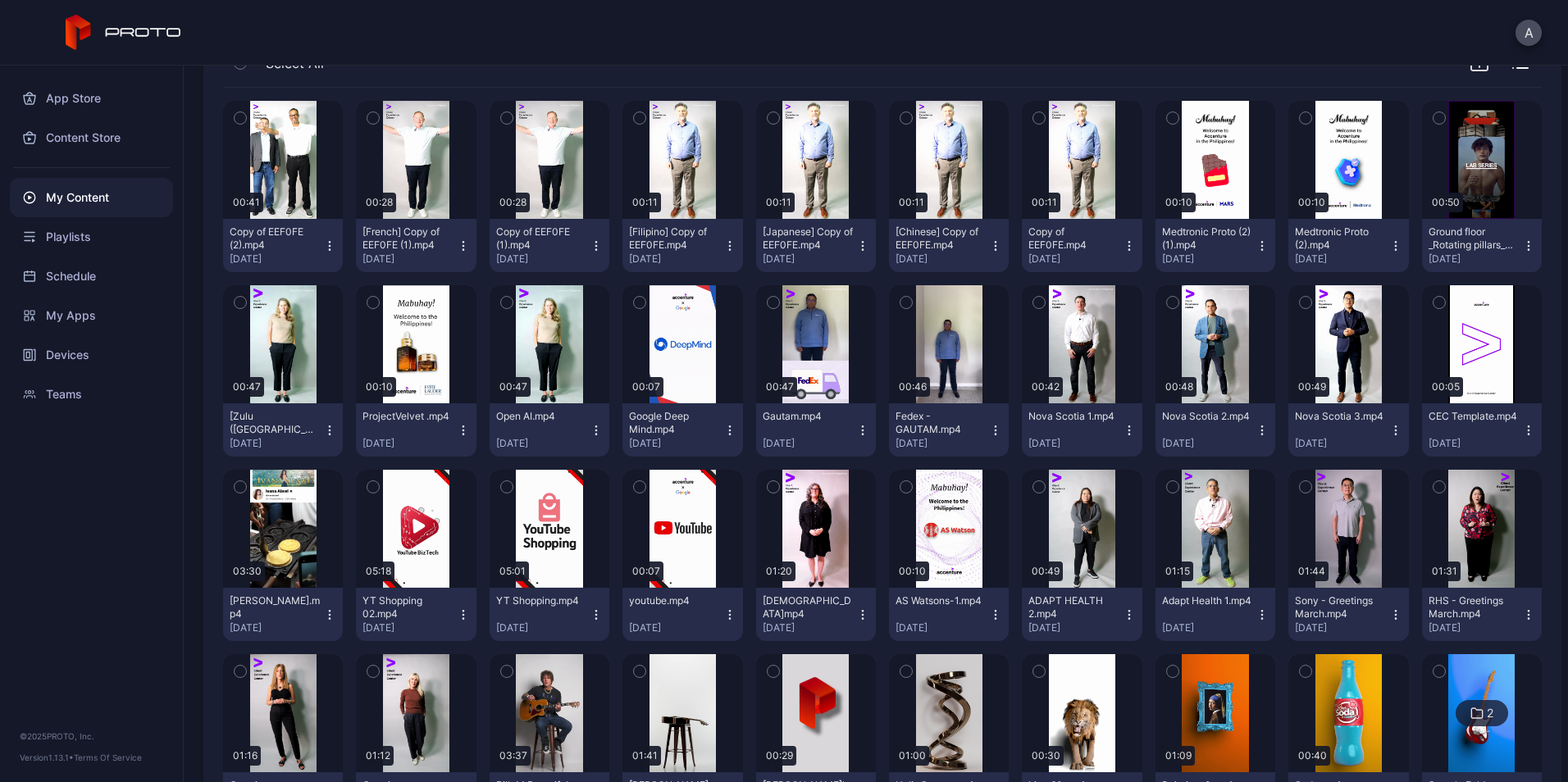
click at [329, 241] on icon "button" at bounding box center [329, 241] width 1 height 1
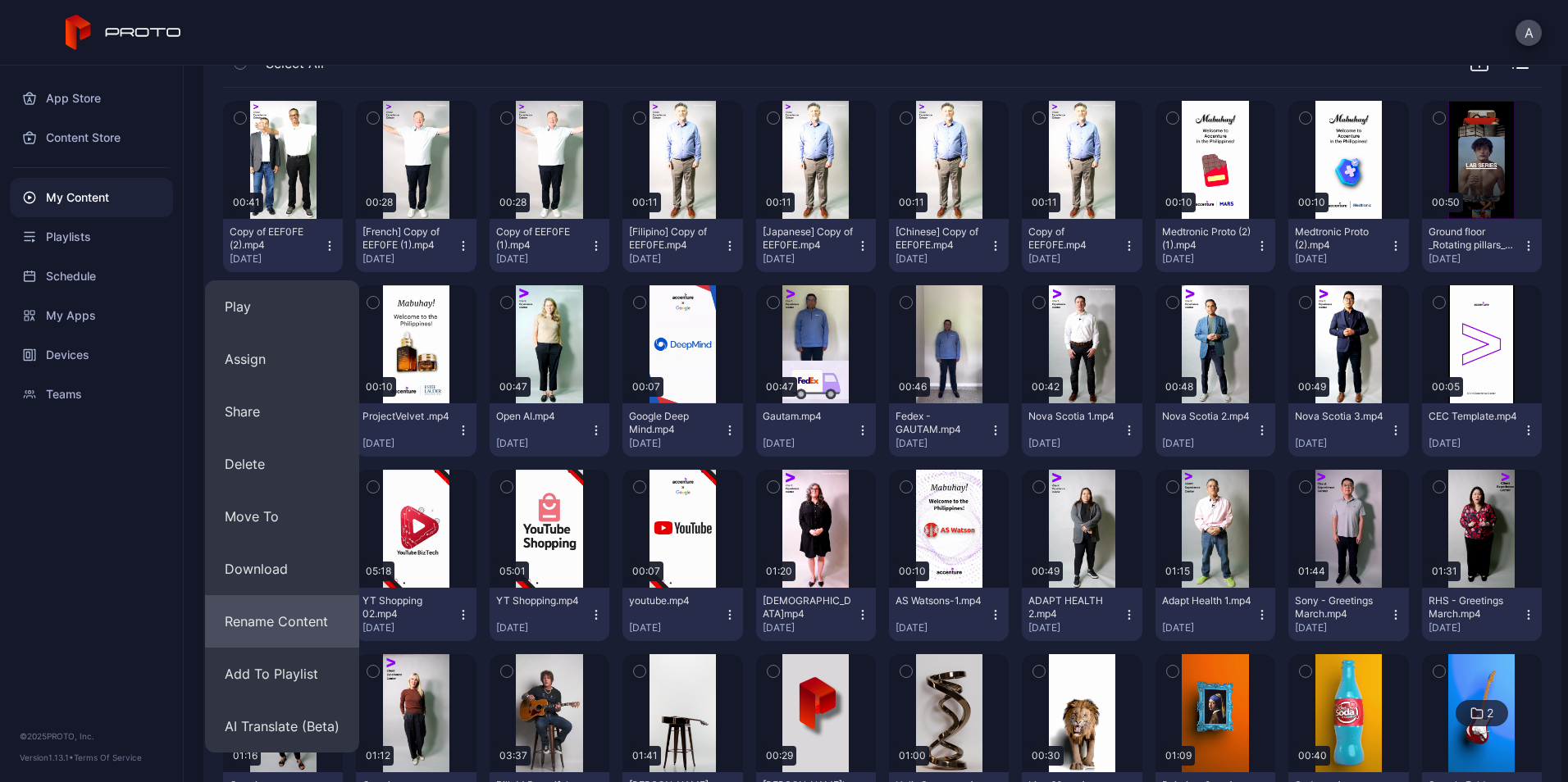
scroll to position [298, 0]
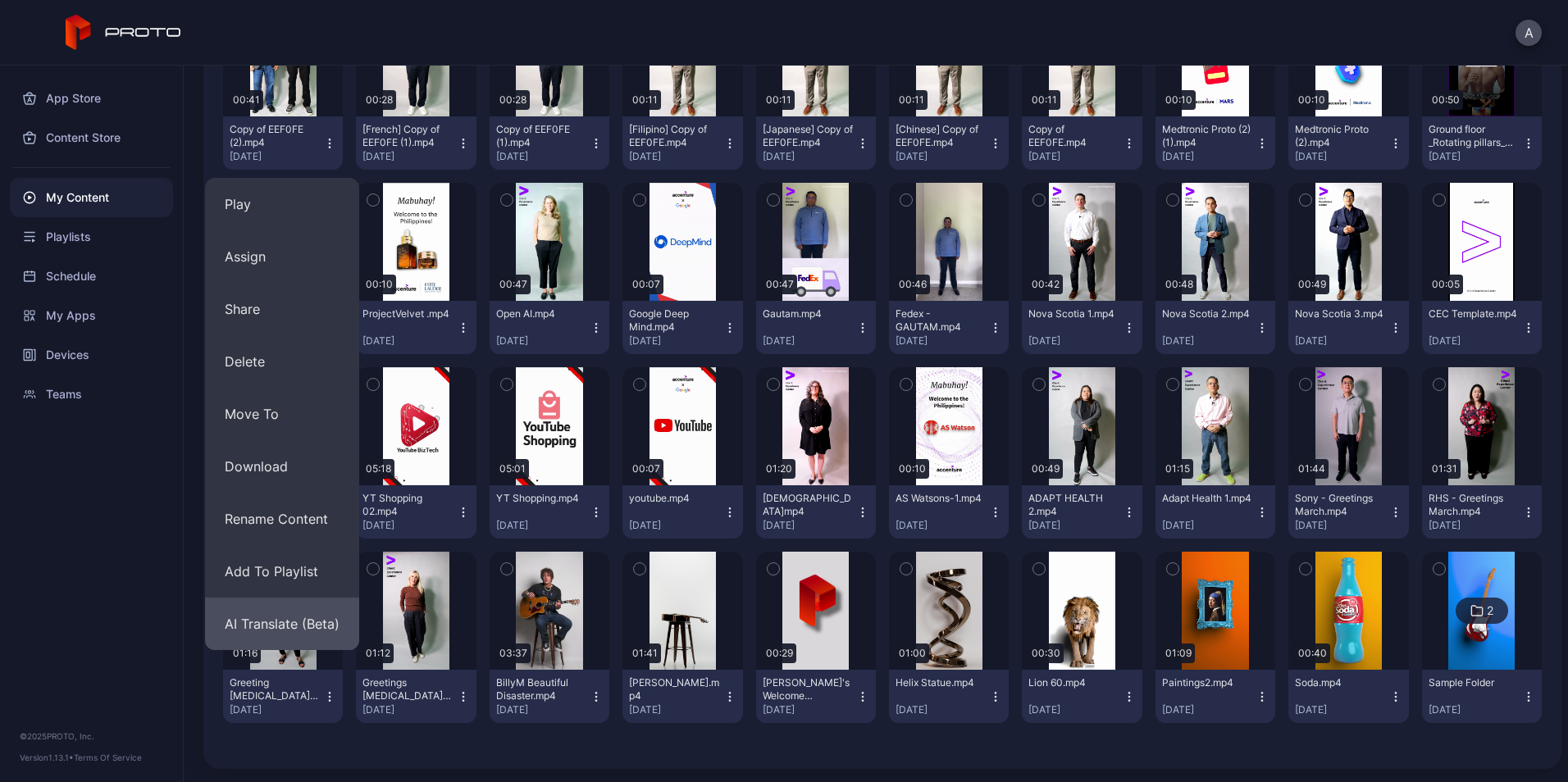
click at [287, 615] on button "AI Translate (Beta)" at bounding box center [282, 624] width 154 height 53
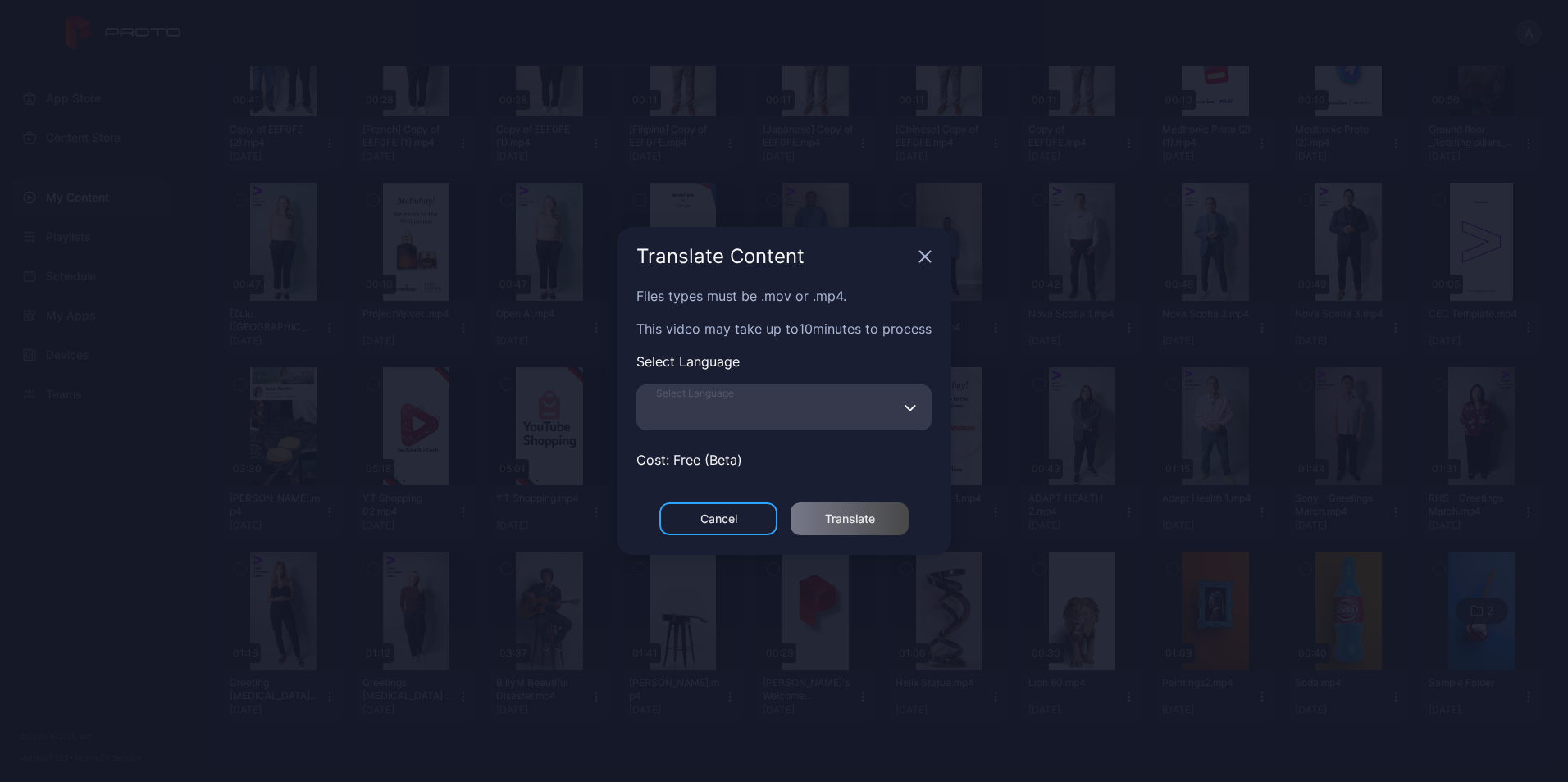
click at [741, 427] on input "Select Language" at bounding box center [784, 407] width 295 height 46
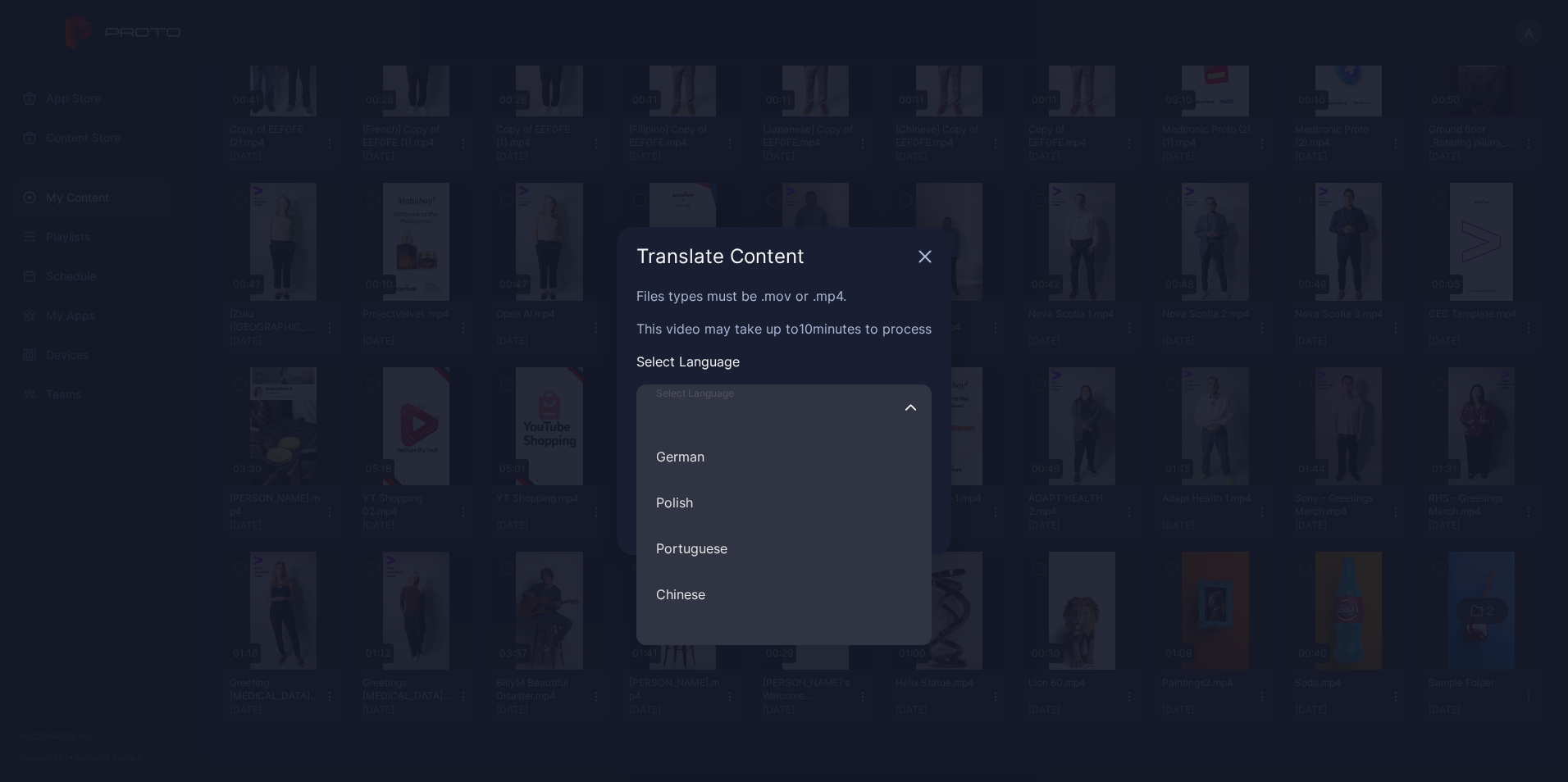
scroll to position [225, 0]
click at [708, 549] on button "Portuguese" at bounding box center [784, 549] width 295 height 46
type input "**********"
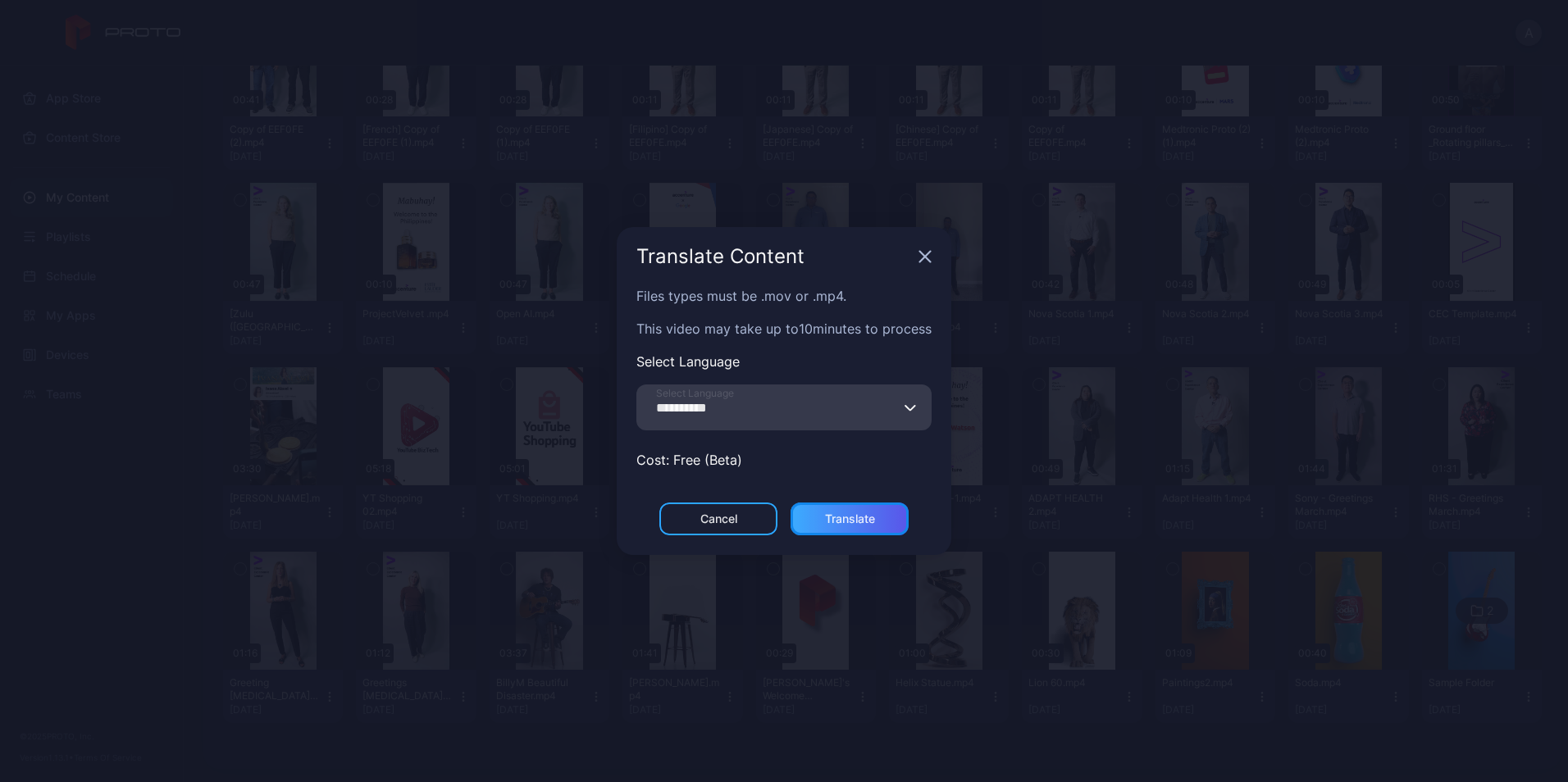
click at [860, 515] on div "Translate" at bounding box center [850, 519] width 50 height 13
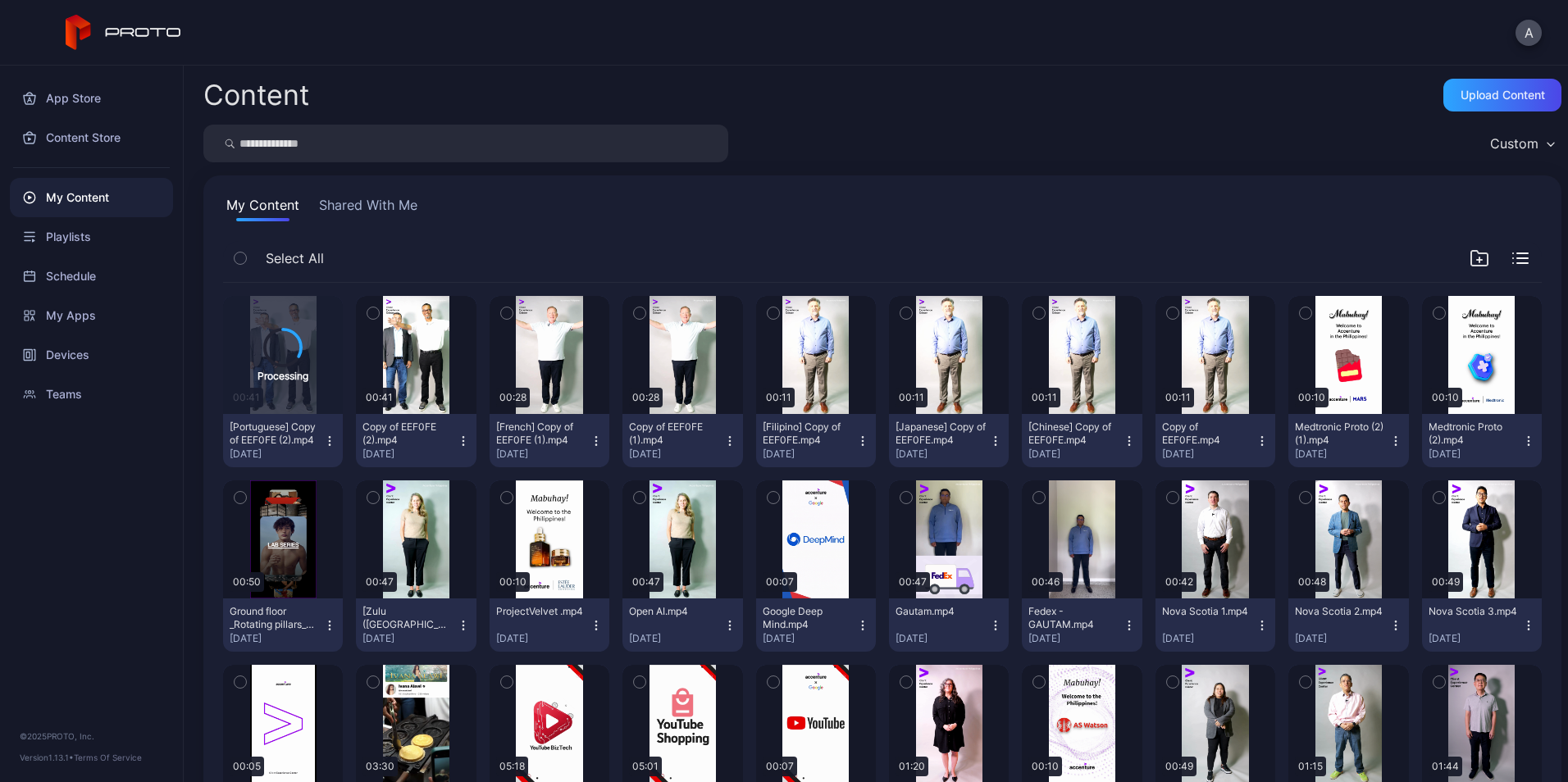
click at [728, 440] on button "Copy of EEF0FE (1).mp4 [DATE]" at bounding box center [682, 441] width 120 height 54
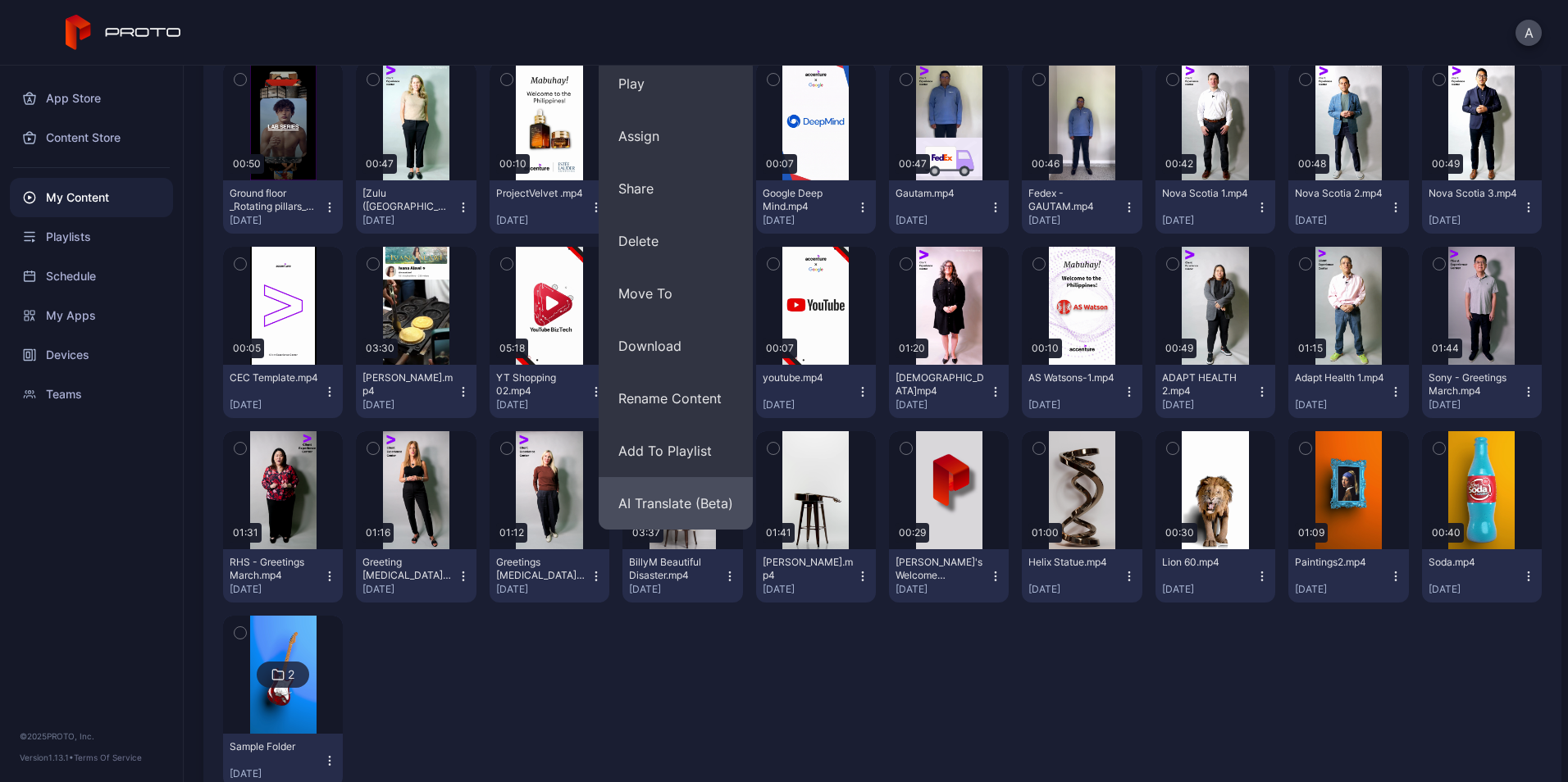
scroll to position [419, 0]
click at [772, 754] on div "Processing 00:41 [Portuguese] Copy of EEF0FE (2).mp4 [DATE] Preview 00:41 Copy …" at bounding box center [882, 332] width 1318 height 935
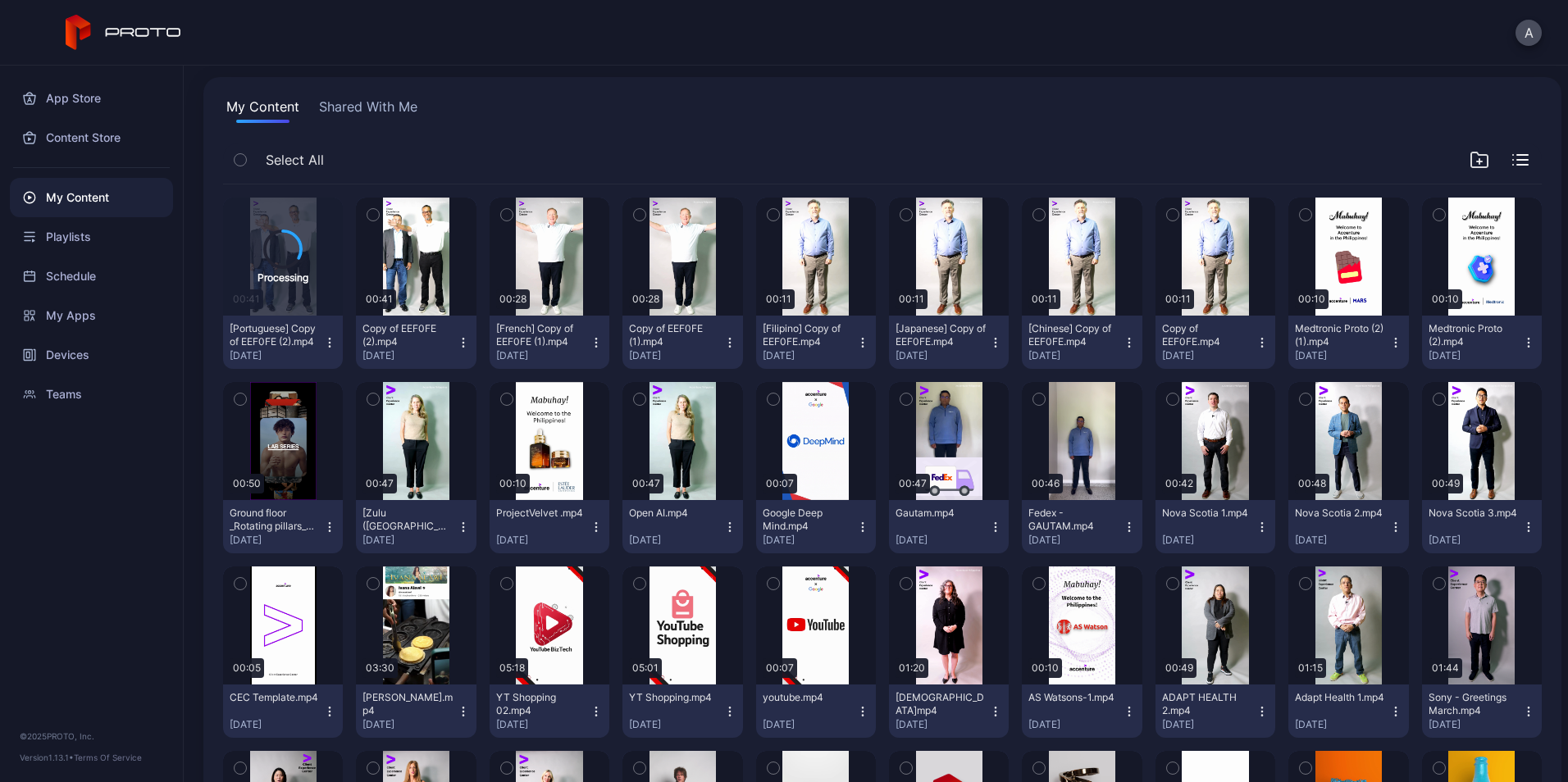
scroll to position [96, 0]
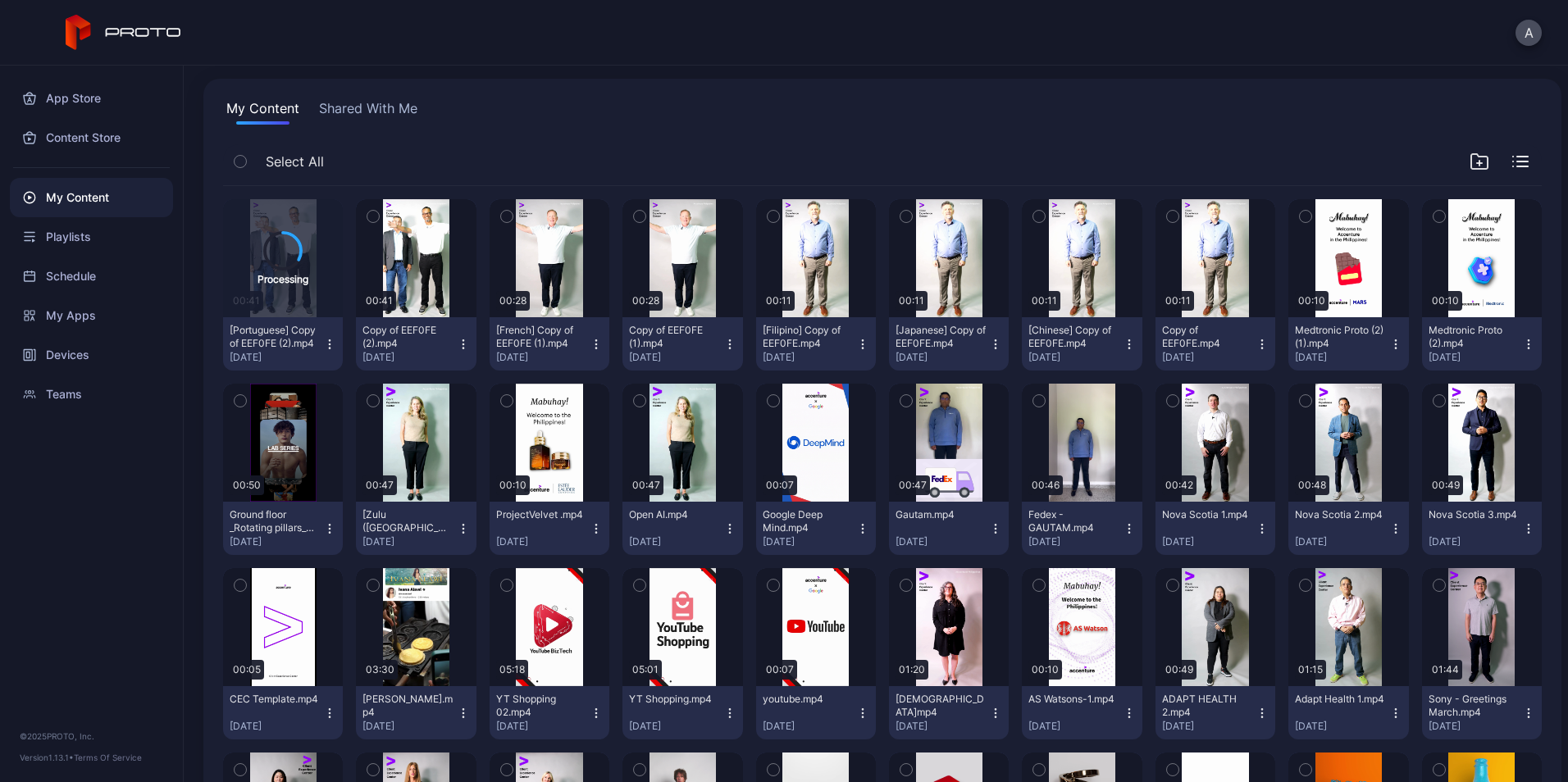
click at [713, 340] on div "Copy of EEF0FE (1).mp4 [DATE]" at bounding box center [675, 344] width 94 height 40
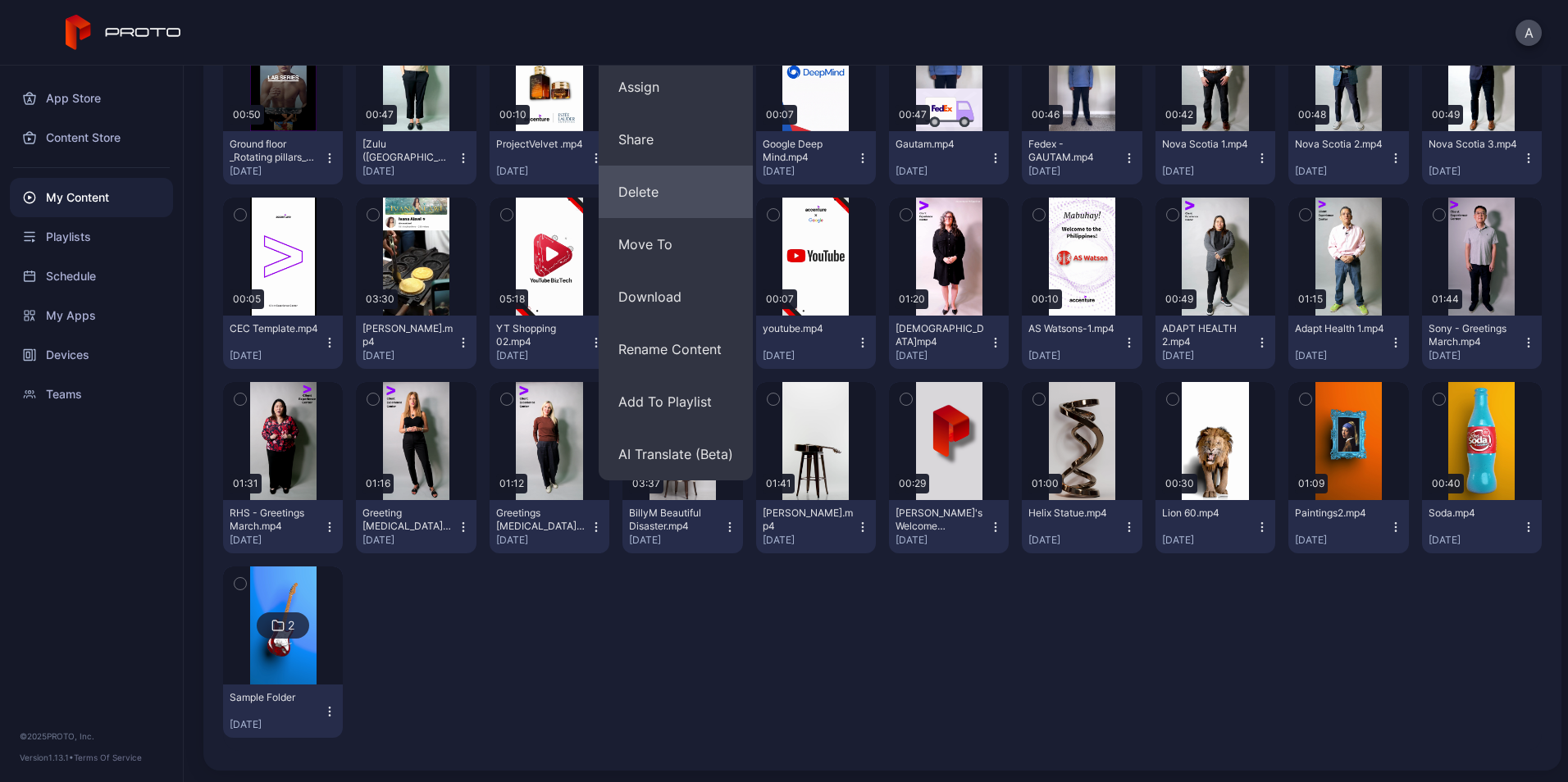
scroll to position [469, 0]
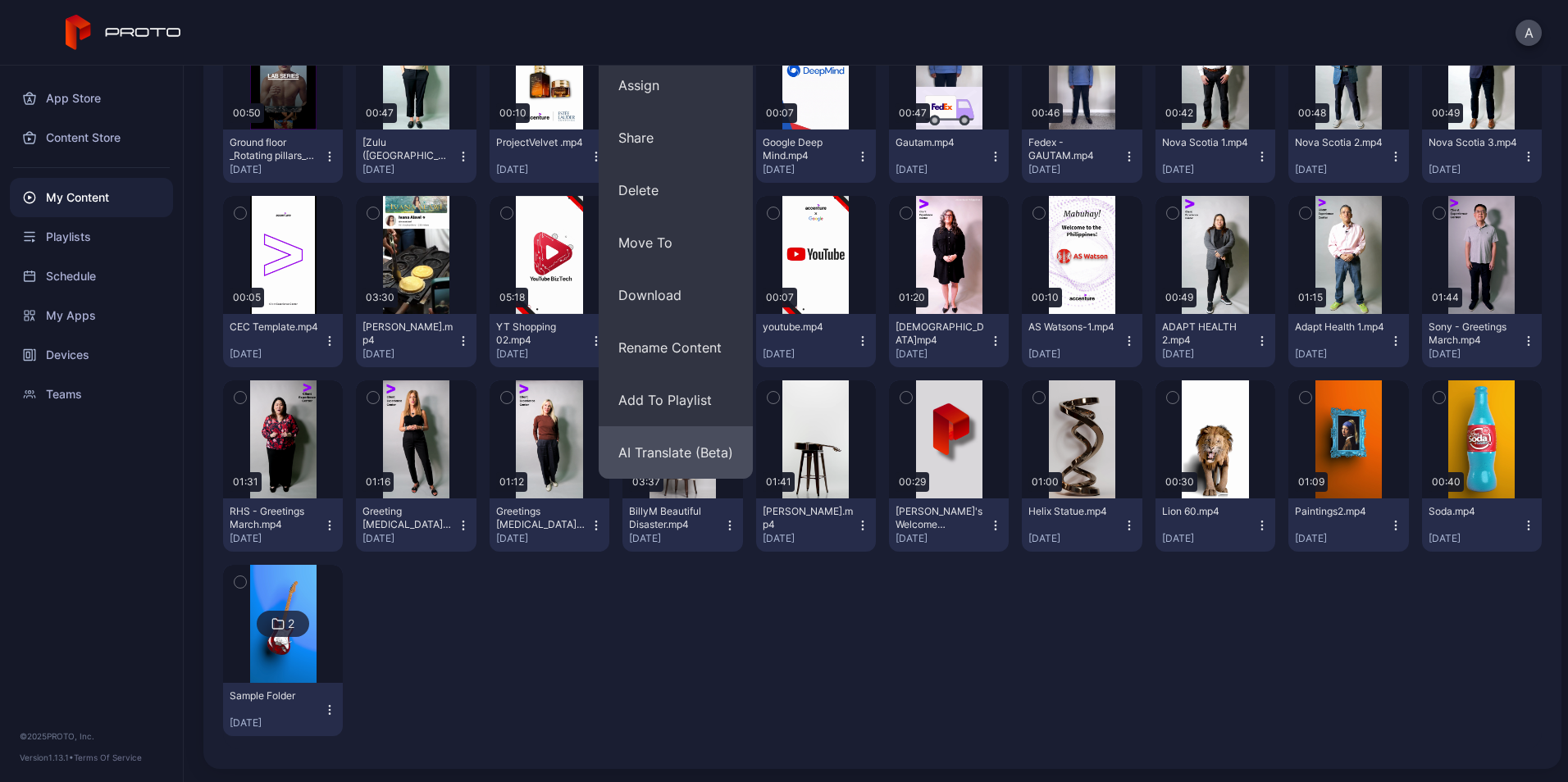
click at [675, 438] on button "AI Translate (Beta)" at bounding box center [675, 453] width 154 height 53
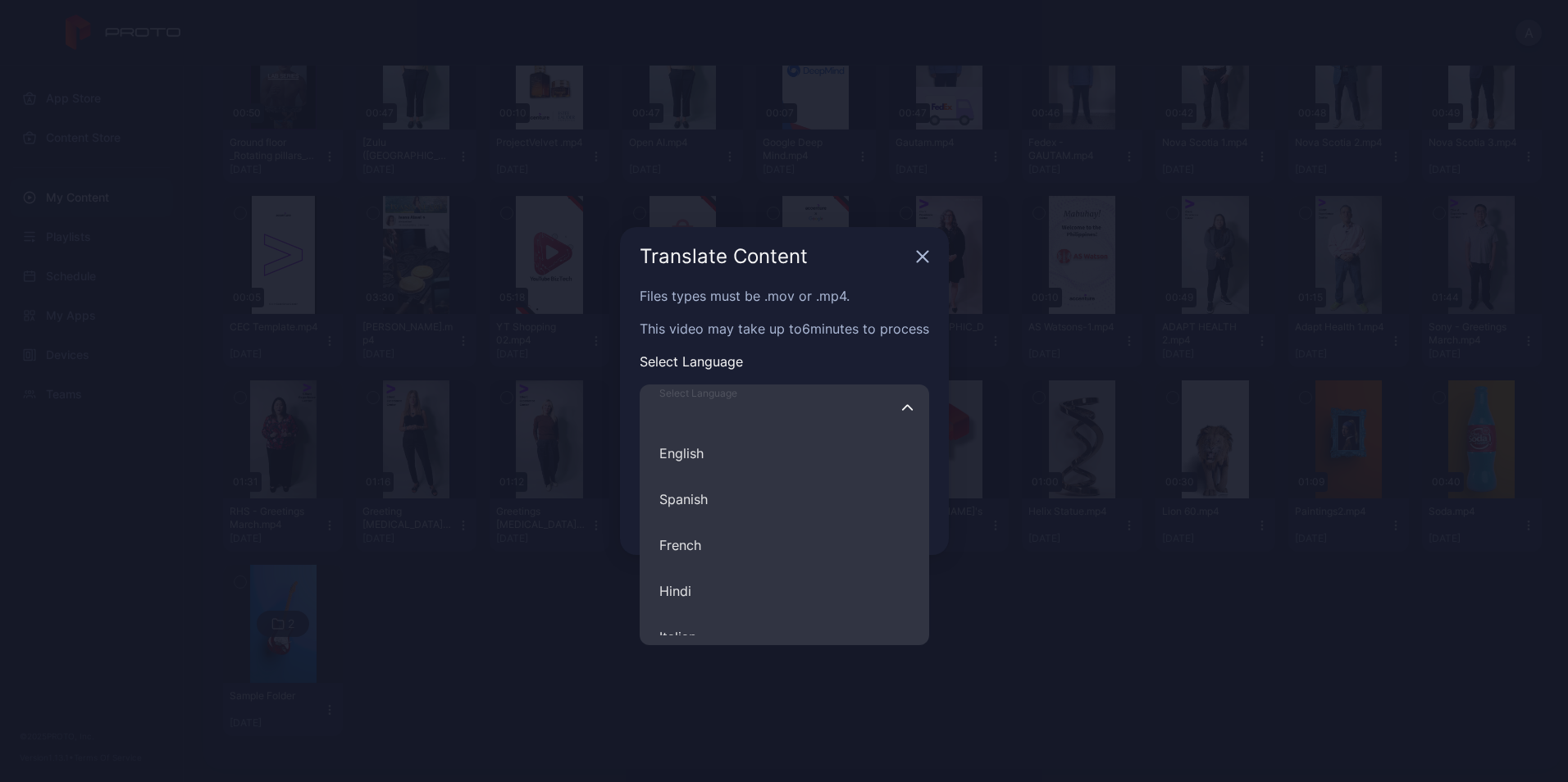
click at [796, 417] on input "Select Language English Spanish French Hindi Italian German Polish Portuguese C…" at bounding box center [784, 407] width 289 height 46
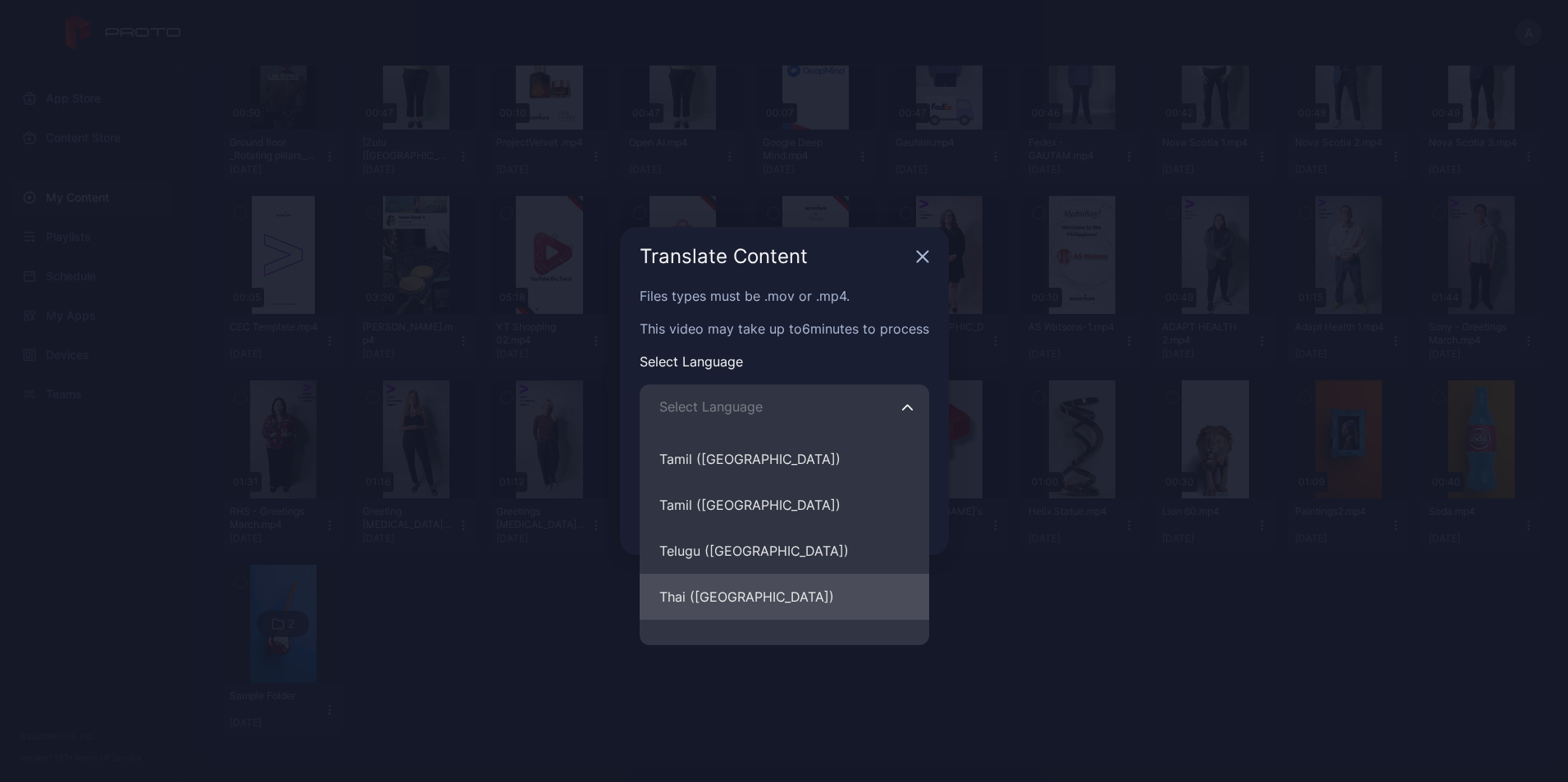
click at [737, 587] on button "Thai ([GEOGRAPHIC_DATA])" at bounding box center [784, 597] width 289 height 46
type input "**********"
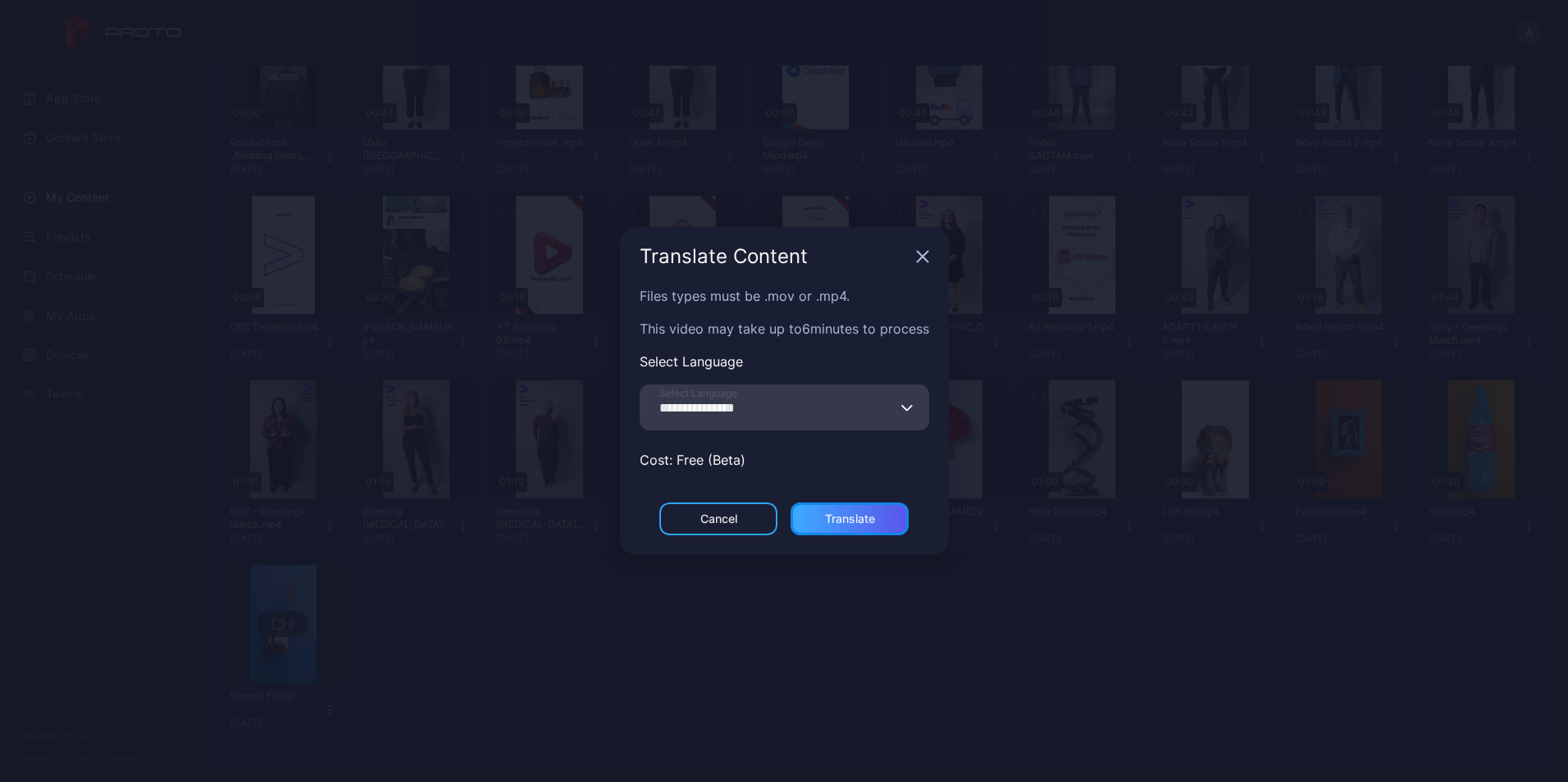
click at [853, 524] on div "Translate" at bounding box center [850, 519] width 50 height 13
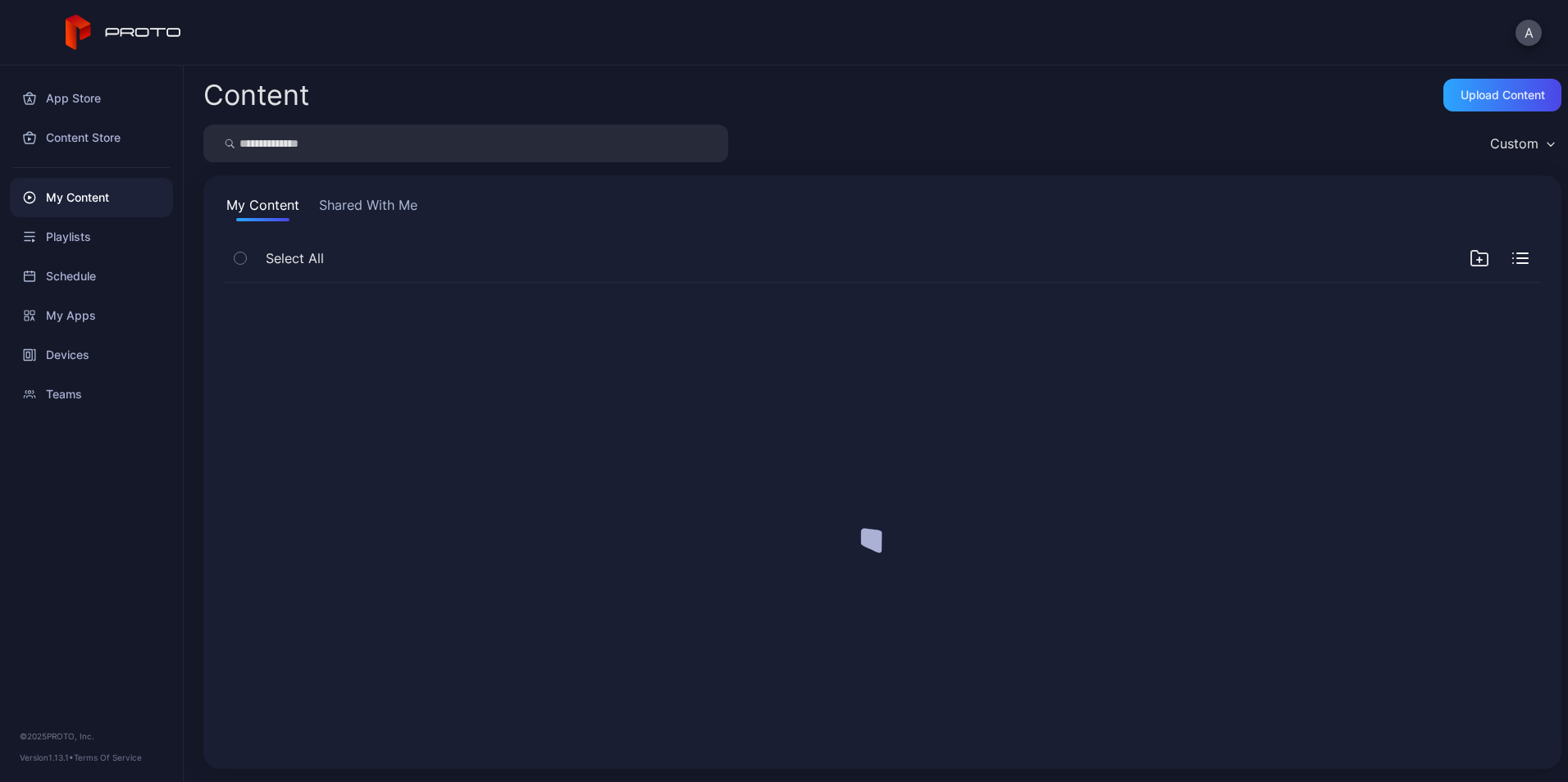
scroll to position [0, 0]
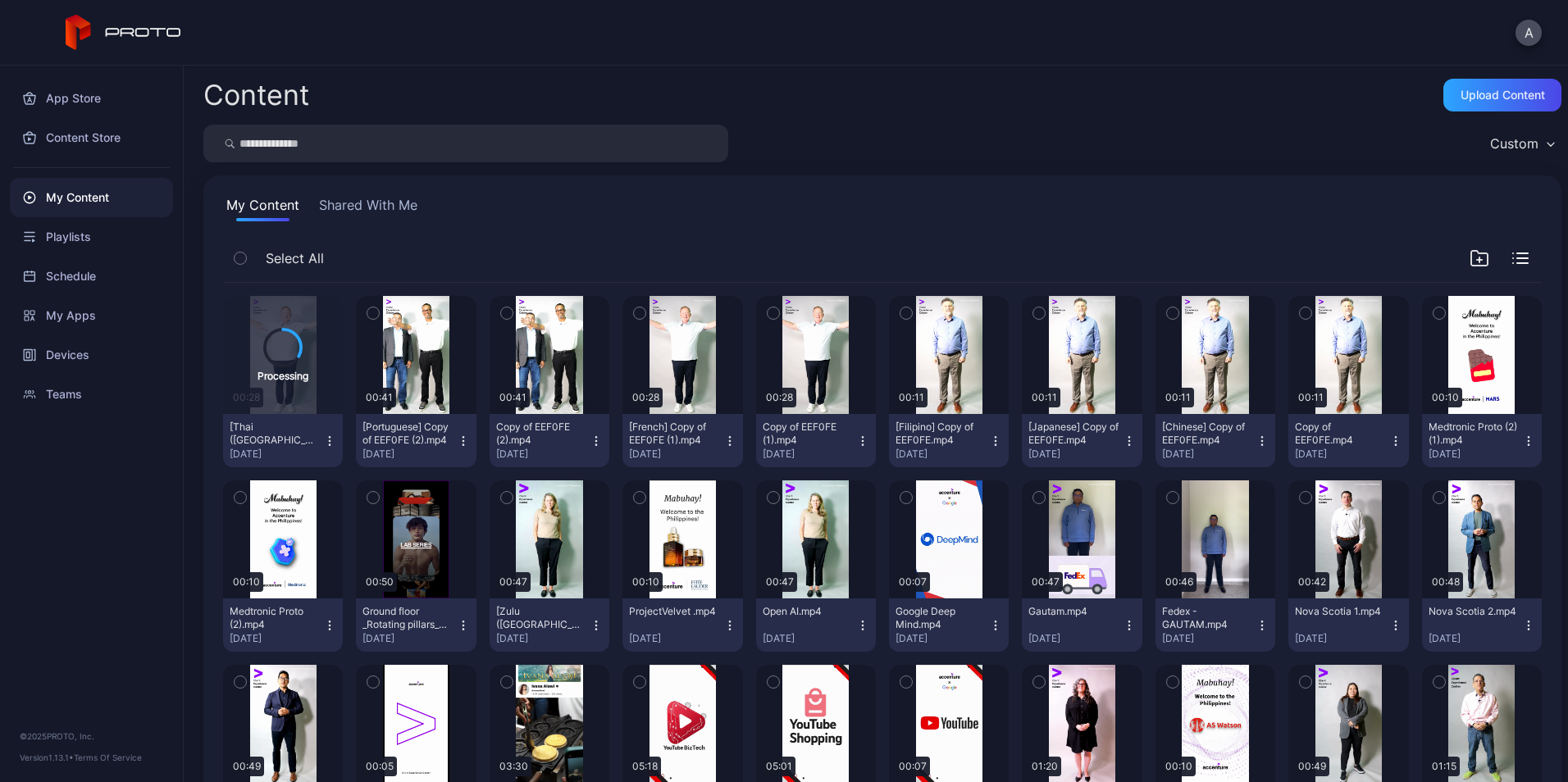
click at [460, 438] on icon "button" at bounding box center [463, 442] width 13 height 13
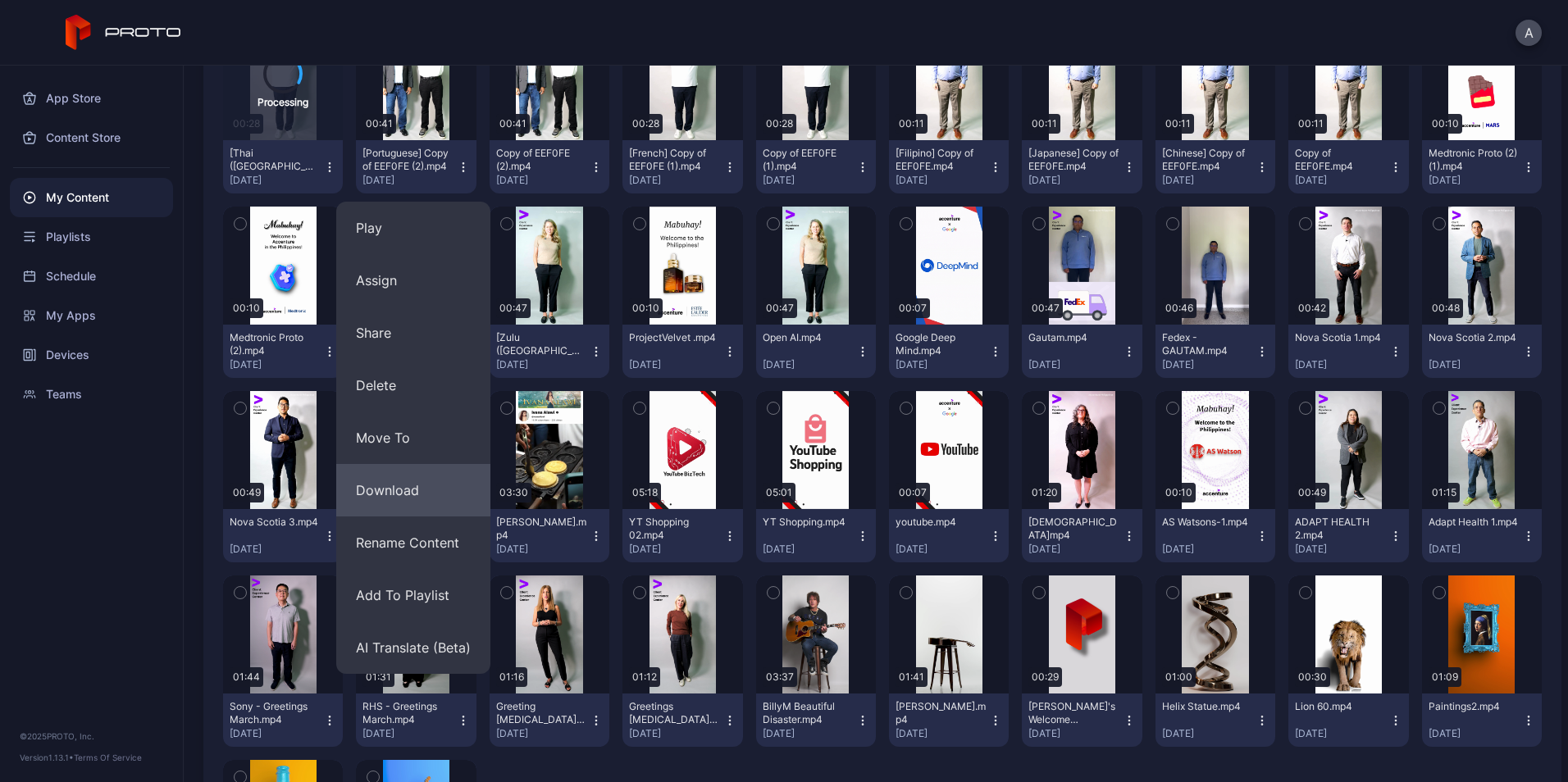
scroll to position [275, 0]
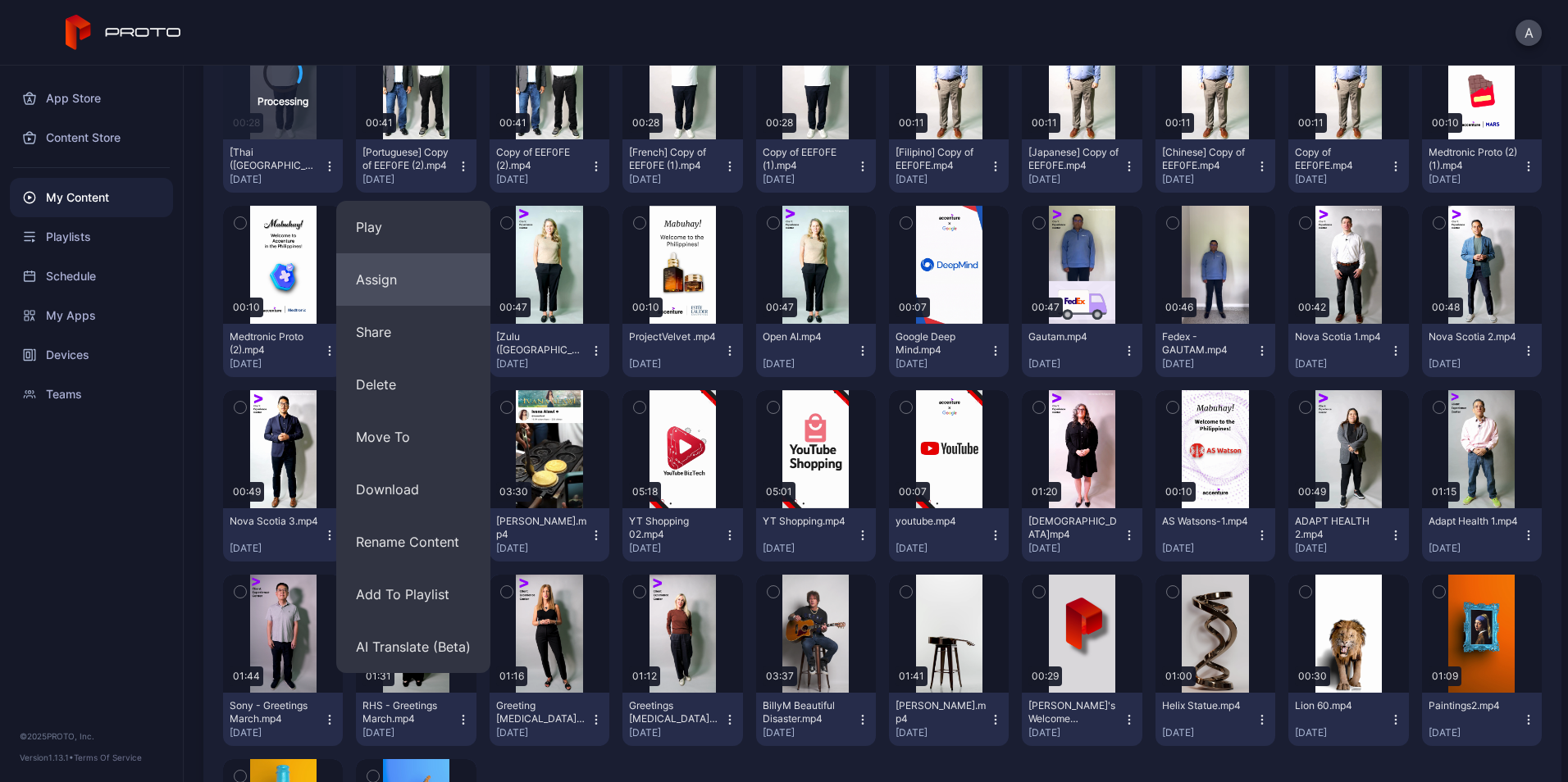
click at [426, 298] on button "Assign" at bounding box center [413, 279] width 154 height 53
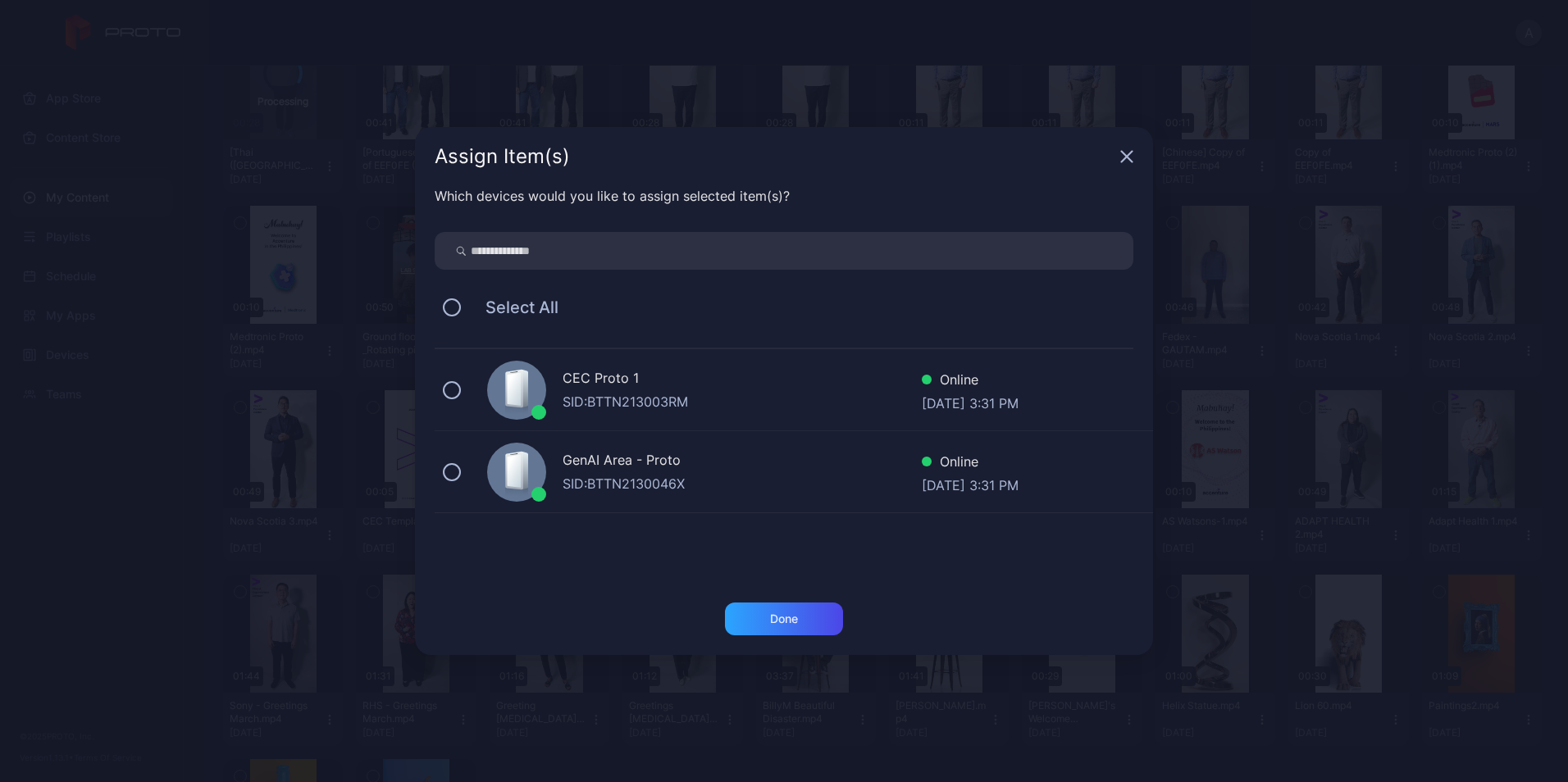
click at [520, 310] on span "Select All" at bounding box center [514, 307] width 90 height 19
click at [451, 304] on button at bounding box center [452, 308] width 18 height 18
click at [824, 625] on div "Done" at bounding box center [784, 619] width 118 height 33
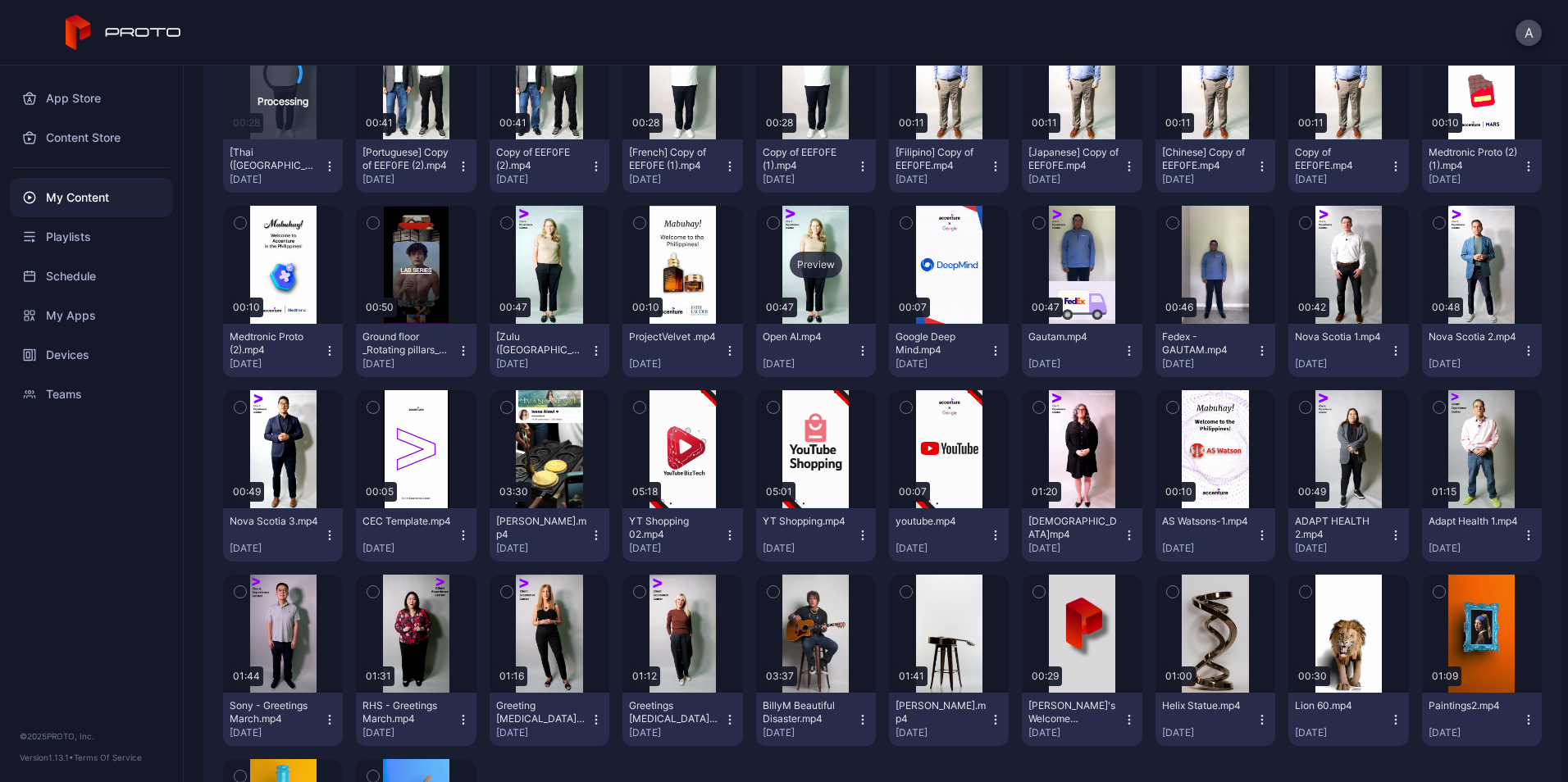
scroll to position [79, 0]
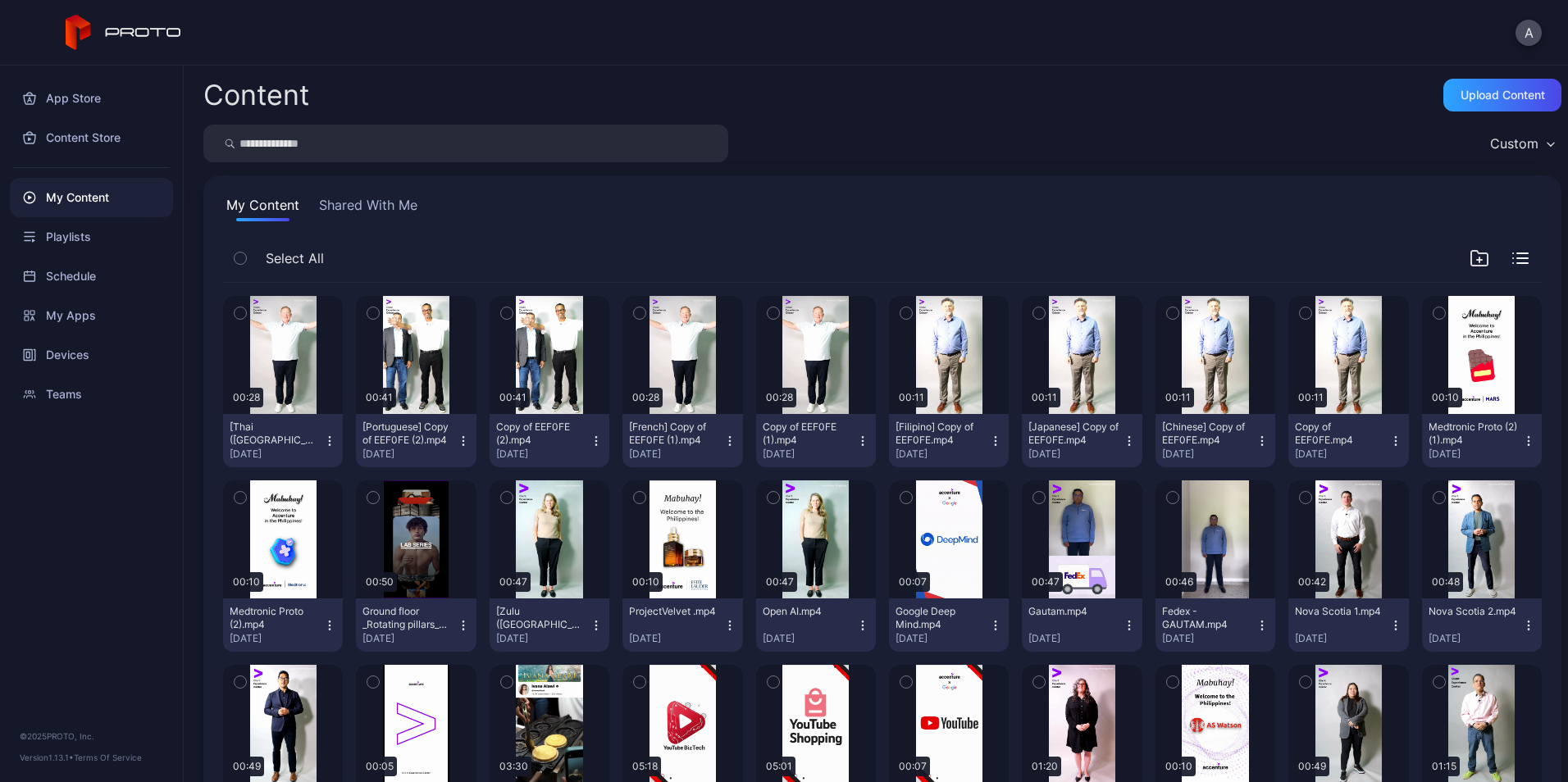
click at [328, 442] on icon "button" at bounding box center [329, 442] width 13 height 13
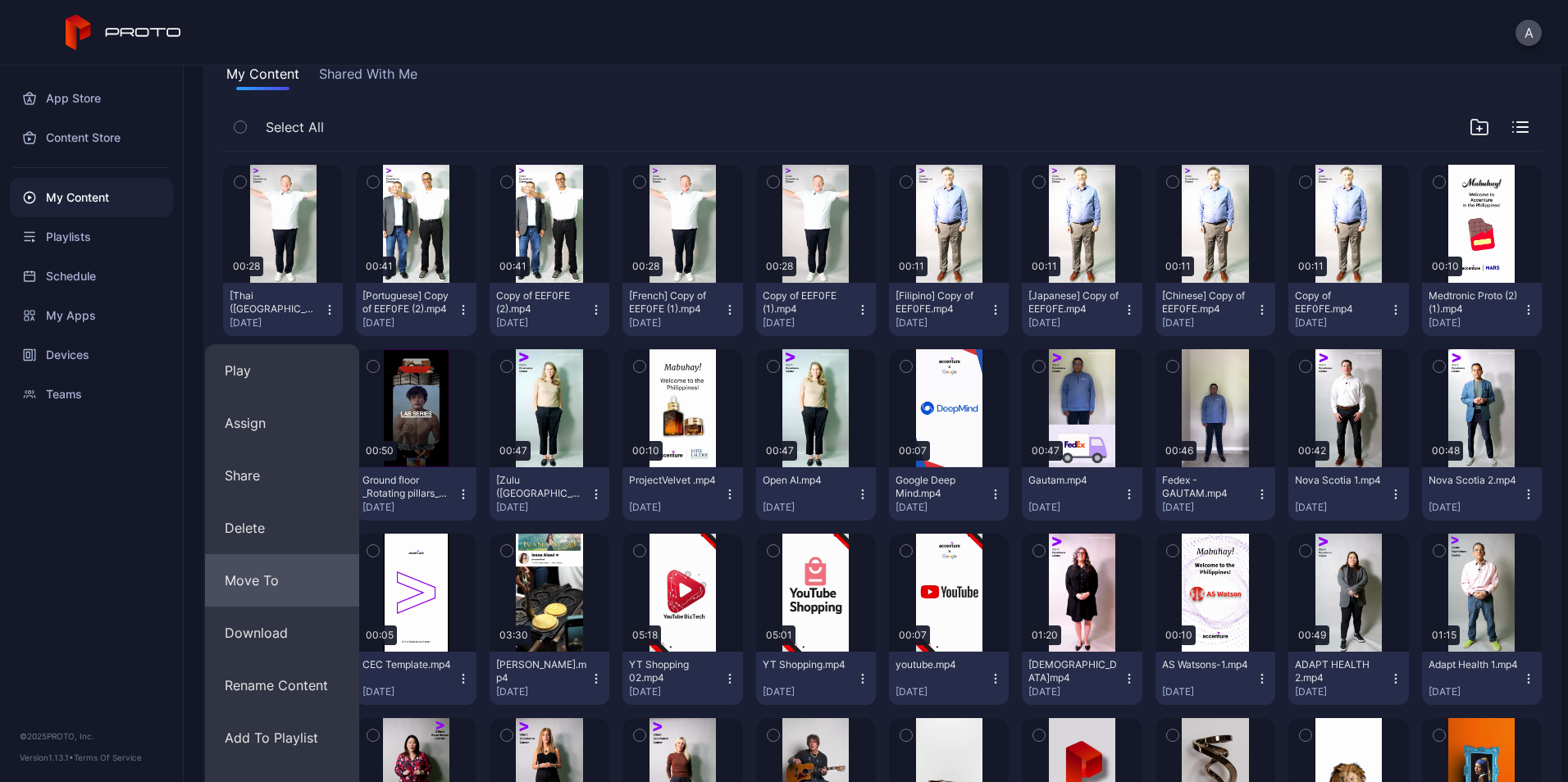
scroll to position [132, 0]
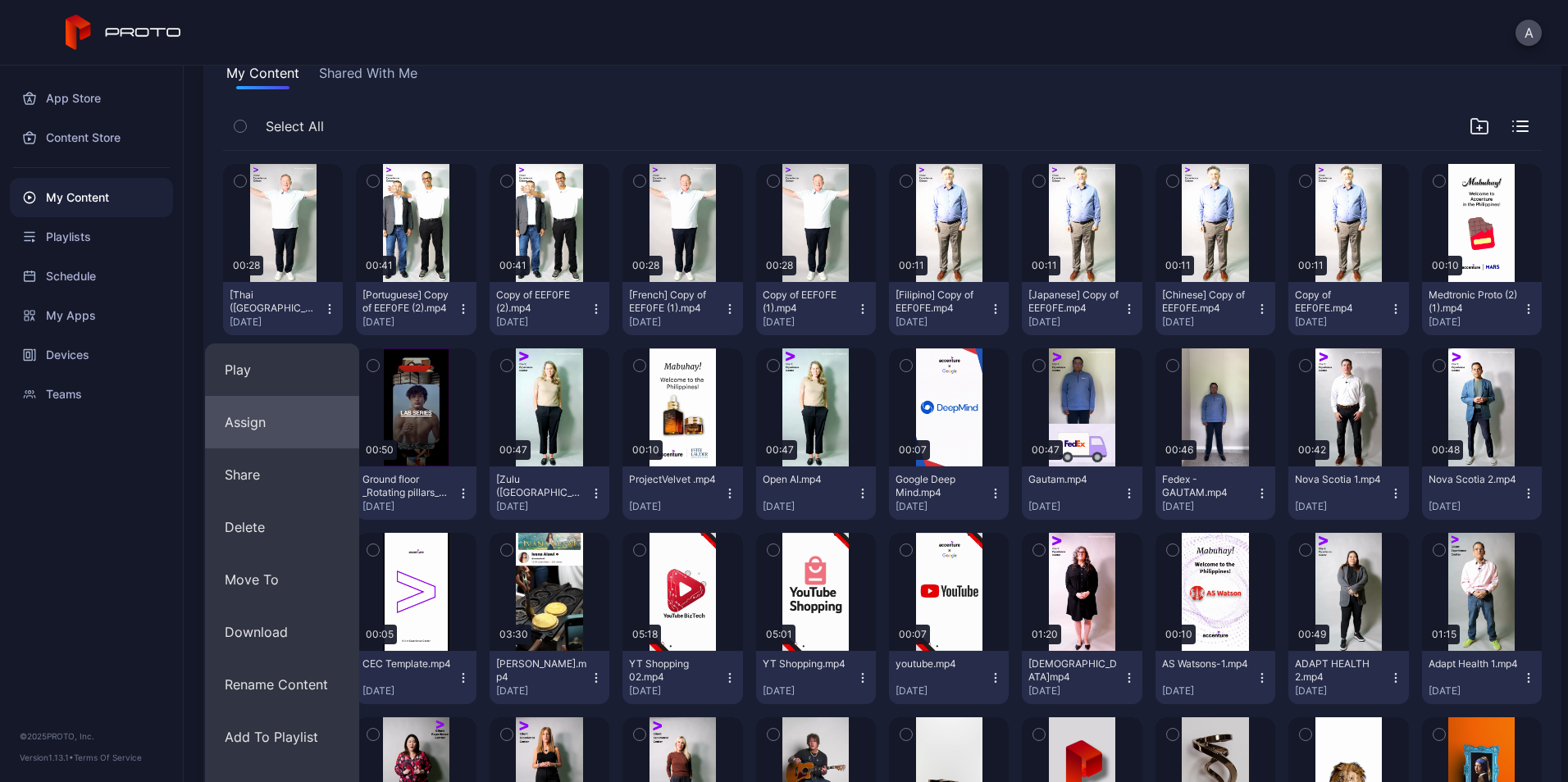
click at [259, 435] on button "Assign" at bounding box center [282, 422] width 154 height 53
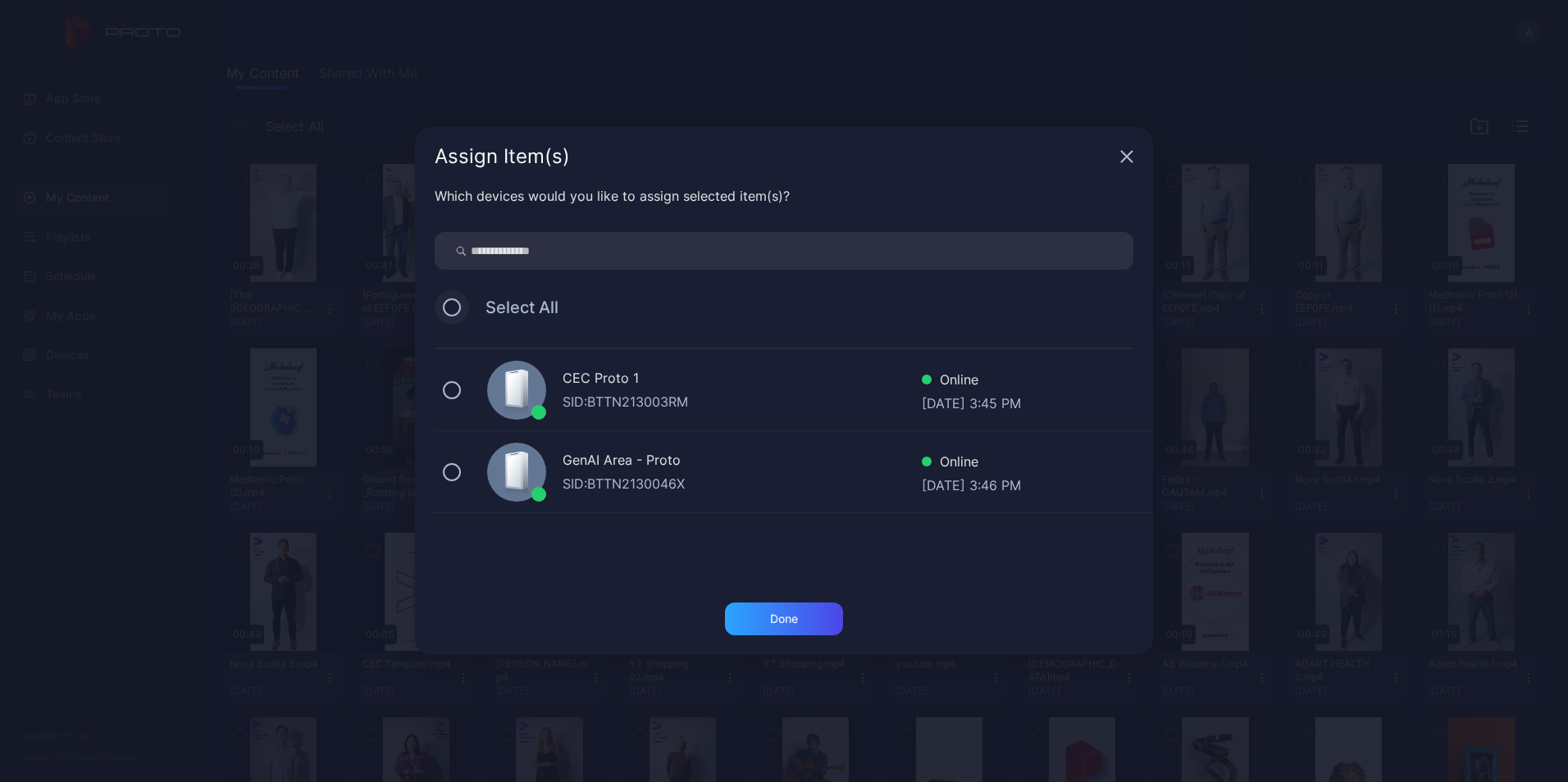
click at [457, 305] on button at bounding box center [452, 308] width 18 height 18
click at [823, 626] on div "Done" at bounding box center [784, 619] width 118 height 33
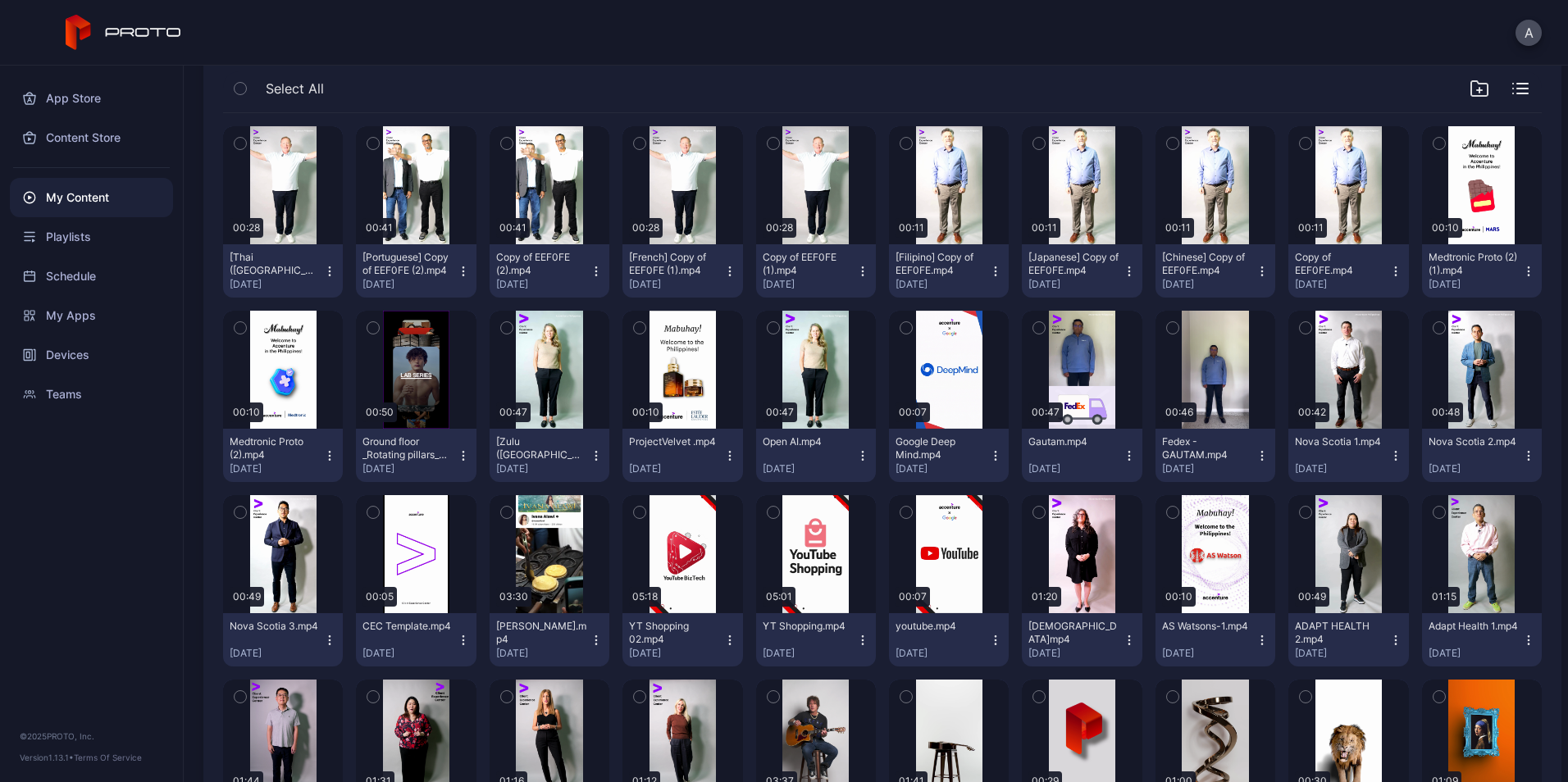
scroll to position [196, 0]
